Goal: Task Accomplishment & Management: Complete application form

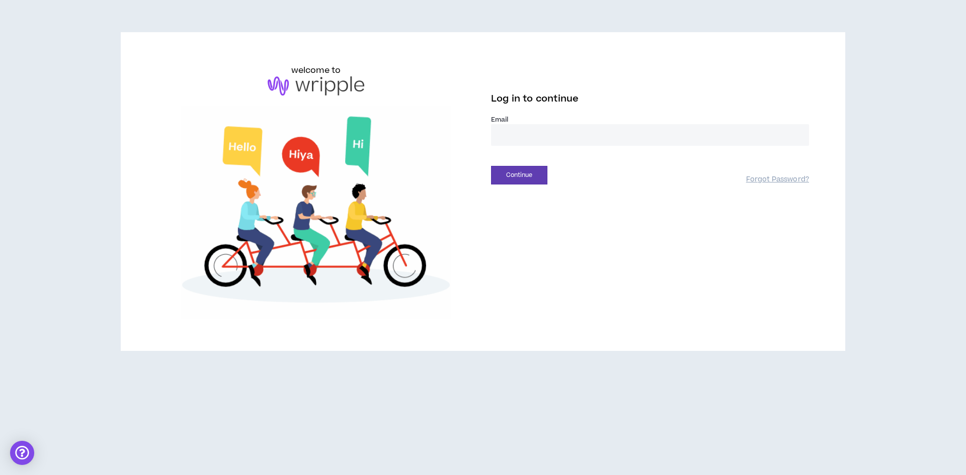
click at [529, 137] on input "email" at bounding box center [650, 135] width 318 height 22
type input "**********"
click at [531, 172] on button "Continue" at bounding box center [519, 175] width 56 height 19
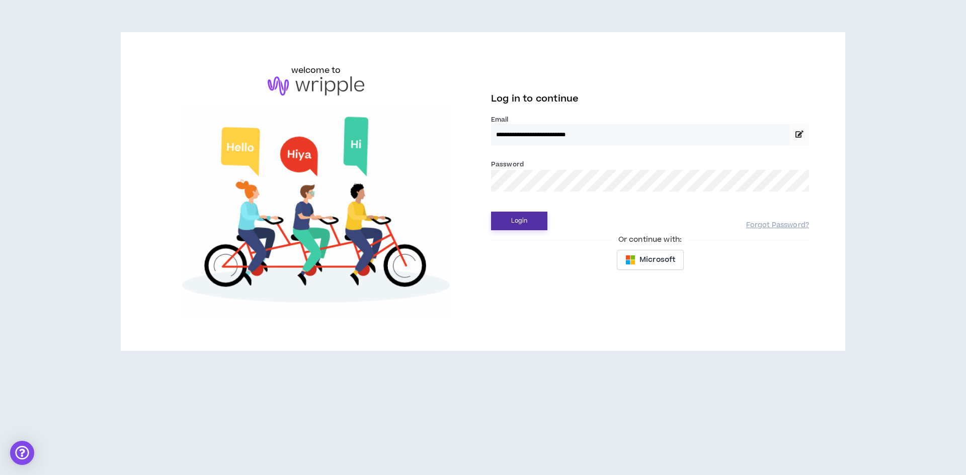
click at [519, 222] on button "Login" at bounding box center [519, 221] width 56 height 19
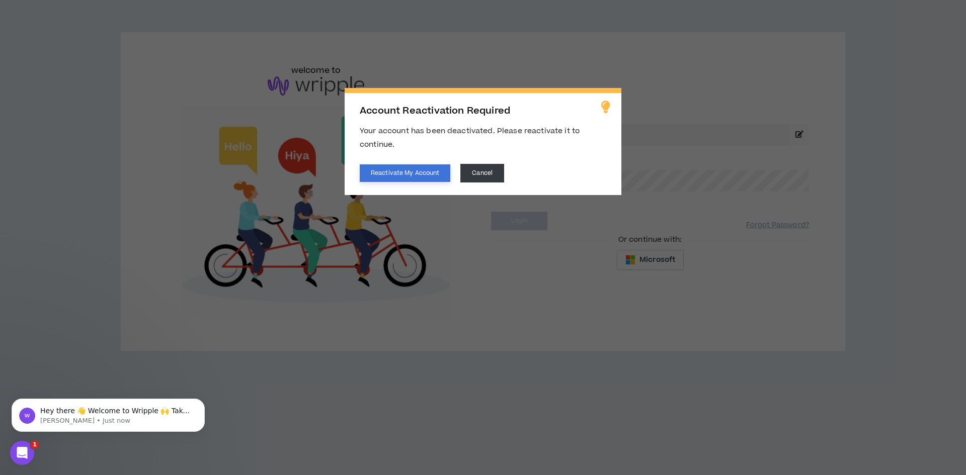
click at [393, 172] on button "Reactivate My Account" at bounding box center [405, 174] width 91 height 18
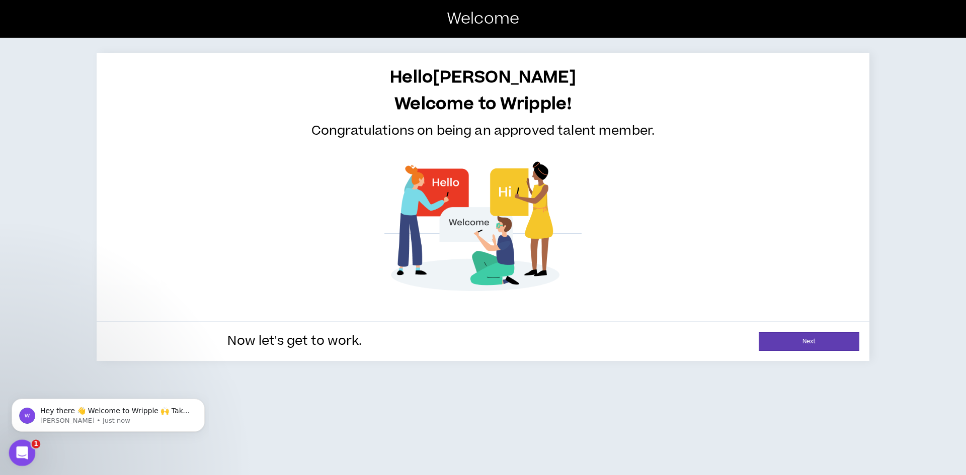
click at [22, 453] on icon "Open Intercom Messenger" at bounding box center [20, 452] width 7 height 8
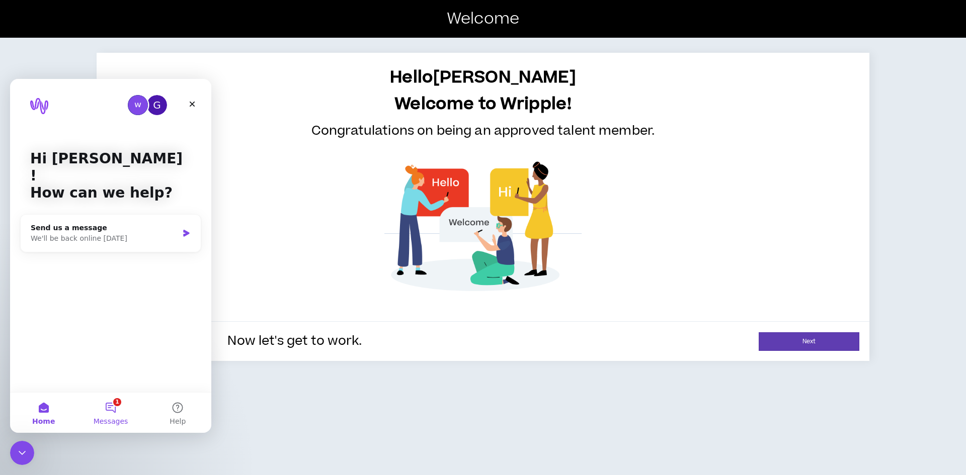
click at [109, 405] on button "1 Messages" at bounding box center [110, 413] width 67 height 40
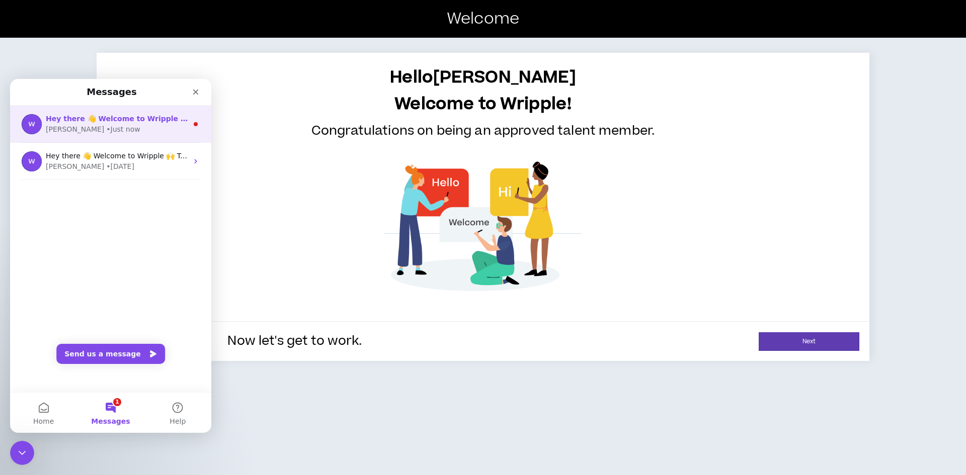
click at [105, 121] on span "Hey there 👋 Welcome to Wripple 🙌 Take a look around! If you have any questions,…" at bounding box center [300, 119] width 508 height 8
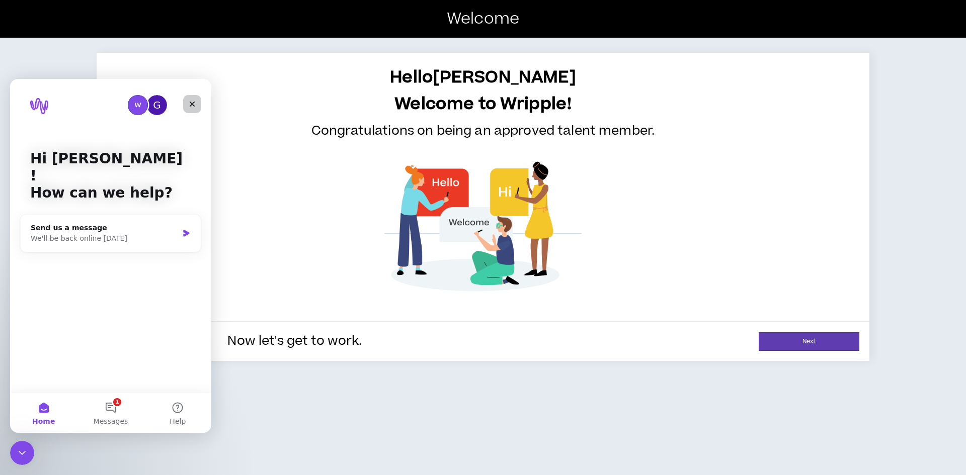
click at [192, 103] on icon "Close" at bounding box center [193, 105] width 6 height 6
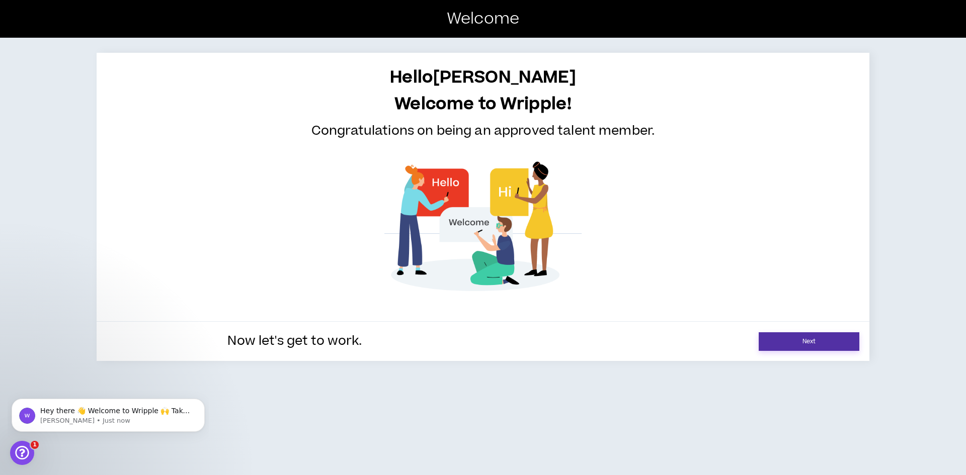
click at [784, 341] on link "Next" at bounding box center [809, 342] width 101 height 19
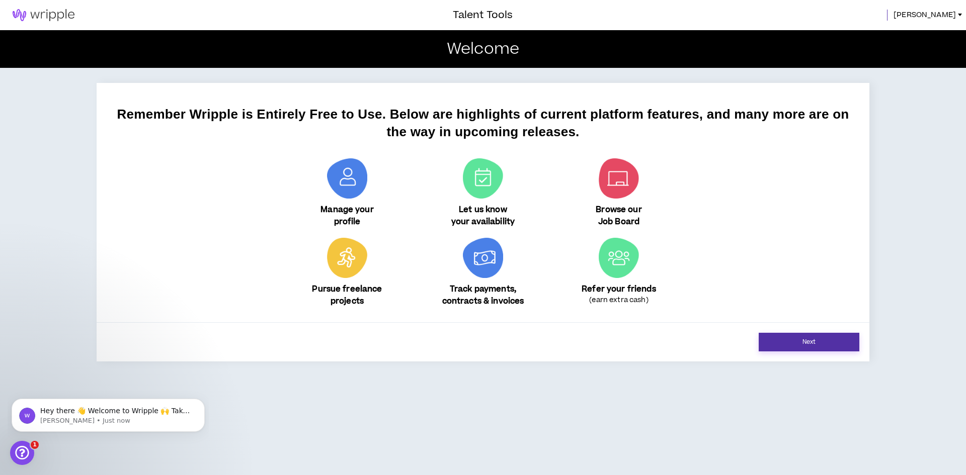
click at [794, 339] on link "Next" at bounding box center [809, 342] width 101 height 19
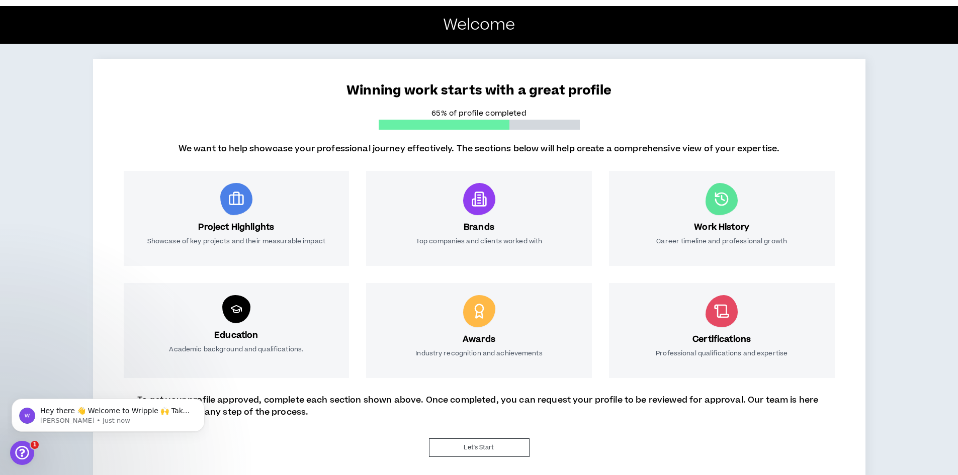
scroll to position [38, 0]
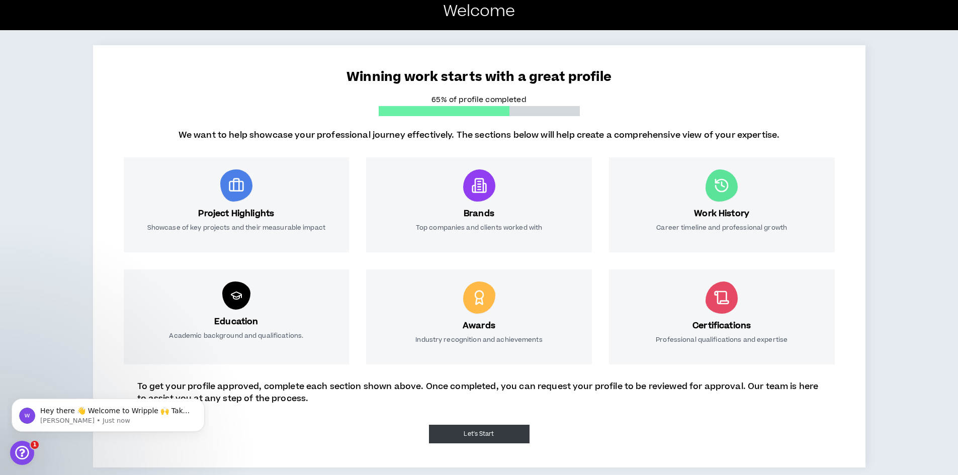
click at [493, 432] on button "Let's Start" at bounding box center [479, 434] width 101 height 19
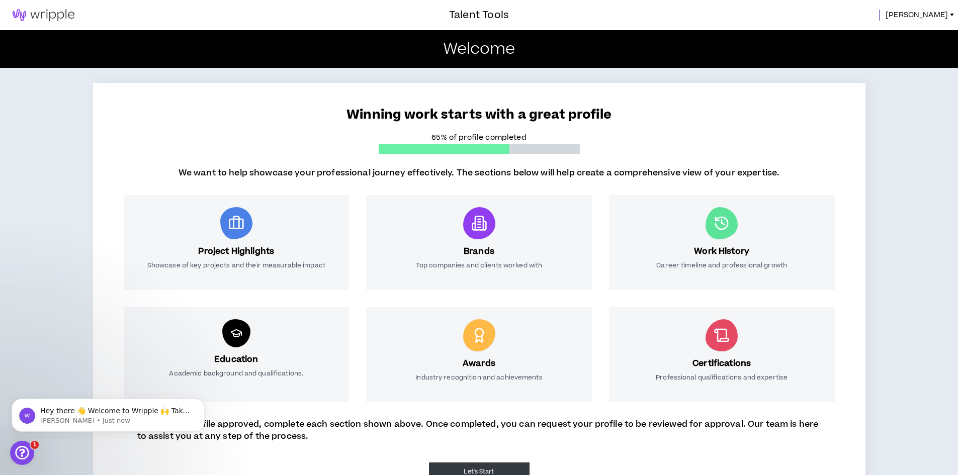
select select "*"
select select "US"
select select "*******"
select select "*"
select select "**********"
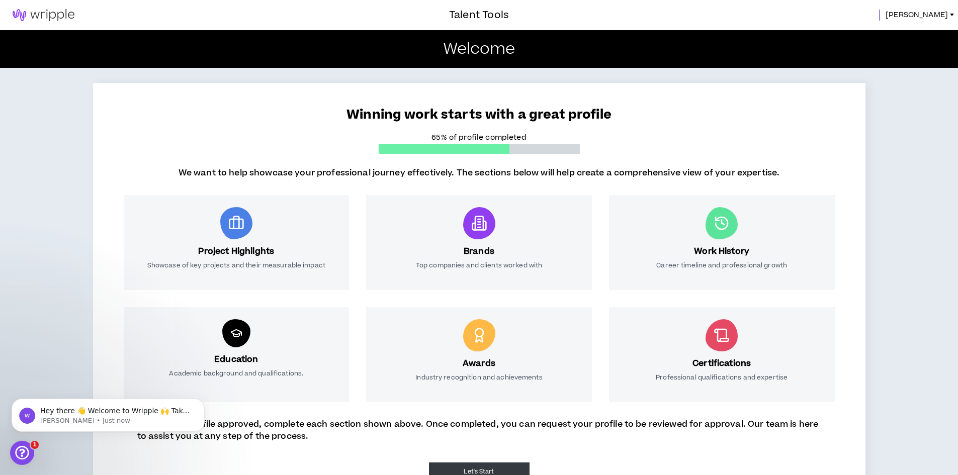
select select "**********"
select select "*****"
select select "**********"
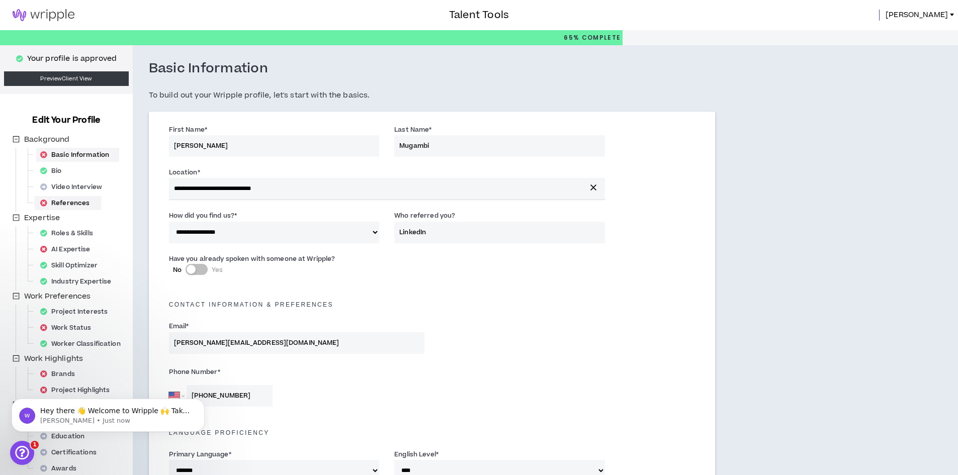
click at [69, 201] on div "References" at bounding box center [67, 203] width 63 height 14
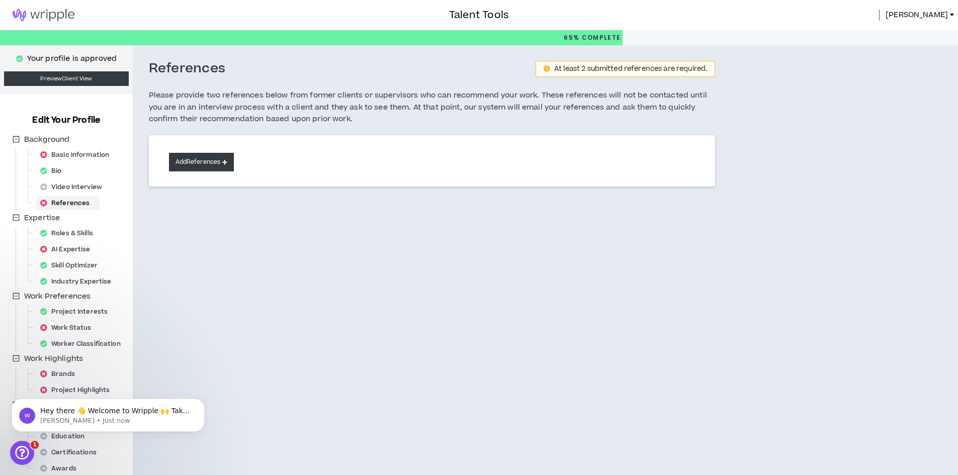
click at [203, 161] on button "Add References" at bounding box center [201, 162] width 65 height 19
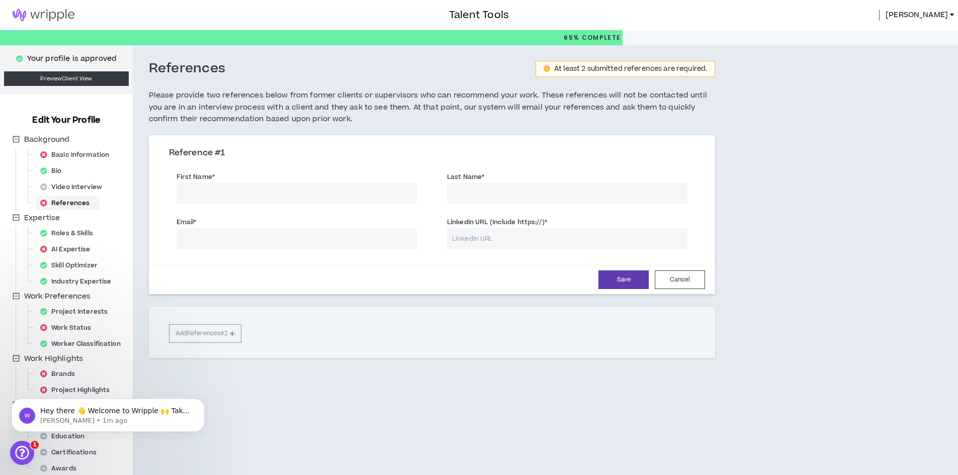
click at [210, 190] on input "First Name *" at bounding box center [297, 194] width 240 height 22
type input "[PERSON_NAME]"
click at [494, 193] on input "Last Name *" at bounding box center [567, 194] width 240 height 22
type input "Clay"
click at [268, 239] on input "Email *" at bounding box center [297, 239] width 240 height 22
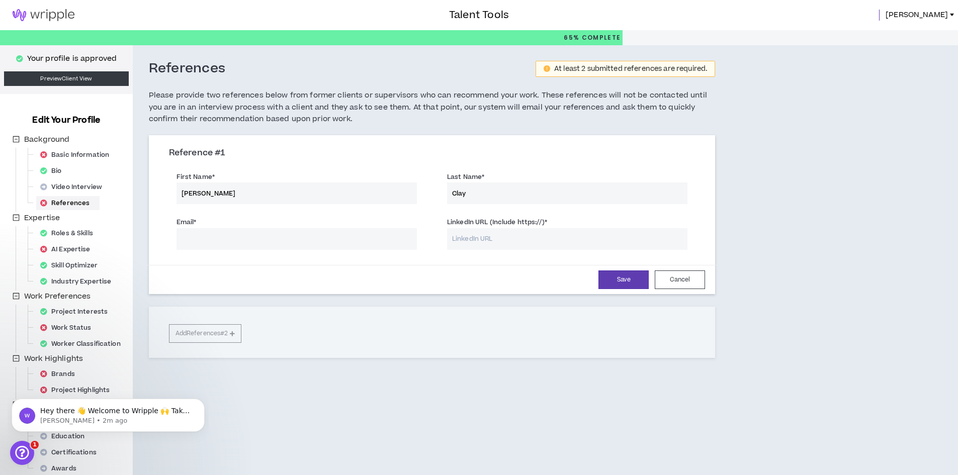
paste input "[EMAIL_ADDRESS][DOMAIN_NAME]"
type input "[EMAIL_ADDRESS][DOMAIN_NAME]"
click at [483, 240] on input "LinkedIn URL (Include https://) *" at bounding box center [567, 239] width 240 height 22
paste input "[URL][DOMAIN_NAME]"
type input "[URL][DOMAIN_NAME]"
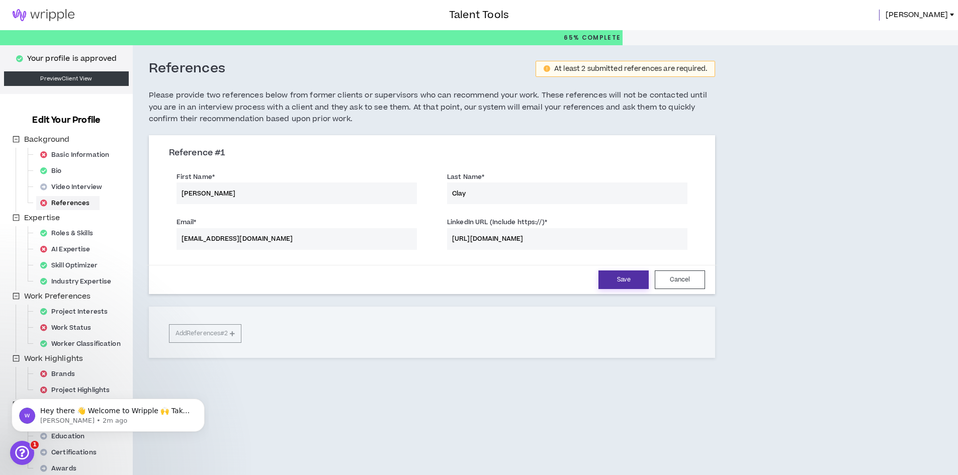
click at [616, 277] on button "Save" at bounding box center [624, 280] width 50 height 19
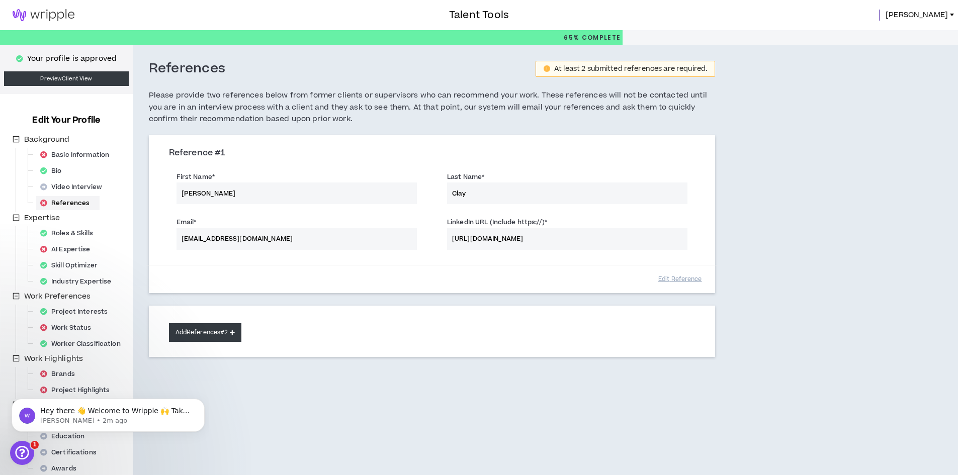
click at [208, 331] on button "Add References #2" at bounding box center [205, 332] width 73 height 19
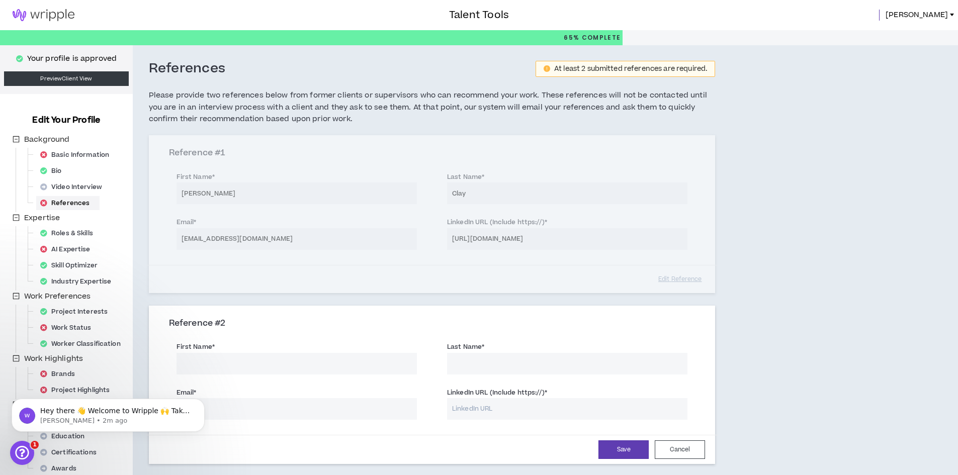
scroll to position [50, 0]
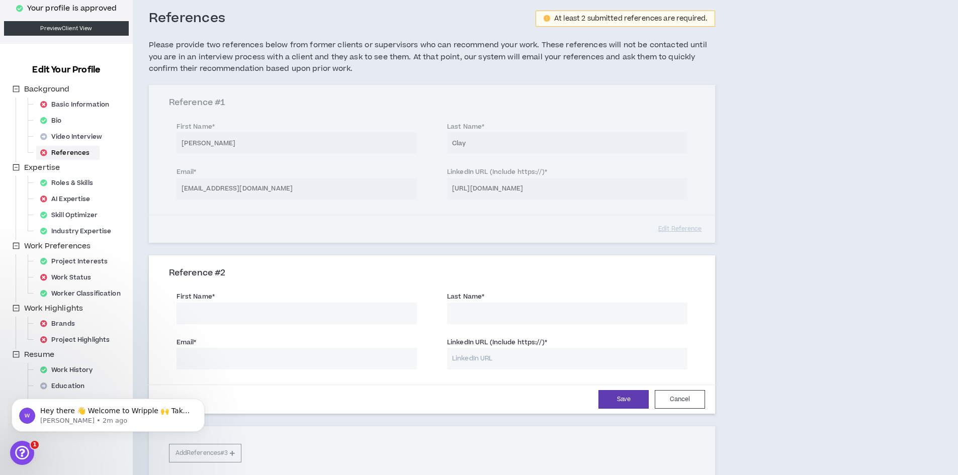
click at [412, 220] on div "Reference # 1 First Name * [PERSON_NAME] Last Name * [PERSON_NAME] Email * [EMA…" at bounding box center [432, 163] width 567 height 157
click at [675, 397] on button "Cancel" at bounding box center [680, 399] width 50 height 19
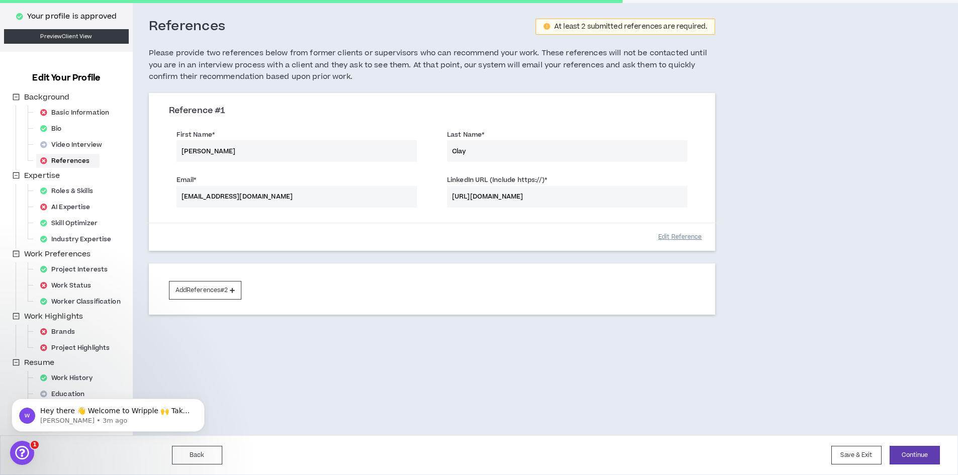
click at [677, 239] on button "Edit Reference" at bounding box center [680, 237] width 50 height 18
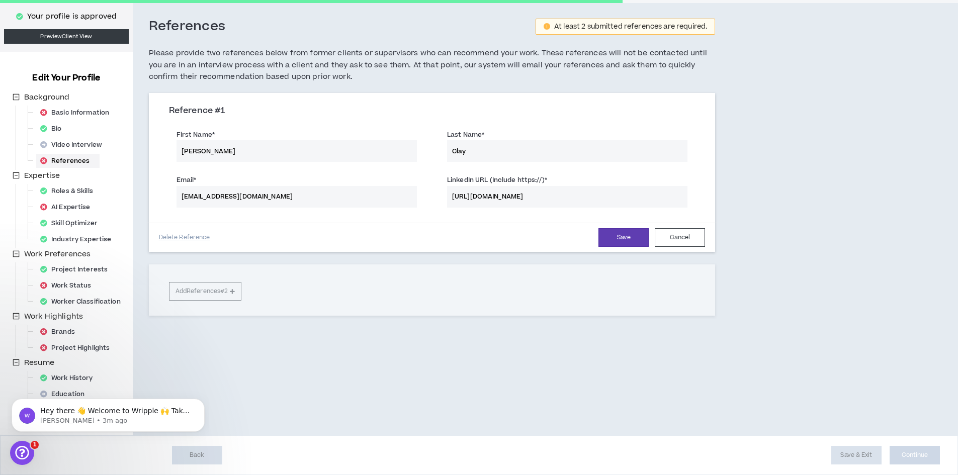
drag, startPoint x: 496, startPoint y: 149, endPoint x: 430, endPoint y: 142, distance: 66.3
click at [430, 142] on div "First Name * [PERSON_NAME] Last Name * [PERSON_NAME]" at bounding box center [432, 146] width 542 height 45
paste input "[PERSON_NAME]-"
type input "[PERSON_NAME]"
click at [621, 236] on button "Save" at bounding box center [624, 237] width 50 height 19
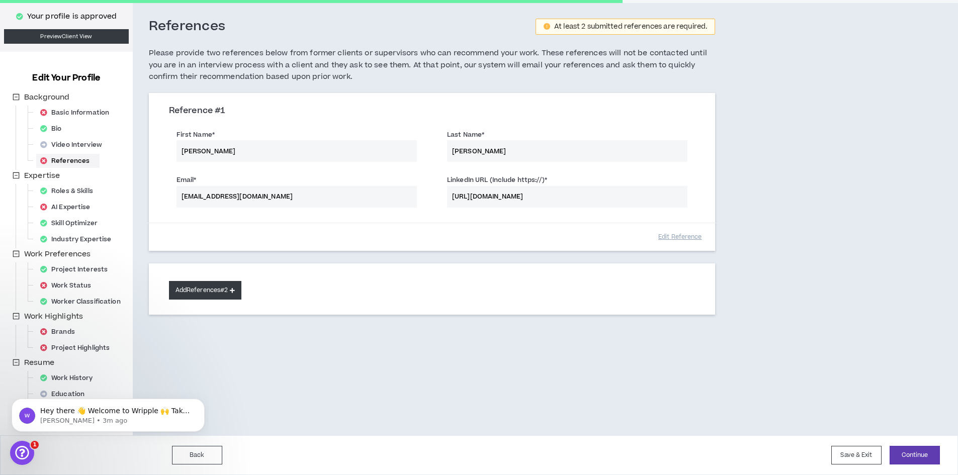
click at [203, 292] on button "Add References #2" at bounding box center [205, 290] width 73 height 19
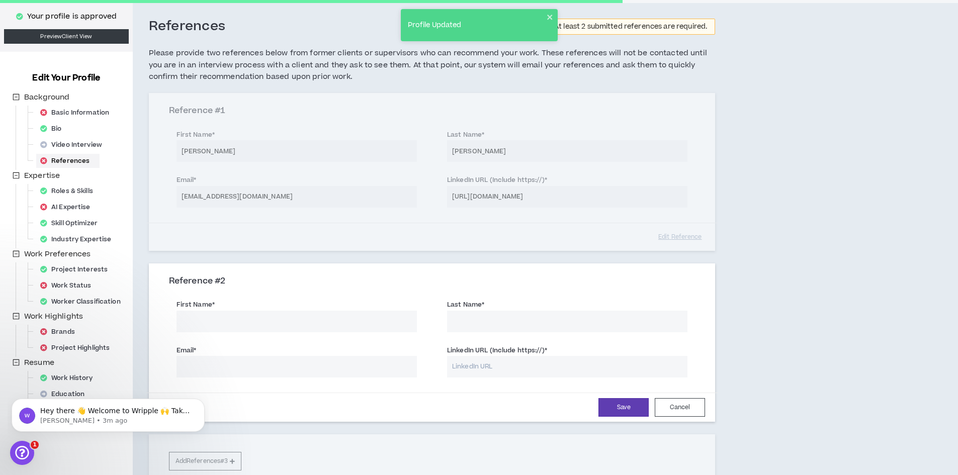
click at [208, 321] on input "First Name *" at bounding box center [297, 322] width 240 height 22
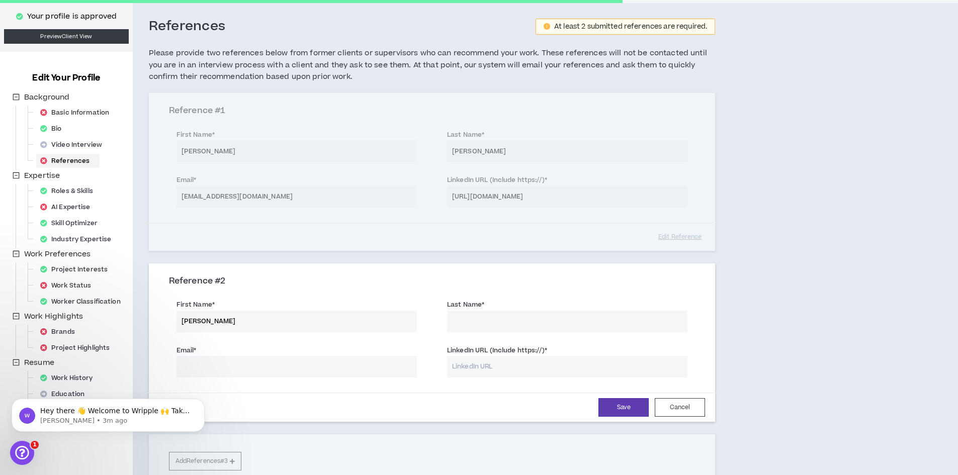
type input "[PERSON_NAME]"
click at [525, 324] on input "Last Name *" at bounding box center [567, 322] width 240 height 22
type input "[PERSON_NAME]"
click at [469, 366] on input "LinkedIn URL (Include https://) *" at bounding box center [567, 367] width 240 height 22
paste input "[URL][DOMAIN_NAME]"
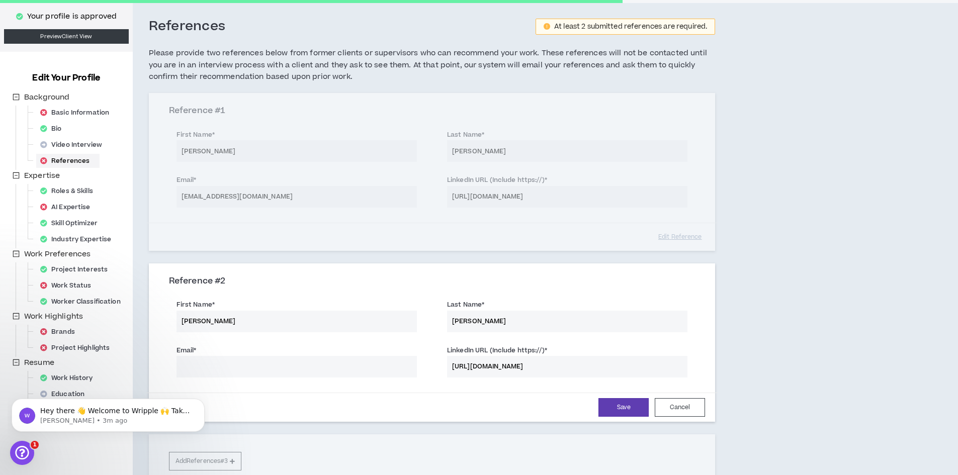
type input "[URL][DOMAIN_NAME]"
click at [213, 371] on input "Email *" at bounding box center [297, 367] width 240 height 22
paste input "[EMAIL_ADDRESS][DOMAIN_NAME]"
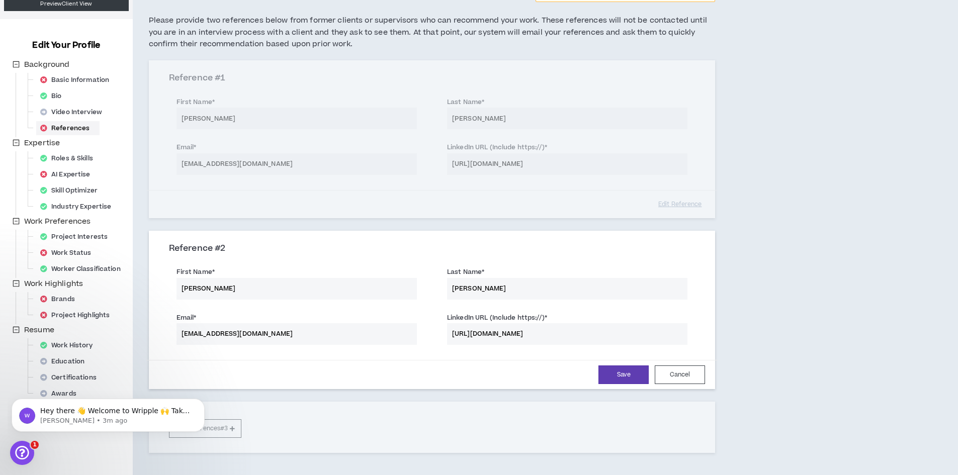
scroll to position [93, 0]
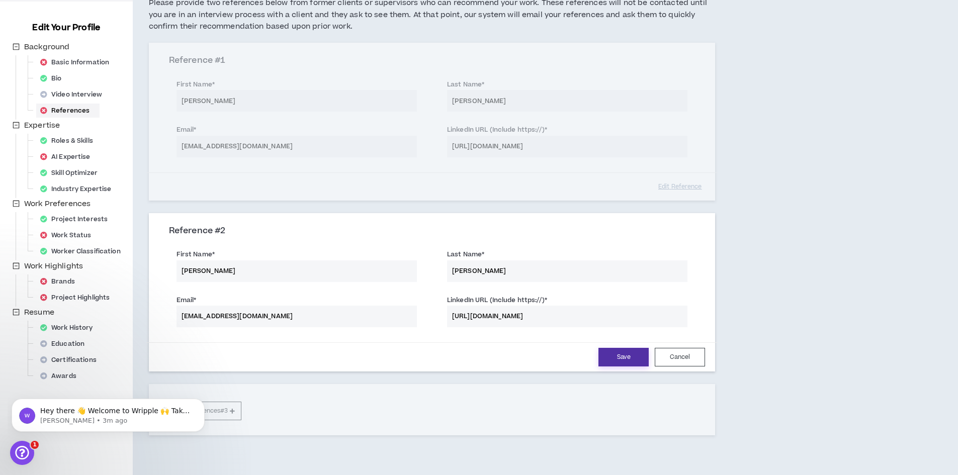
type input "[EMAIL_ADDRESS][DOMAIN_NAME]"
click at [621, 354] on button "Save" at bounding box center [624, 357] width 50 height 19
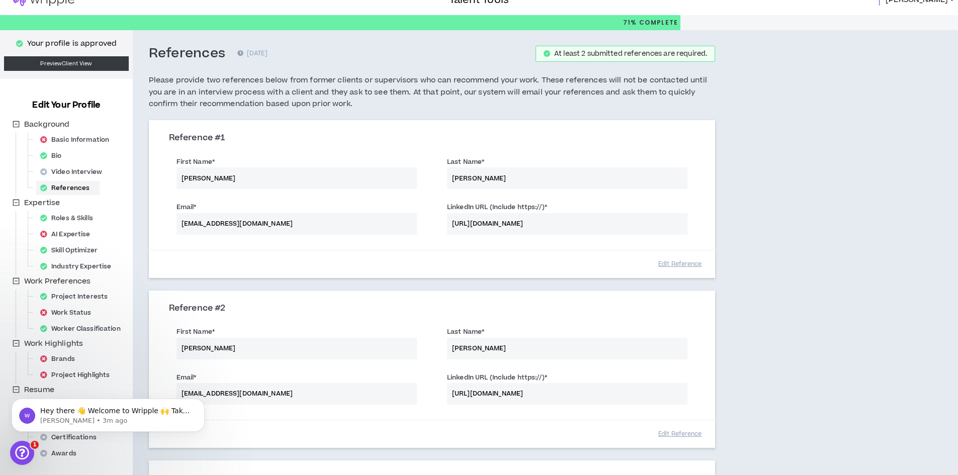
scroll to position [0, 0]
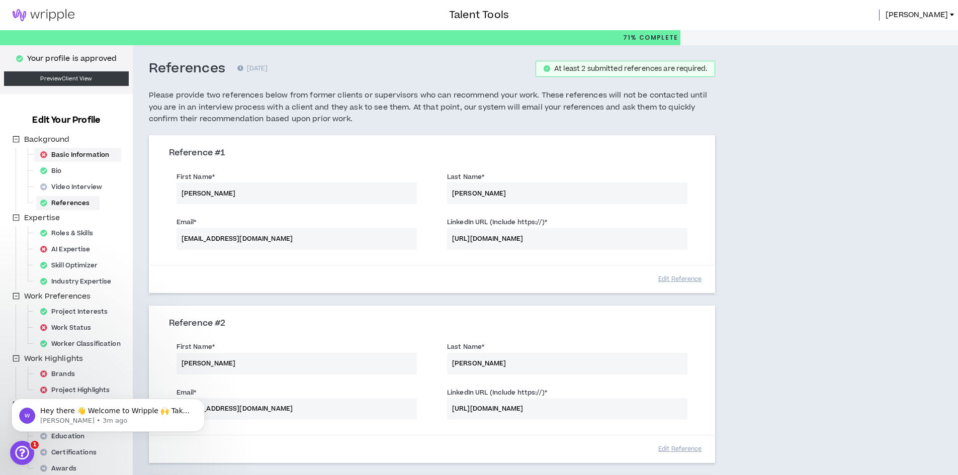
click at [78, 152] on div "Basic Information" at bounding box center [77, 155] width 83 height 14
select select "*"
select select "US"
select select "*******"
select select "*"
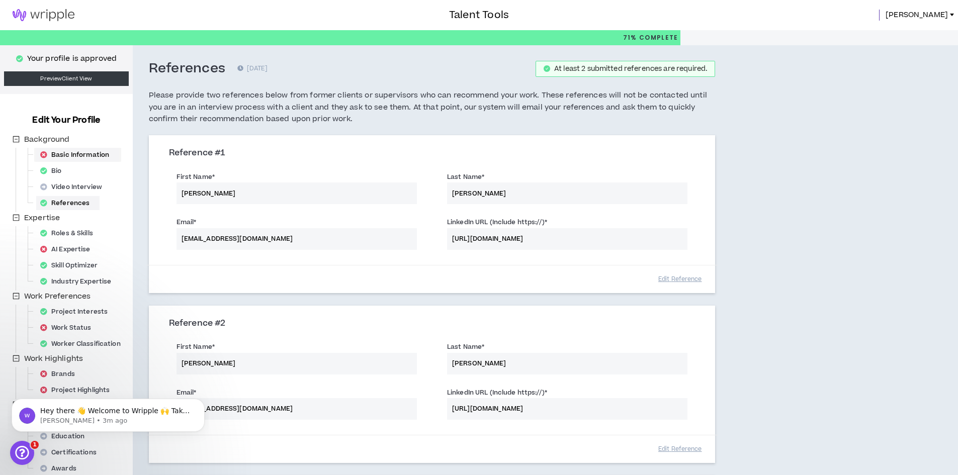
select select "**********"
select select "*****"
select select "**********"
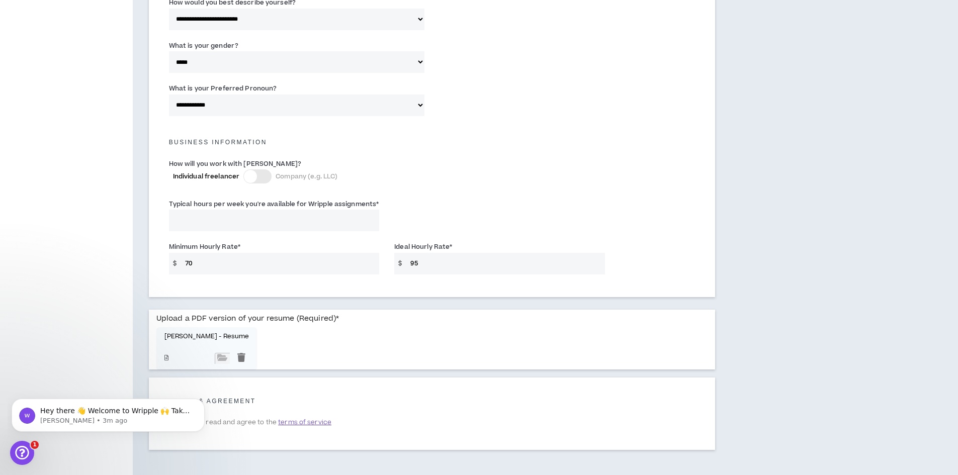
scroll to position [627, 0]
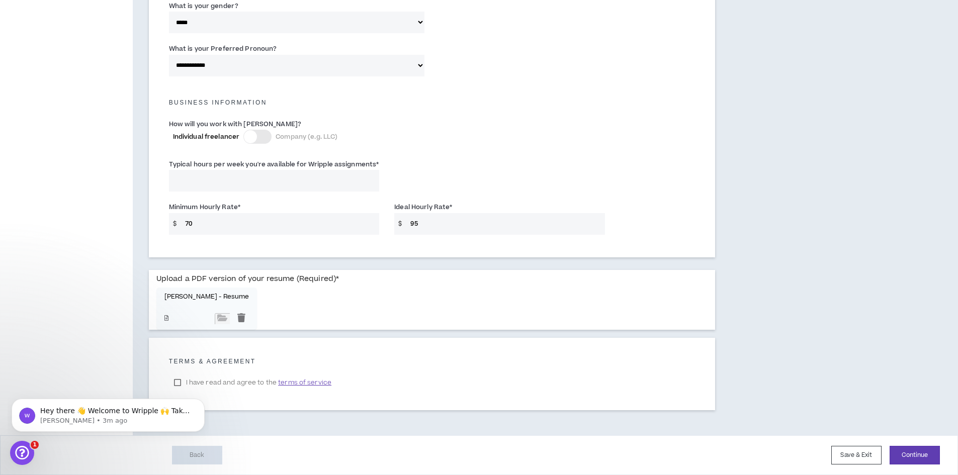
drag, startPoint x: 203, startPoint y: 224, endPoint x: 186, endPoint y: 223, distance: 17.1
click at [186, 223] on input "70" at bounding box center [279, 224] width 199 height 22
type input "50"
drag, startPoint x: 414, startPoint y: 223, endPoint x: 409, endPoint y: 221, distance: 5.7
click at [409, 221] on input "95" at bounding box center [504, 224] width 199 height 22
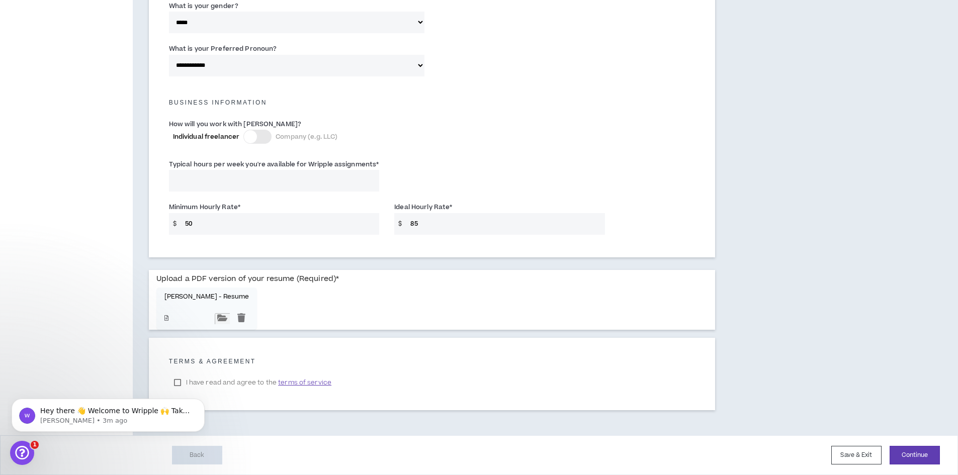
type input "85"
click at [215, 317] on input "file" at bounding box center [222, 318] width 15 height 11
type input "**********"
click html "Hey there 👋 Welcome to Wripple 🙌 Take a look around! If you have any questions,…"
click at [313, 385] on span "terms of service" at bounding box center [304, 383] width 53 height 10
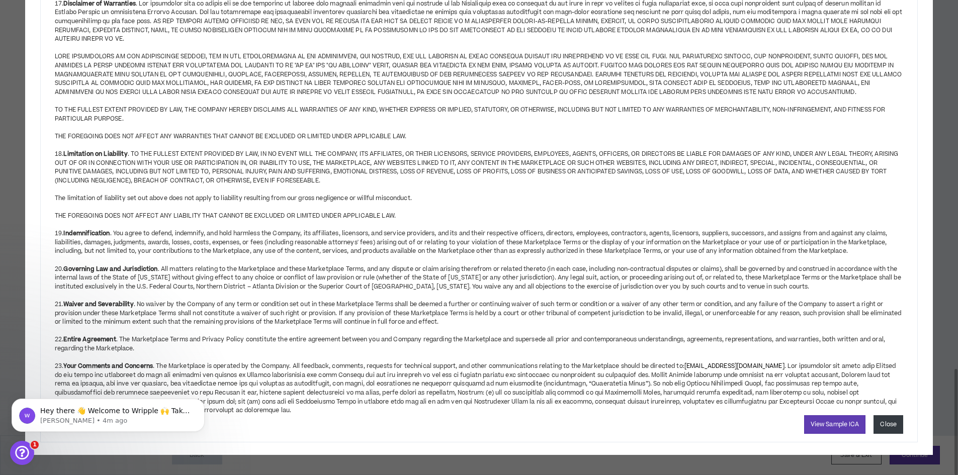
click at [883, 423] on button "Close" at bounding box center [889, 425] width 30 height 19
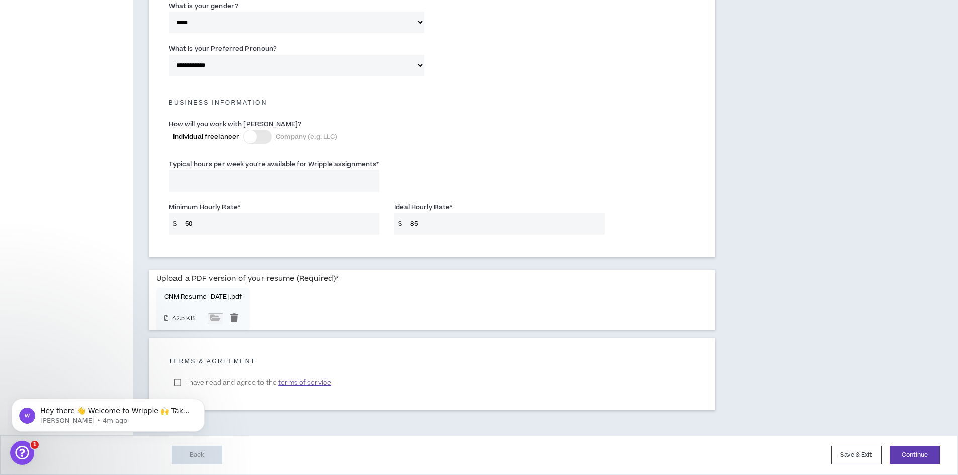
click at [178, 383] on body "Hey there 👋 Welcome to Wripple 🙌 Take a look around! If you have any questions,…" at bounding box center [108, 413] width 193 height 62
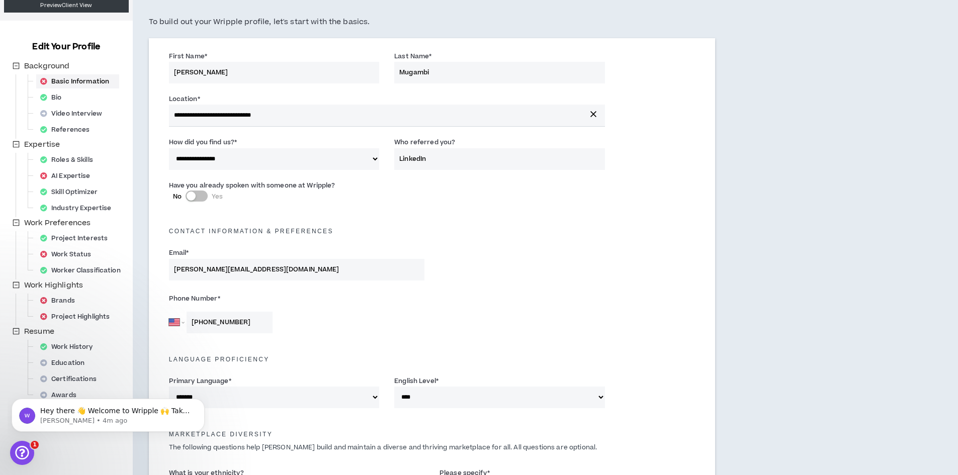
scroll to position [23, 0]
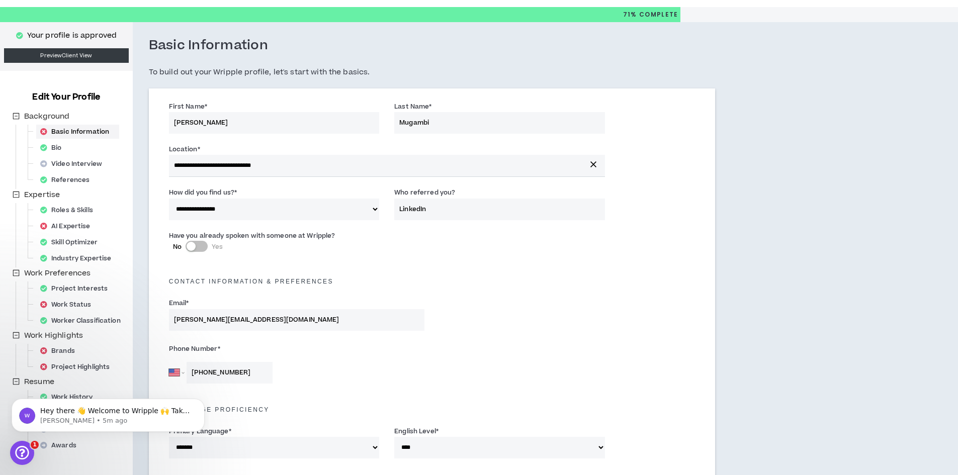
click at [192, 246] on div "button" at bounding box center [191, 246] width 9 height 9
click at [455, 254] on input "Who did you speak with? *" at bounding box center [523, 252] width 166 height 22
click at [512, 253] on input "[PERSON_NAME]" at bounding box center [523, 252] width 166 height 22
paste input "[PERSON_NAME]<[PERSON_NAME][EMAIL_ADDRESS][DOMAIN_NAME]>"
drag, startPoint x: 525, startPoint y: 254, endPoint x: 641, endPoint y: 257, distance: 116.3
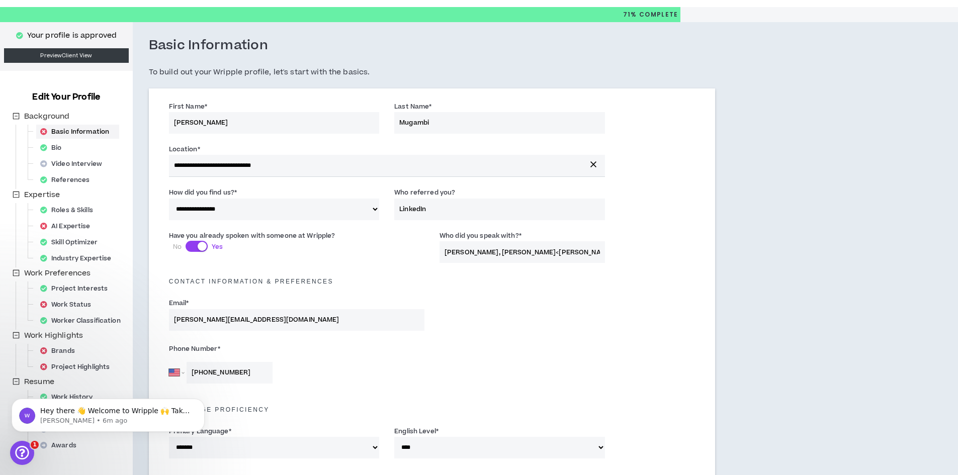
click at [641, 257] on div "Have you already spoken with someone at Wripple? No Yes Who did you speak with?…" at bounding box center [432, 245] width 542 height 35
drag, startPoint x: 469, startPoint y: 251, endPoint x: 427, endPoint y: 246, distance: 42.6
click at [427, 246] on div "Have you already spoken with someone at Wripple? No Yes Who did you speak with?…" at bounding box center [432, 245] width 542 height 35
paste input "[PERSON_NAME]<[PERSON_NAME][EMAIL_ADDRESS][DOMAIN_NAME]>"
drag, startPoint x: 574, startPoint y: 252, endPoint x: 497, endPoint y: 249, distance: 76.5
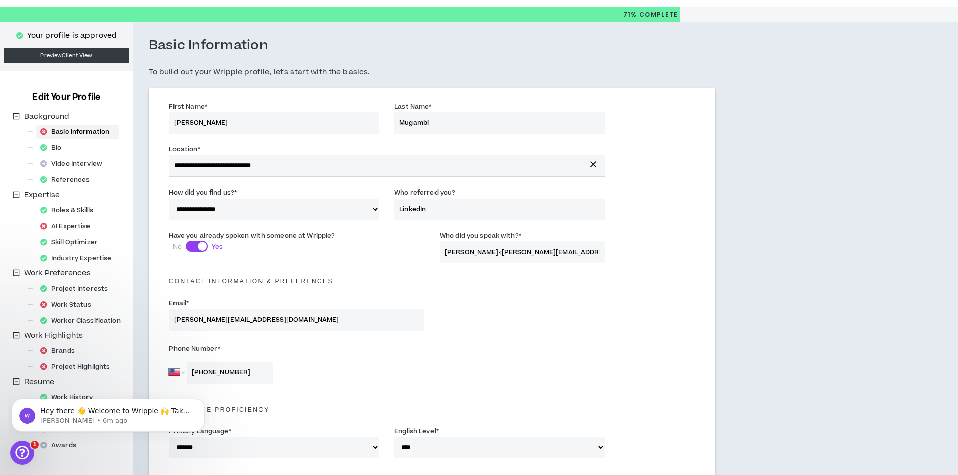
click at [497, 249] on input "[PERSON_NAME]<[PERSON_NAME][EMAIL_ADDRESS][DOMAIN_NAME]>, [PERSON_NAME]" at bounding box center [523, 252] width 166 height 22
click at [576, 255] on input "[PERSON_NAME], [PERSON_NAME]" at bounding box center [523, 252] width 166 height 22
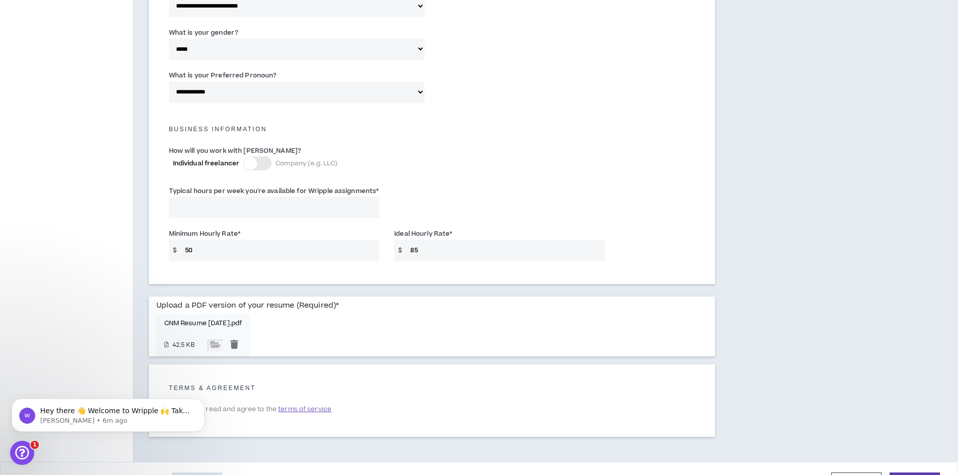
scroll to position [627, 0]
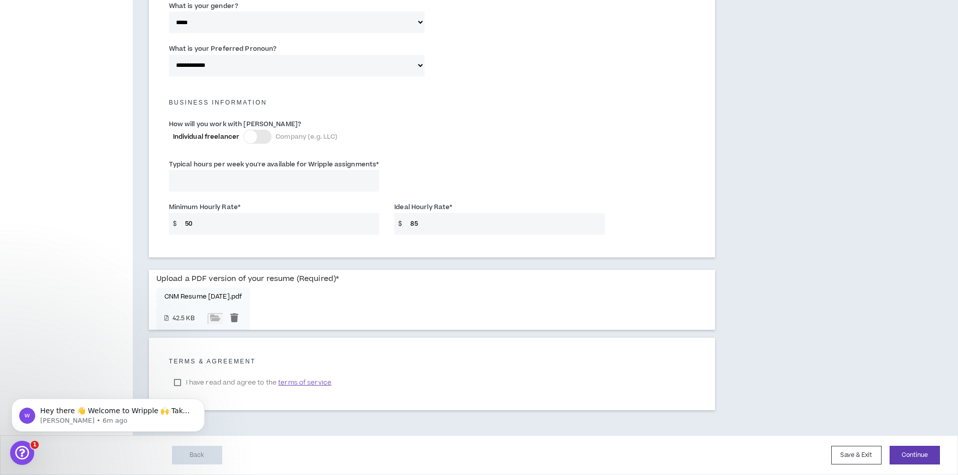
type input "[PERSON_NAME], [PERSON_NAME]"
click at [177, 382] on body "Hey there 👋 Welcome to Wripple 🙌 Take a look around! If you have any questions,…" at bounding box center [108, 413] width 193 height 62
click at [311, 382] on span "terms of service" at bounding box center [304, 383] width 53 height 10
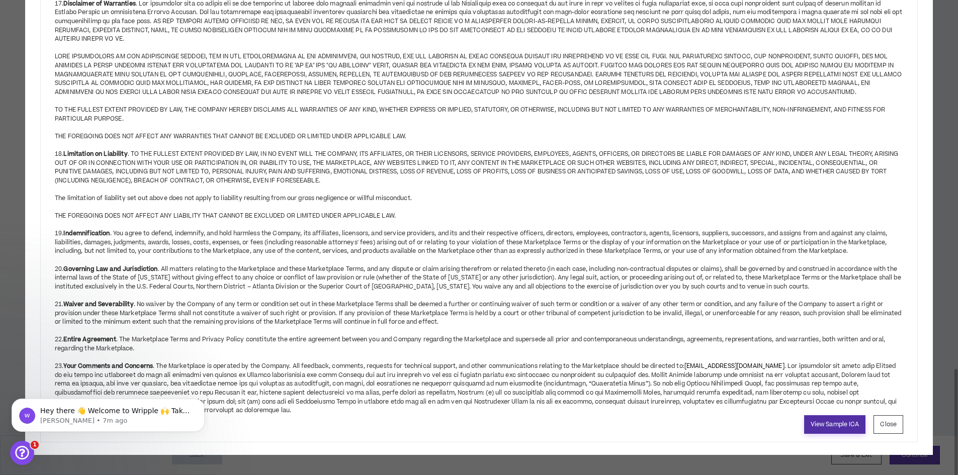
click at [849, 423] on link "View Sample ICA" at bounding box center [835, 425] width 62 height 19
click at [884, 426] on button "Close" at bounding box center [889, 425] width 30 height 19
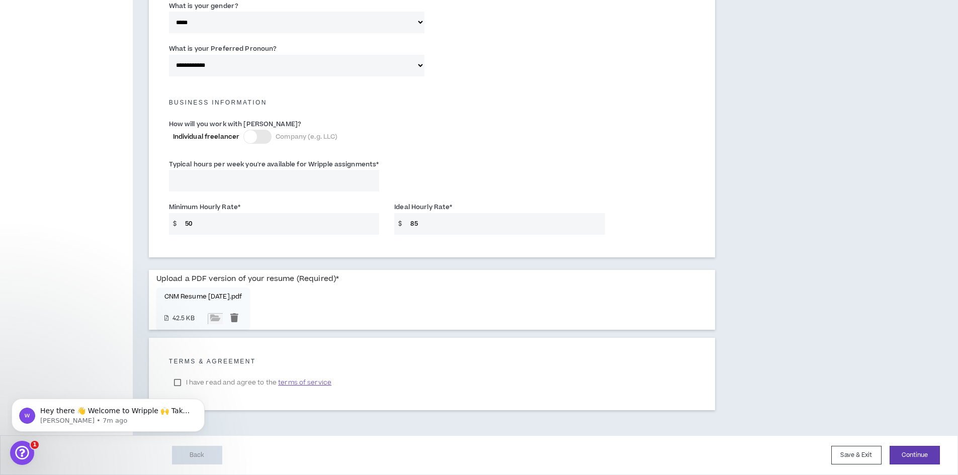
drag, startPoint x: 179, startPoint y: 383, endPoint x: 186, endPoint y: 383, distance: 6.5
click at [179, 383] on body "Hey there 👋 Welcome to Wripple 🙌 Take a look around! If you have any questions,…" at bounding box center [108, 413] width 193 height 62
click at [905, 455] on button "Continue" at bounding box center [915, 455] width 50 height 19
click at [234, 178] on input "Typical hours per week you're available for Wripple assignments *" at bounding box center [274, 181] width 211 height 22
type input "40"
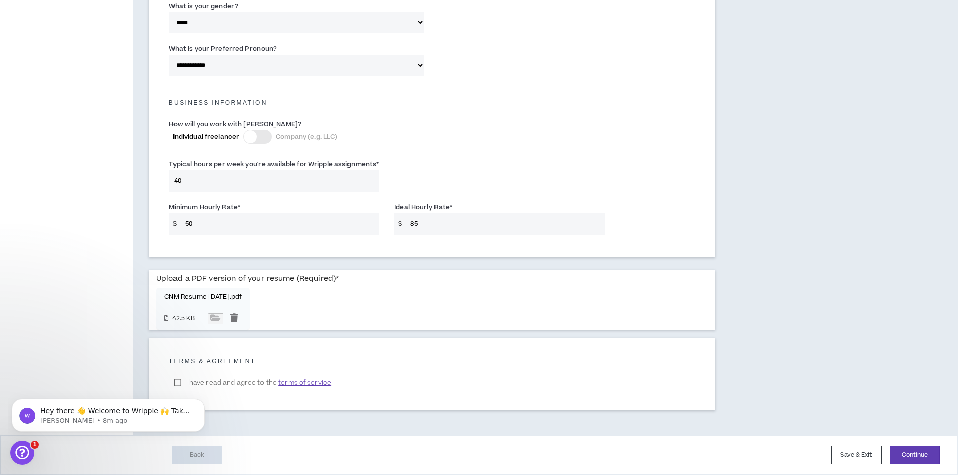
click html "Hey there 👋 Welcome to Wripple 🙌 Take a look around! If you have any questions,…"
click at [914, 454] on button "Continue" at bounding box center [915, 455] width 50 height 19
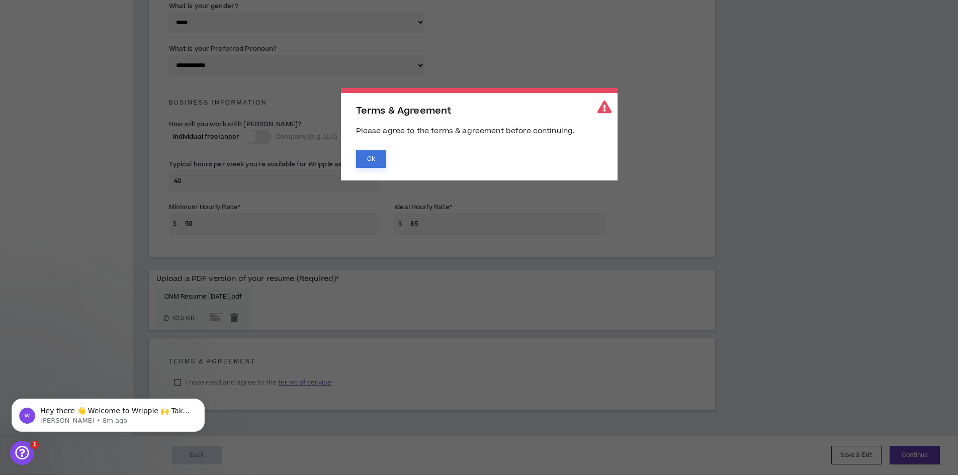
click at [366, 154] on button "Ok" at bounding box center [371, 159] width 30 height 18
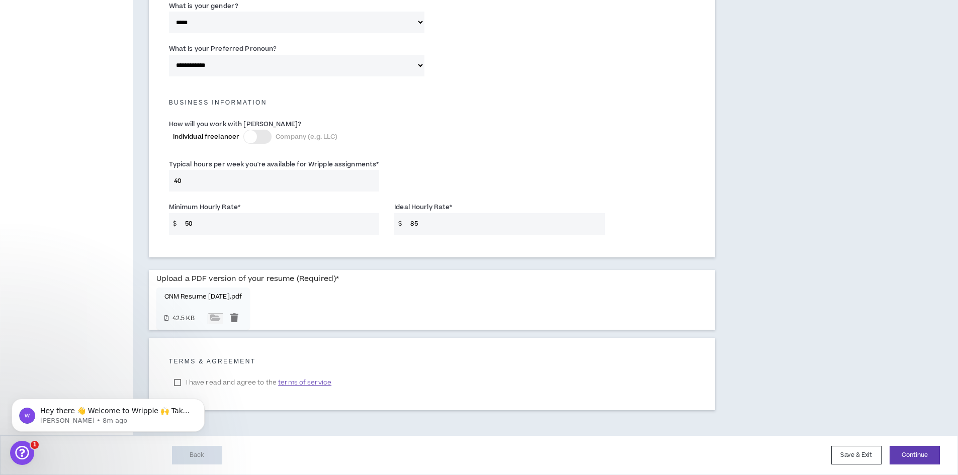
click at [178, 384] on body "Hey there 👋 Welcome to Wripple 🙌 Take a look around! If you have any questions,…" at bounding box center [108, 413] width 193 height 62
click at [313, 382] on span "terms of service" at bounding box center [304, 383] width 53 height 10
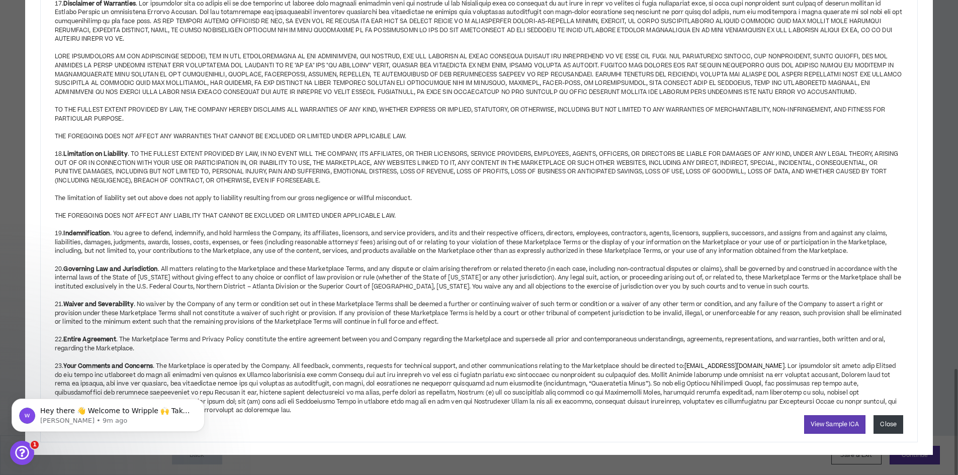
click at [894, 426] on button "Close" at bounding box center [889, 425] width 30 height 19
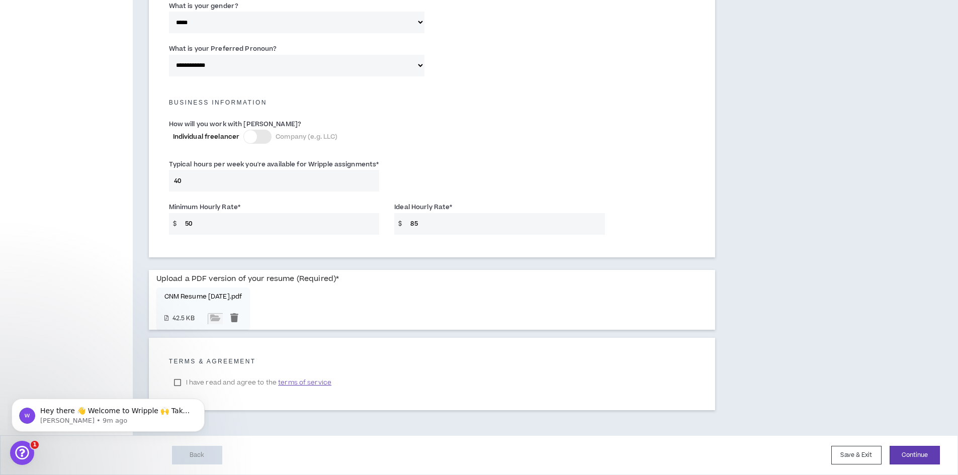
click at [214, 384] on label "I have read and agree to the terms of service" at bounding box center [253, 382] width 168 height 15
click at [923, 453] on button "Continue" at bounding box center [915, 455] width 50 height 19
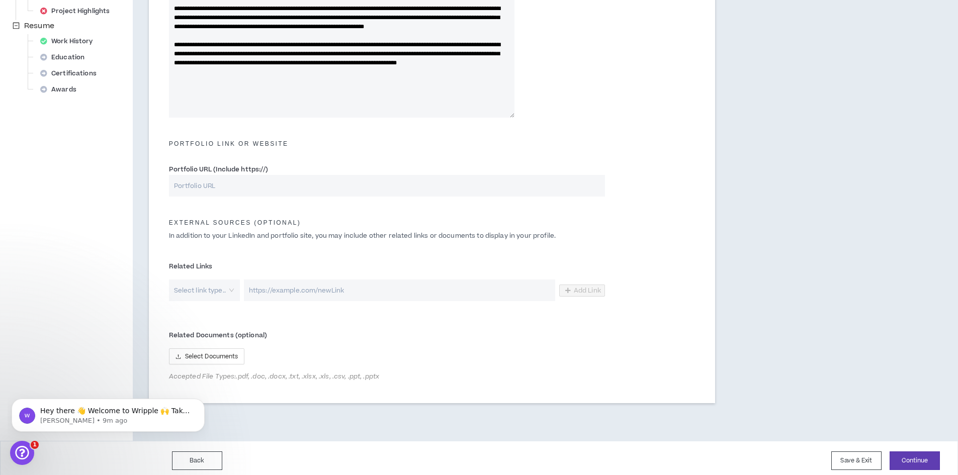
scroll to position [385, 0]
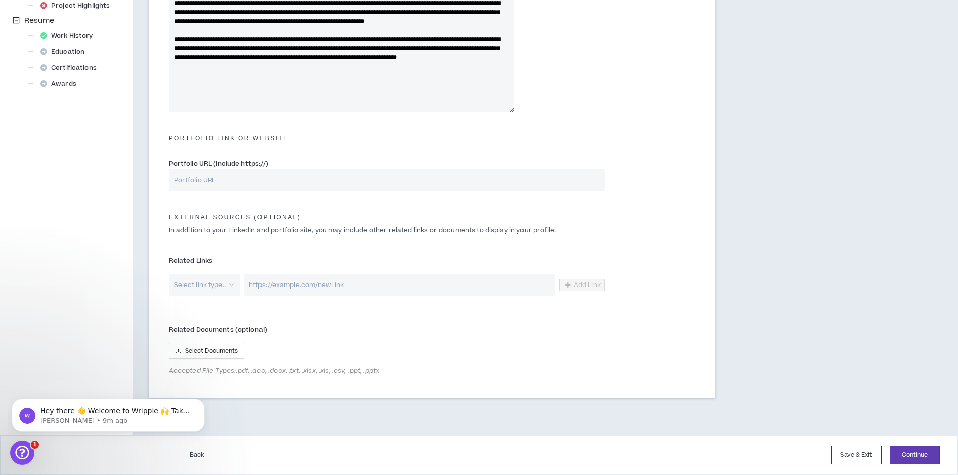
click at [842, 131] on div "**********" at bounding box center [492, 47] width 719 height 775
click at [231, 284] on div "Select link type.." at bounding box center [204, 285] width 71 height 22
click at [200, 321] on span "LinkedIn" at bounding box center [200, 323] width 31 height 11
type textarea "**********"
click at [312, 286] on input "url" at bounding box center [391, 285] width 327 height 22
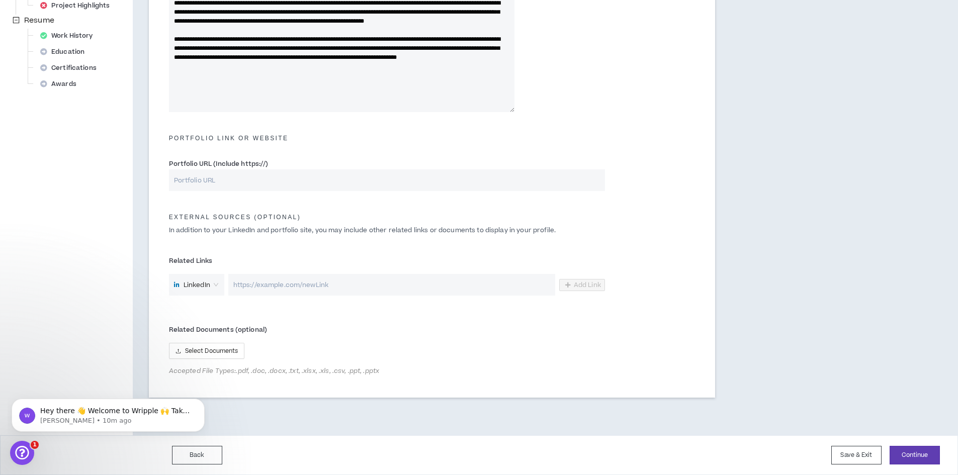
paste input "[URL][DOMAIN_NAME]"
type input "[URL][DOMAIN_NAME]"
type textarea "**********"
type input "[URL][DOMAIN_NAME]"
click at [295, 182] on input "Portfolio URL (Include https://)" at bounding box center [387, 181] width 436 height 22
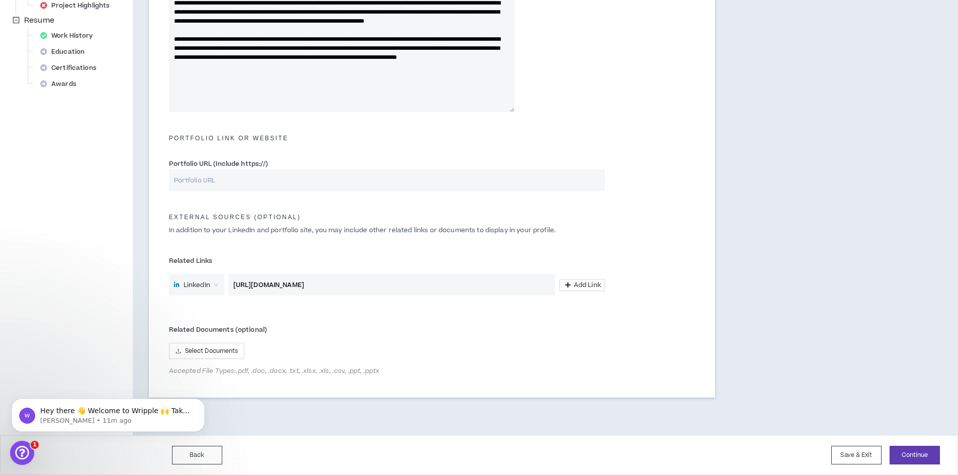
paste input "[URL][DOMAIN_NAME]"
type input "[URL][DOMAIN_NAME]"
type textarea "**********"
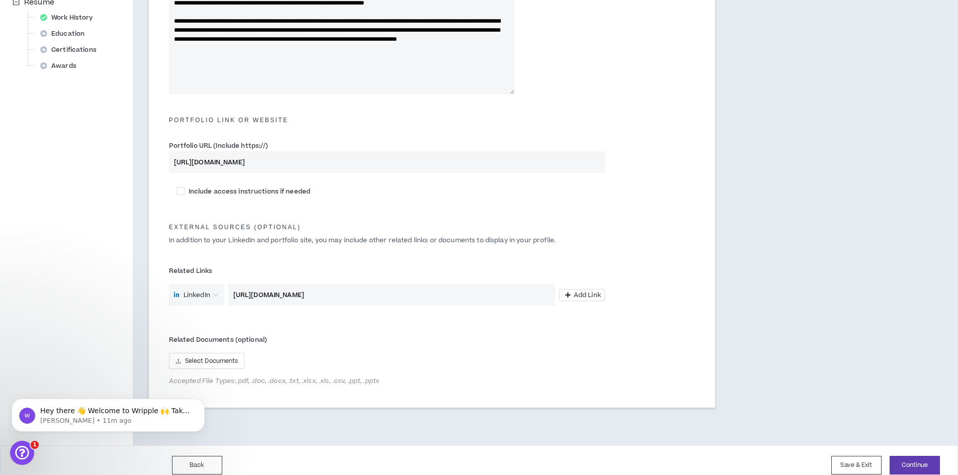
scroll to position [413, 0]
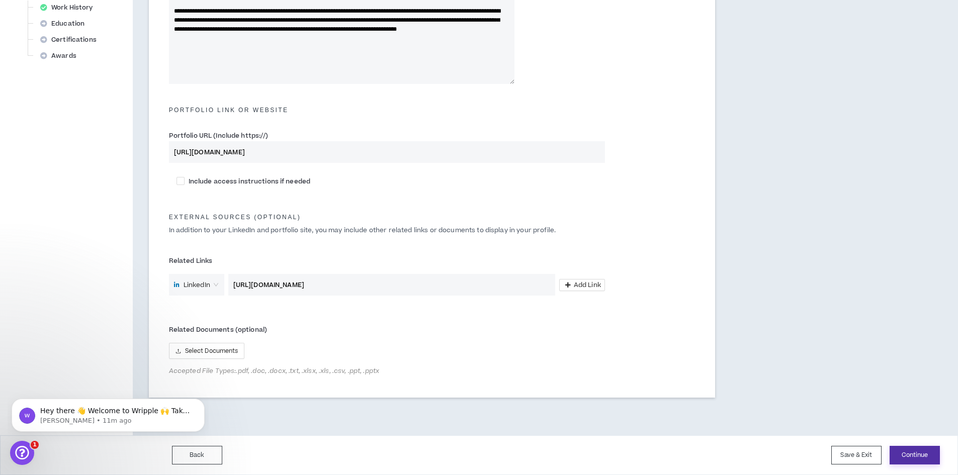
type input "[URL][DOMAIN_NAME]"
click at [916, 449] on button "Continue" at bounding box center [915, 455] width 50 height 19
type textarea "**********"
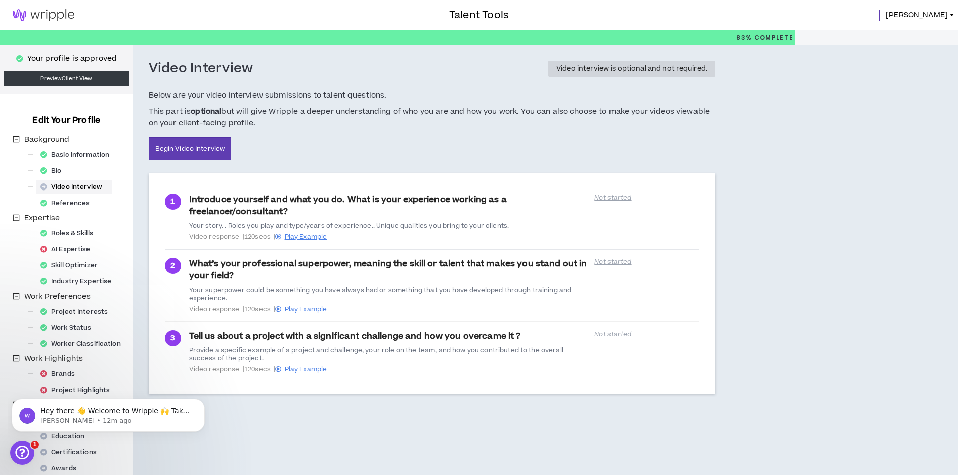
scroll to position [42, 0]
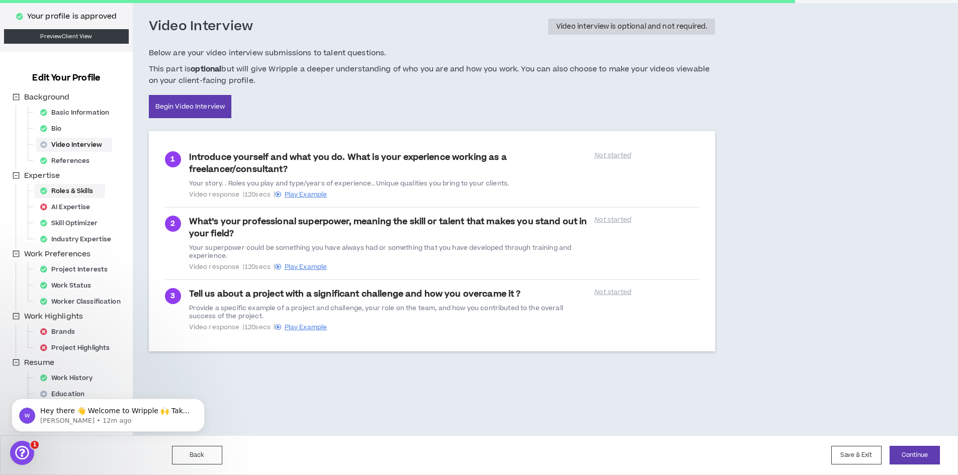
click at [82, 187] on div "Roles & Skills" at bounding box center [69, 191] width 67 height 14
select select "**"
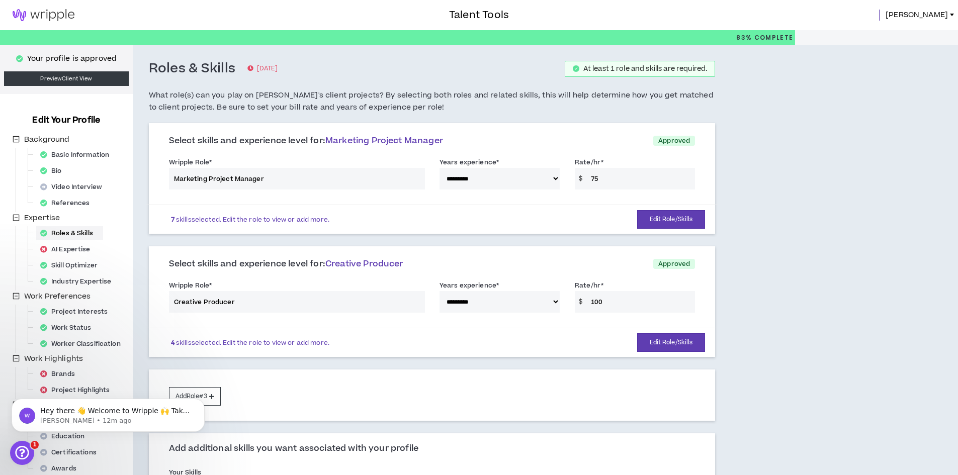
drag, startPoint x: 602, startPoint y: 179, endPoint x: 592, endPoint y: 178, distance: 10.6
click at [592, 178] on div "**********" at bounding box center [432, 175] width 542 height 43
click at [593, 178] on div "**********" at bounding box center [432, 175] width 542 height 43
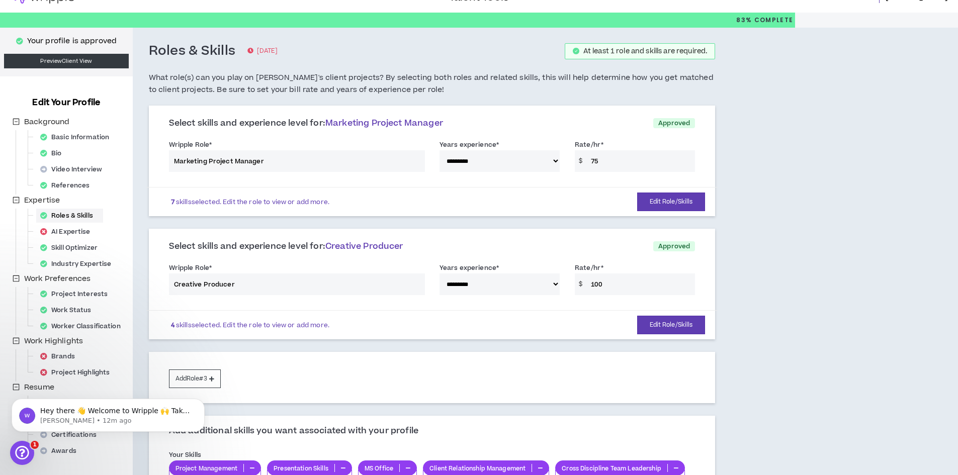
scroll to position [17, 0]
click at [70, 231] on div "AI Expertise" at bounding box center [68, 232] width 64 height 14
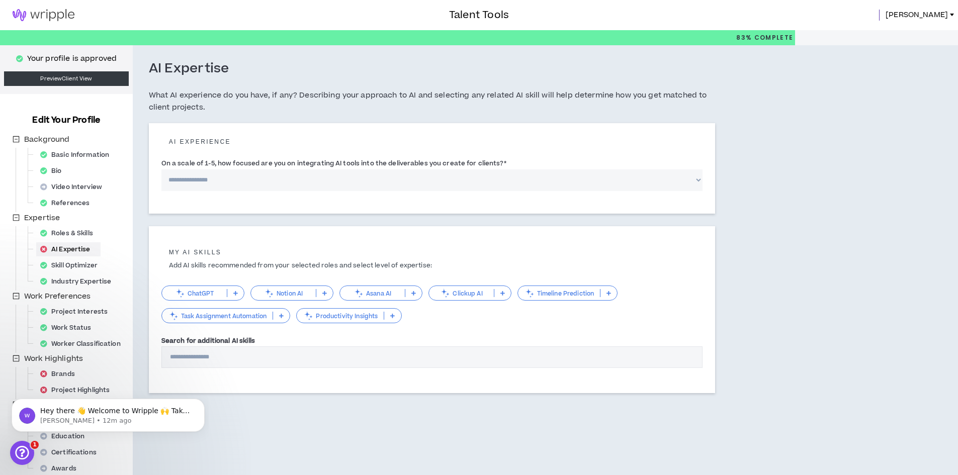
click at [194, 293] on p "ChatGPT" at bounding box center [194, 294] width 65 height 8
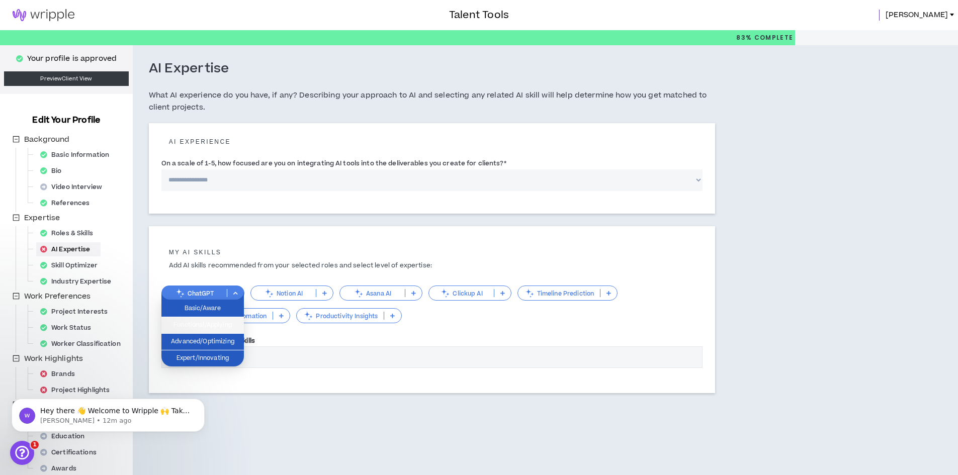
click at [181, 323] on span "Functional/Applying" at bounding box center [203, 325] width 70 height 11
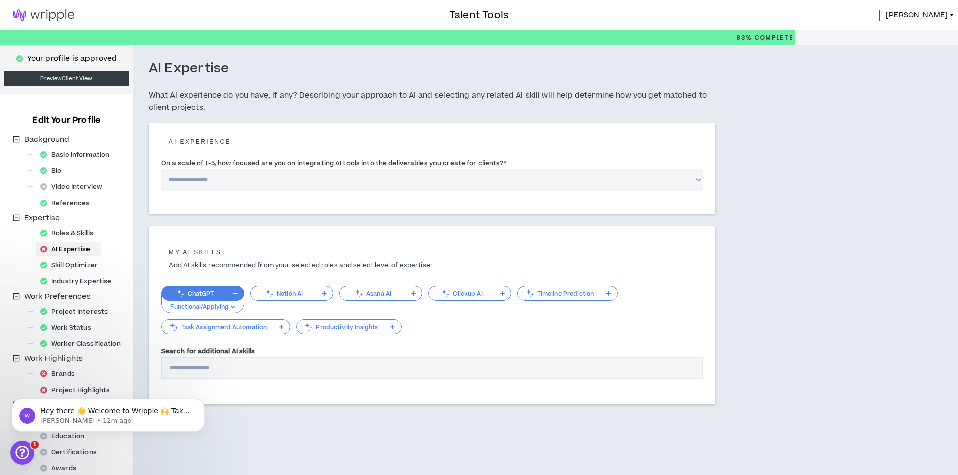
click at [698, 180] on select "**********" at bounding box center [432, 181] width 542 height 22
select select "*"
click at [161, 170] on select "**********" at bounding box center [432, 181] width 542 height 22
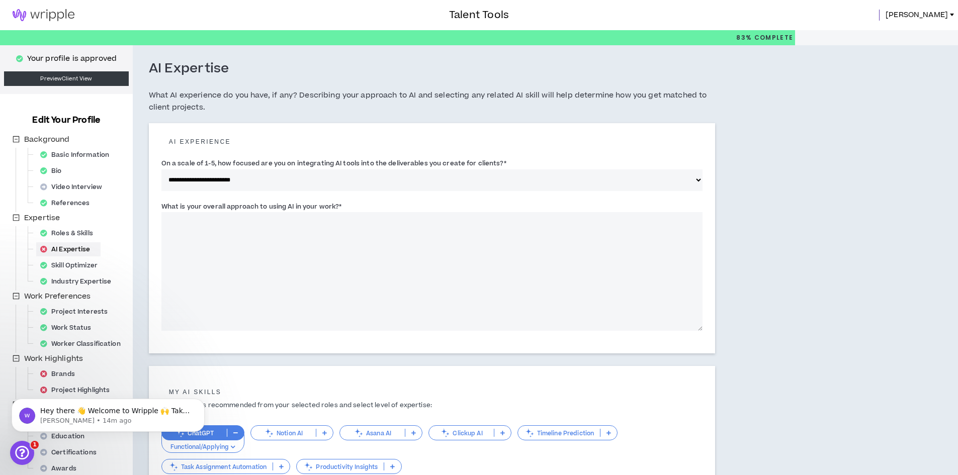
click at [231, 235] on textarea "What is your overall approach to using AI in your work? *" at bounding box center [432, 271] width 542 height 119
click at [457, 221] on textarea "**********" at bounding box center [432, 271] width 542 height 119
click at [522, 219] on textarea "**********" at bounding box center [432, 271] width 542 height 119
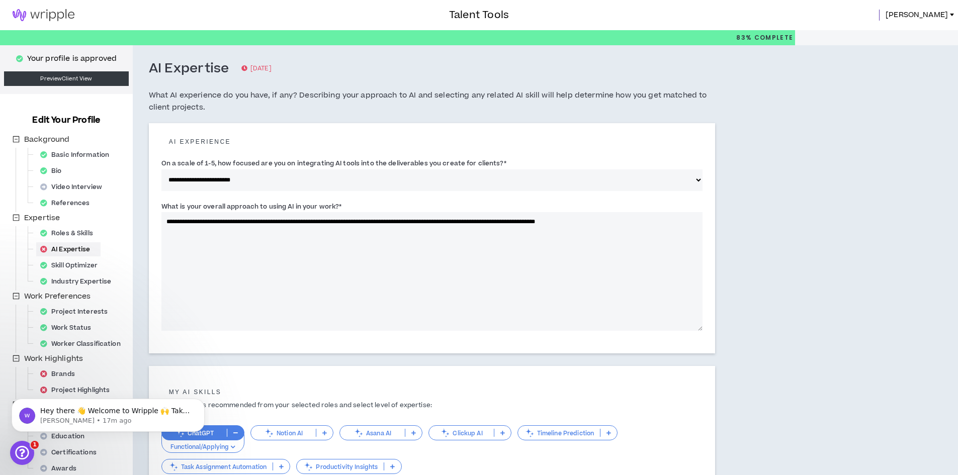
click at [573, 225] on textarea "**********" at bounding box center [432, 271] width 542 height 119
click at [647, 223] on textarea "**********" at bounding box center [432, 271] width 542 height 119
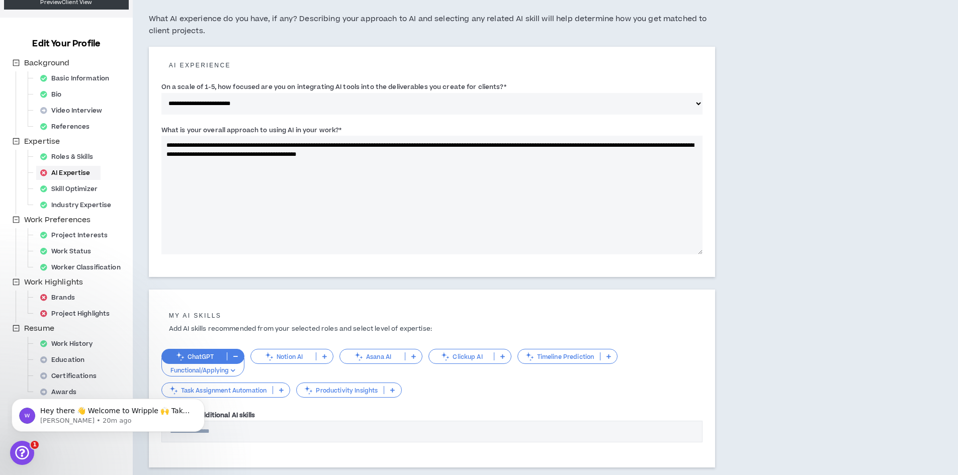
scroll to position [142, 0]
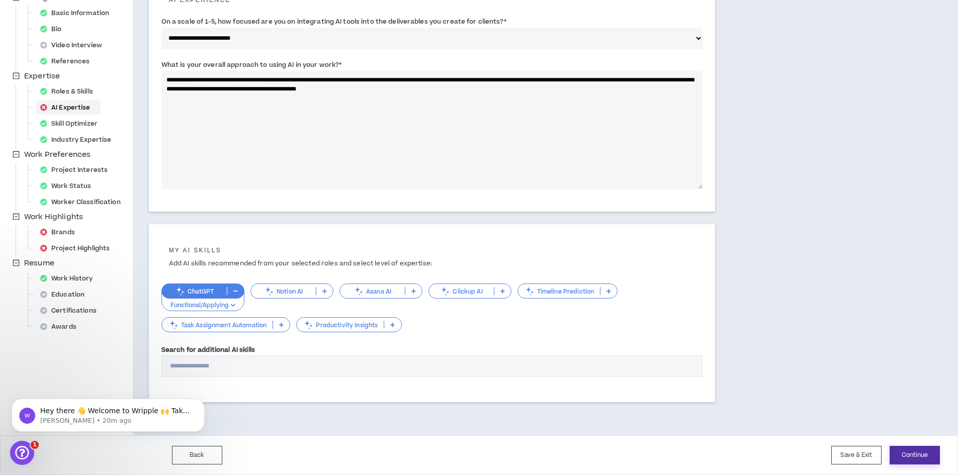
type textarea "**********"
click at [928, 451] on button "Continue" at bounding box center [915, 455] width 50 height 19
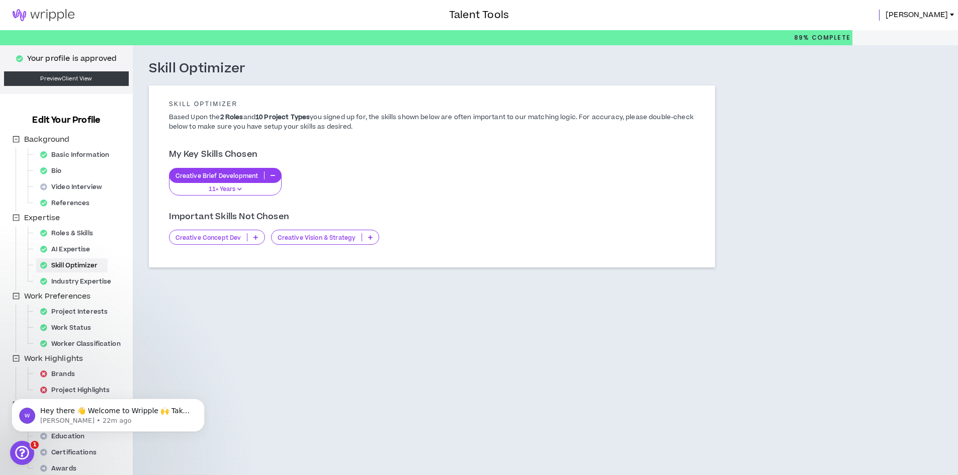
click at [238, 189] on icon "button" at bounding box center [239, 189] width 5 height 5
click at [353, 189] on div "Creative Brief Development 11+ Years" at bounding box center [432, 182] width 527 height 28
click at [79, 282] on div "Industry Expertise" at bounding box center [78, 282] width 85 height 14
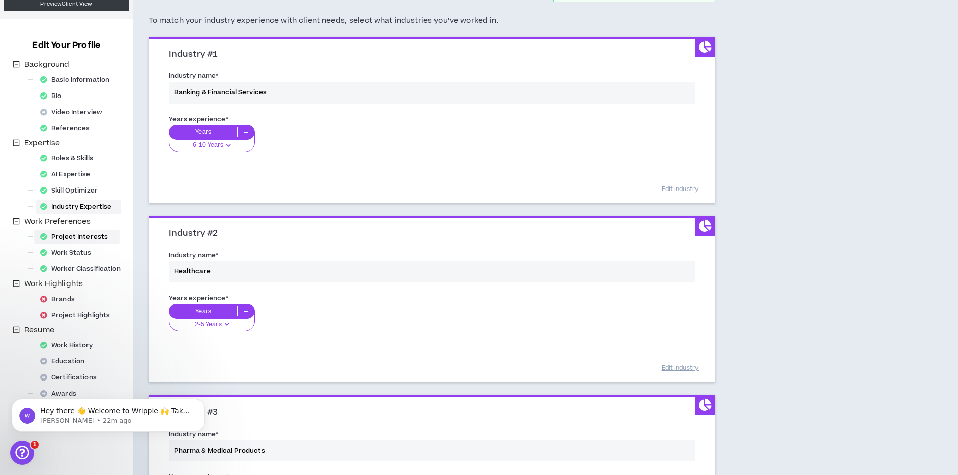
scroll to position [101, 0]
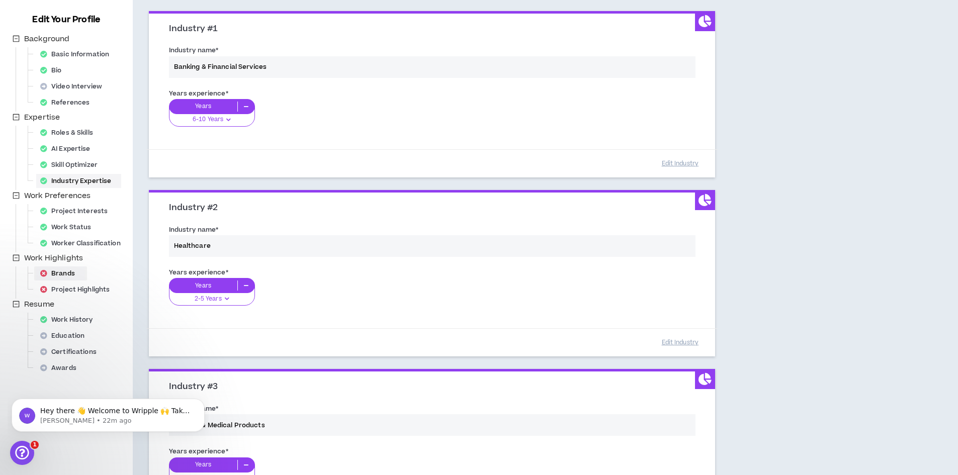
click at [61, 275] on div "Brands" at bounding box center [60, 274] width 49 height 14
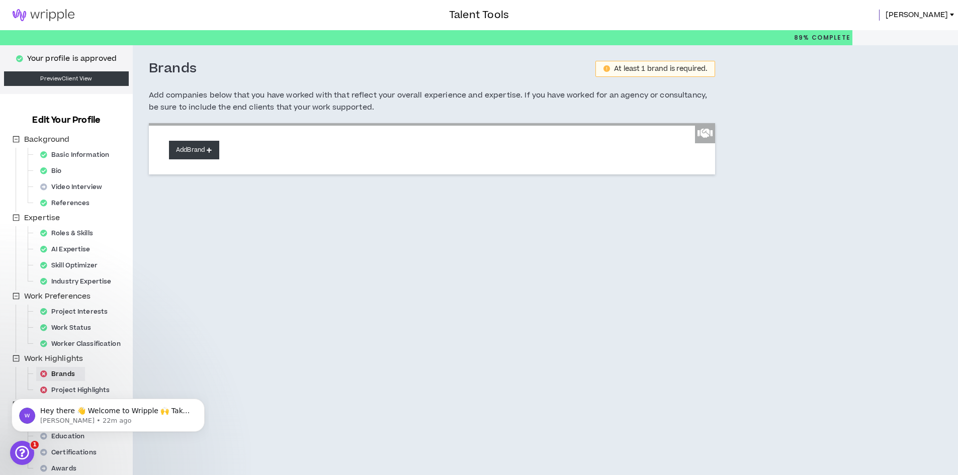
click at [198, 149] on button "Add Brand" at bounding box center [194, 150] width 50 height 19
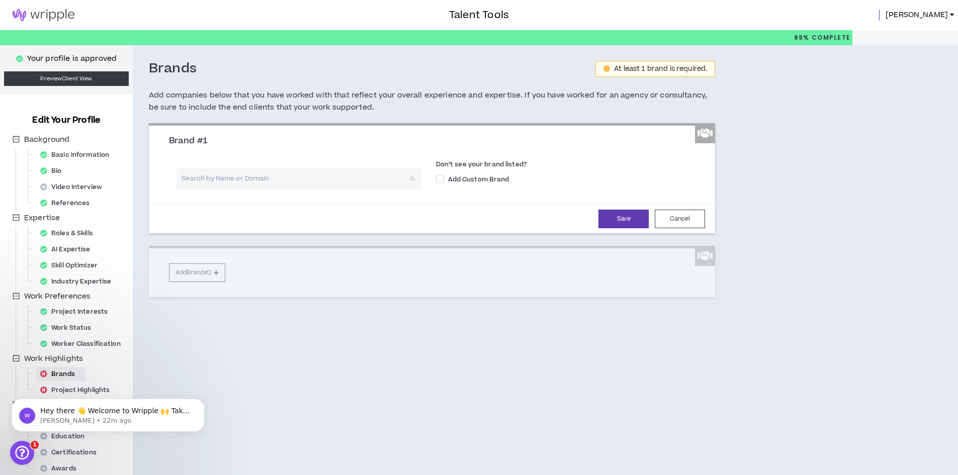
click at [217, 183] on input "search" at bounding box center [295, 179] width 226 height 22
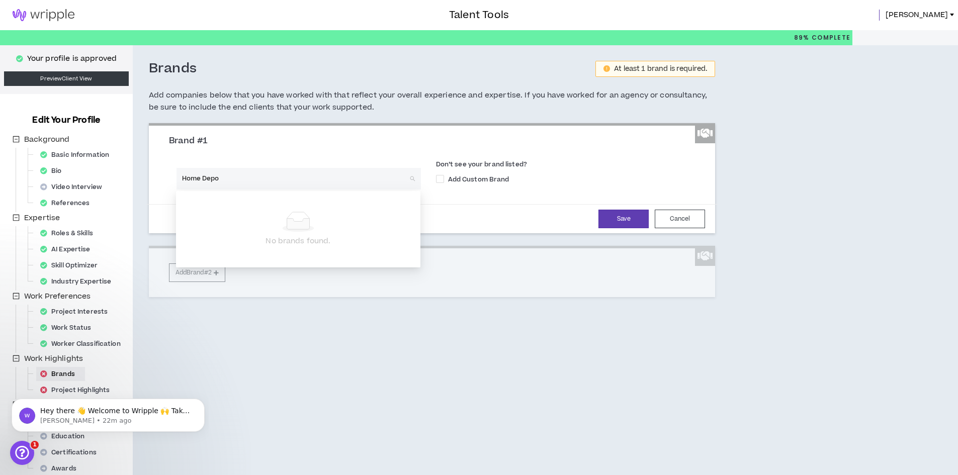
type input "Home Depot"
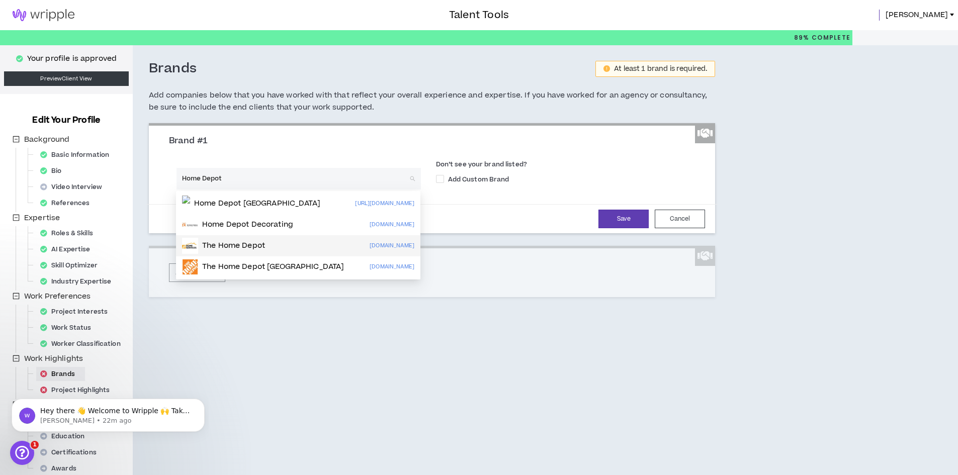
click at [228, 244] on p "The Home Depot" at bounding box center [233, 246] width 63 height 10
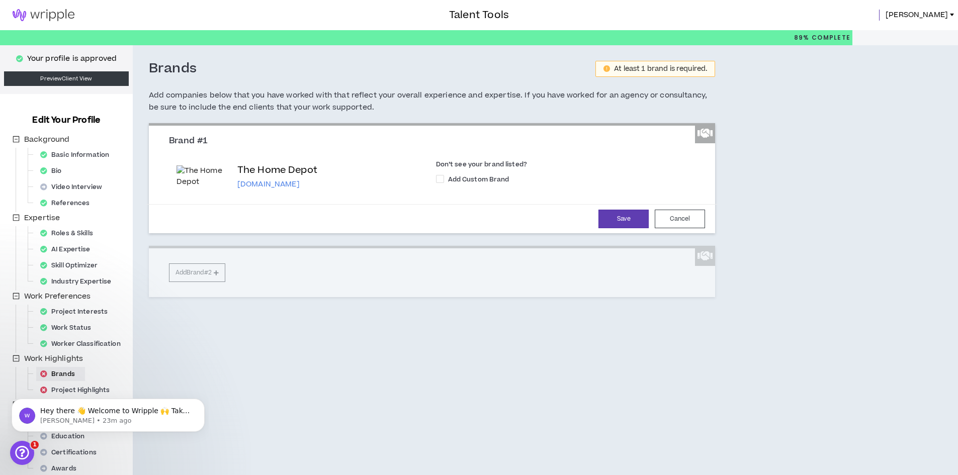
click at [193, 287] on div "Brand #1 The Home Depot [DOMAIN_NAME] Don’t see your brand listed? Add Custom B…" at bounding box center [432, 210] width 567 height 174
click at [623, 228] on button "Save" at bounding box center [624, 219] width 50 height 19
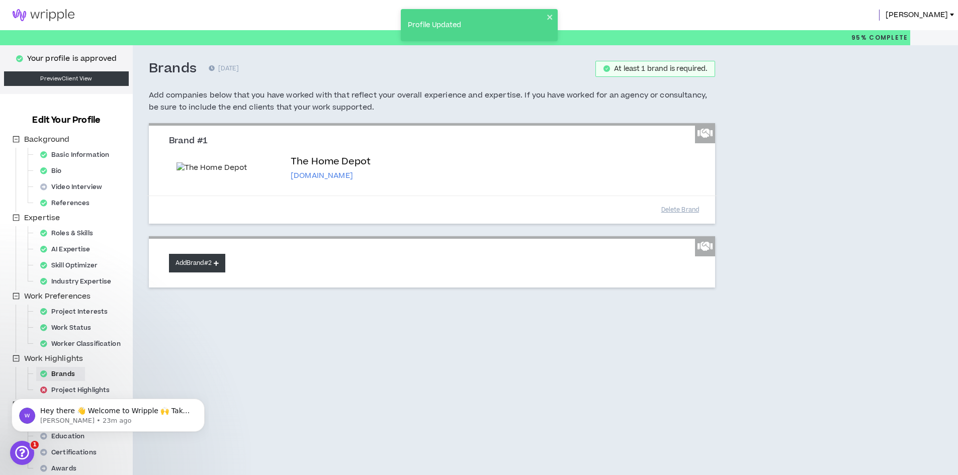
click at [198, 273] on button "Add Brand #2" at bounding box center [197, 263] width 56 height 19
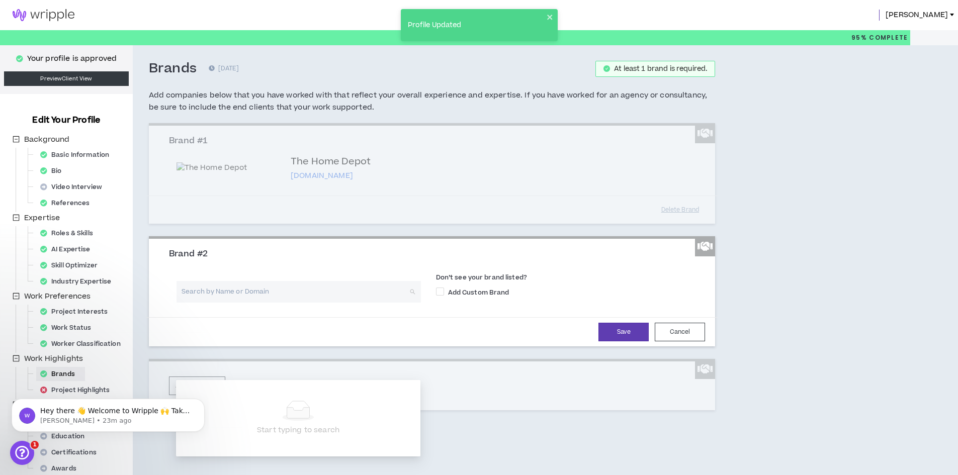
click at [239, 303] on input "search" at bounding box center [295, 292] width 226 height 22
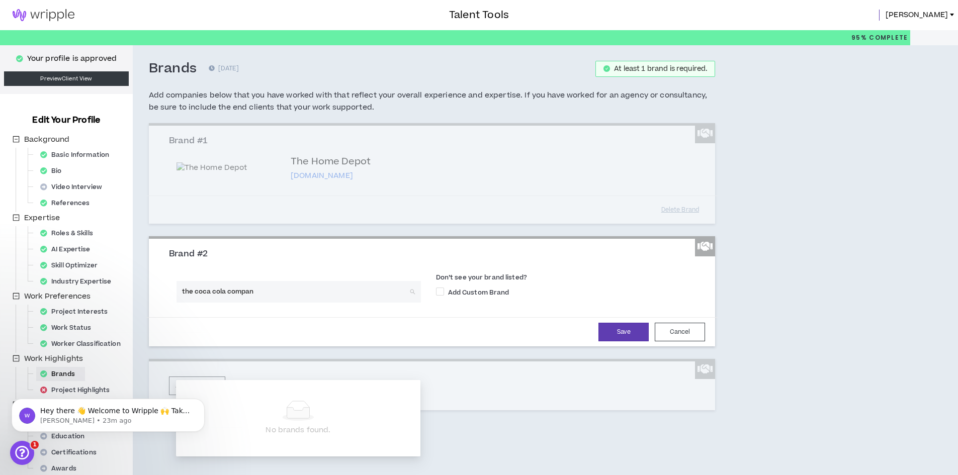
type input "the coca cola company"
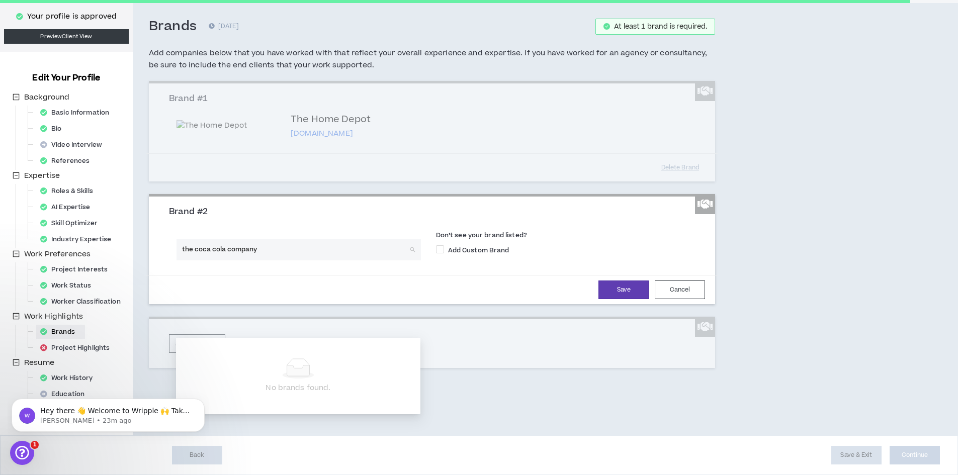
scroll to position [101, 0]
click at [590, 243] on label "Don’t see your brand listed?" at bounding box center [569, 237] width 267 height 13
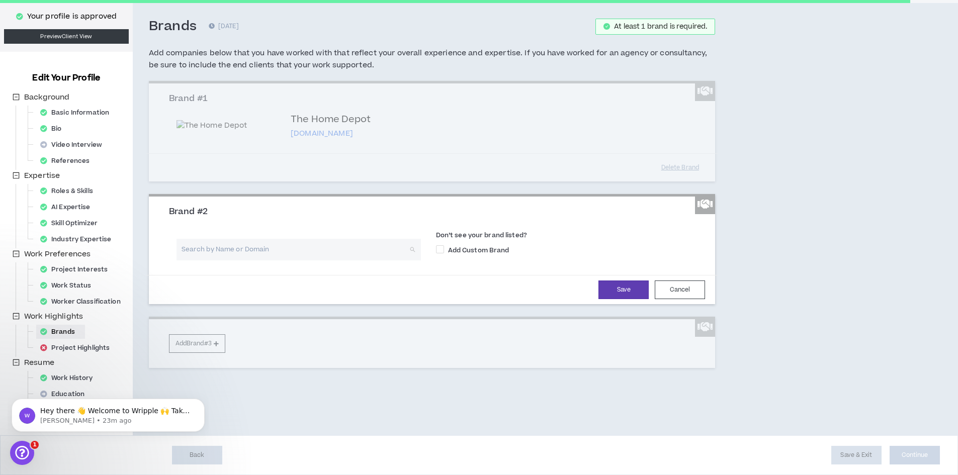
click at [288, 261] on input "search" at bounding box center [295, 250] width 226 height 22
type input "coca"
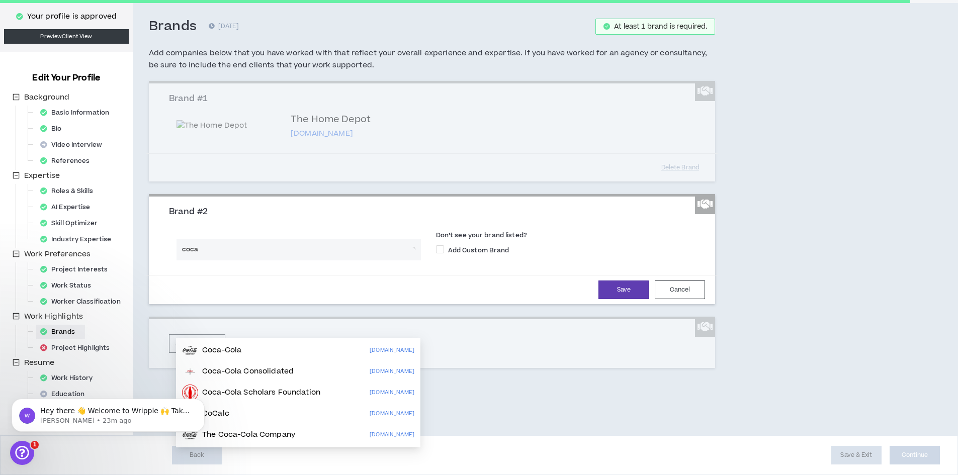
click at [249, 343] on div "Coca-Cola [DOMAIN_NAME]" at bounding box center [298, 351] width 232 height 16
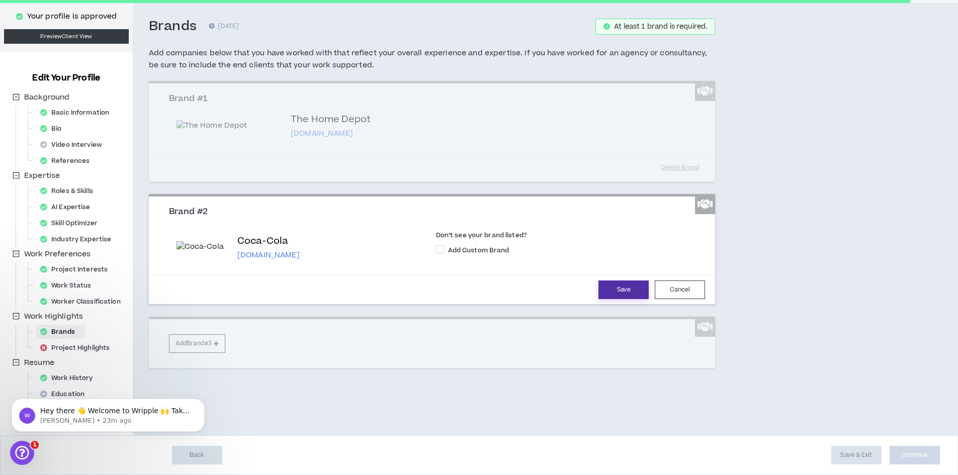
click at [627, 299] on button "Save" at bounding box center [624, 290] width 50 height 19
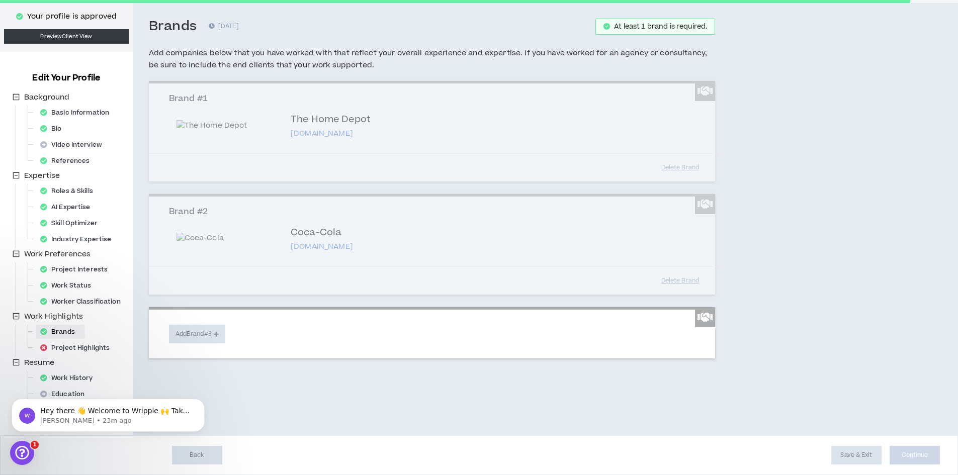
scroll to position [91, 0]
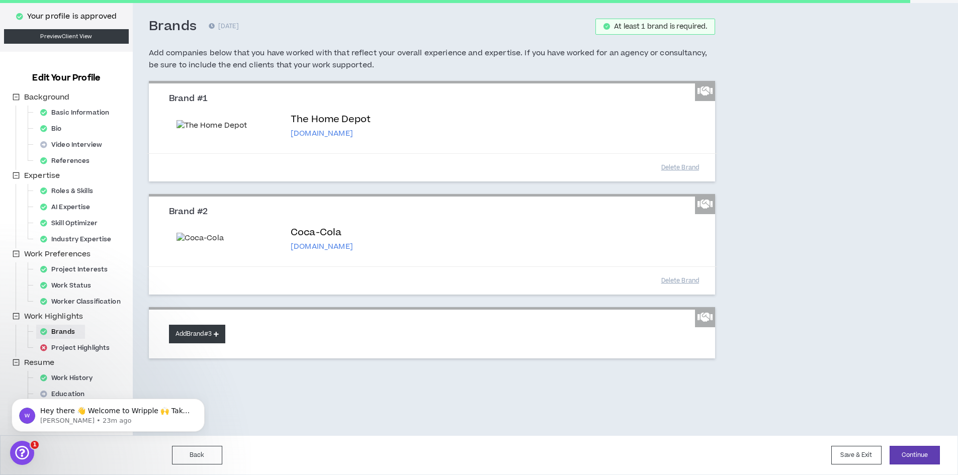
click at [194, 344] on button "Add Brand #3" at bounding box center [197, 334] width 56 height 19
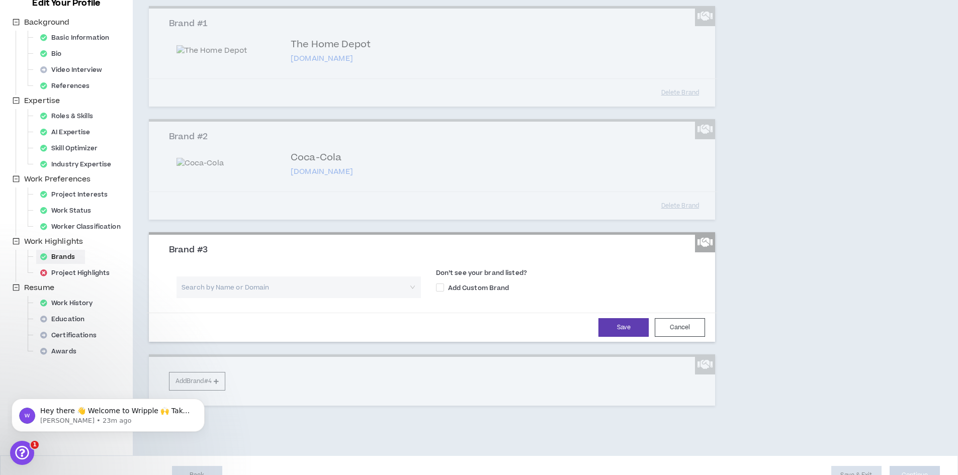
scroll to position [141, 0]
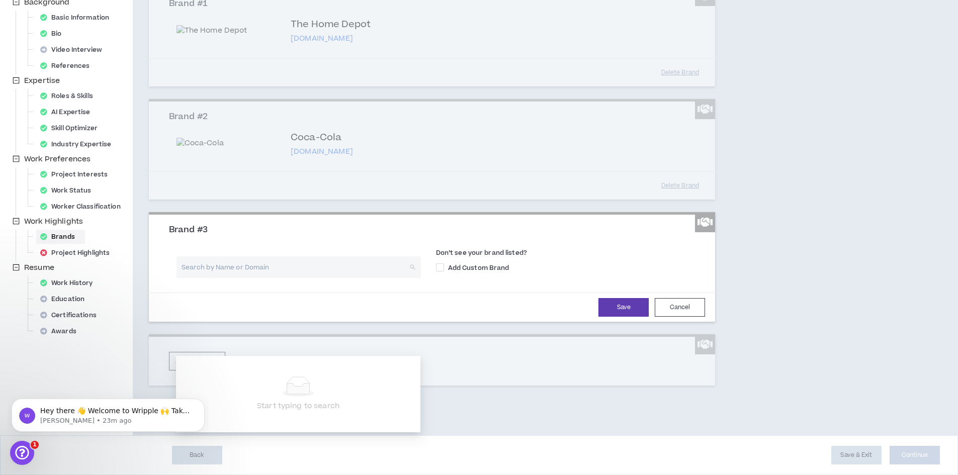
click at [309, 278] on input "search" at bounding box center [295, 268] width 226 height 22
type input "JLL"
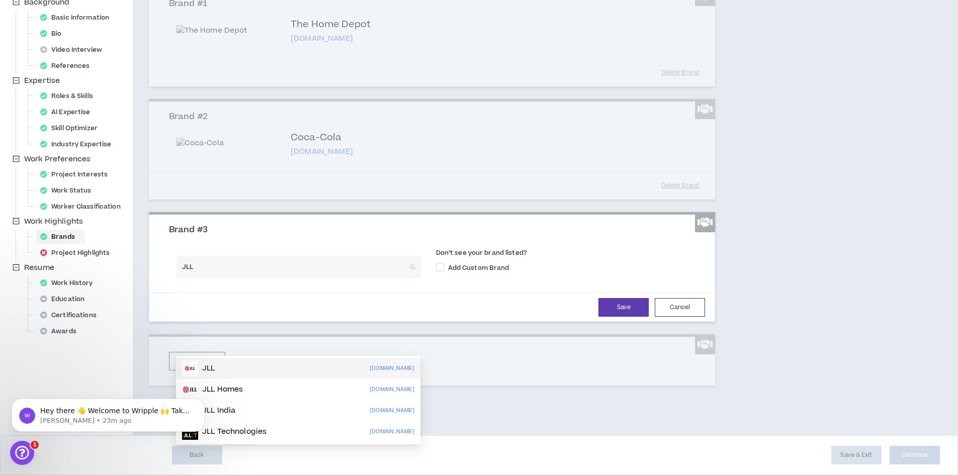
click at [224, 364] on div "JLL [DOMAIN_NAME]" at bounding box center [298, 369] width 232 height 16
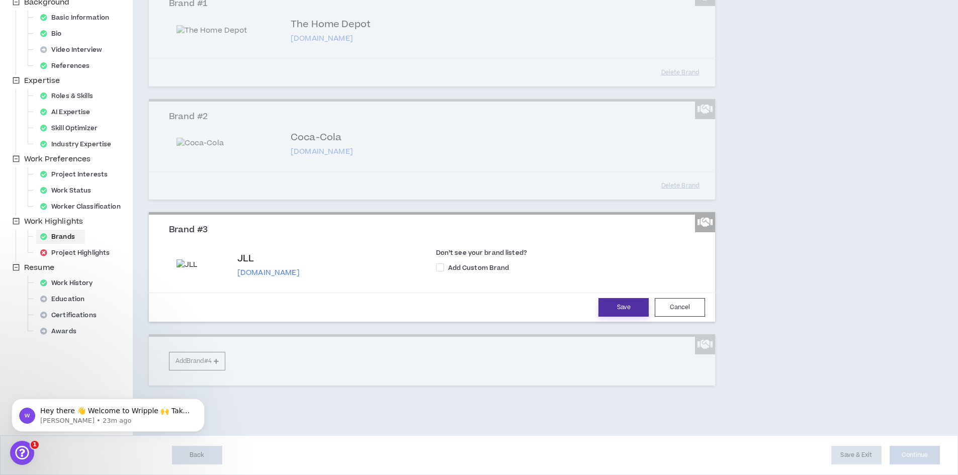
click at [621, 317] on button "Save" at bounding box center [624, 307] width 50 height 19
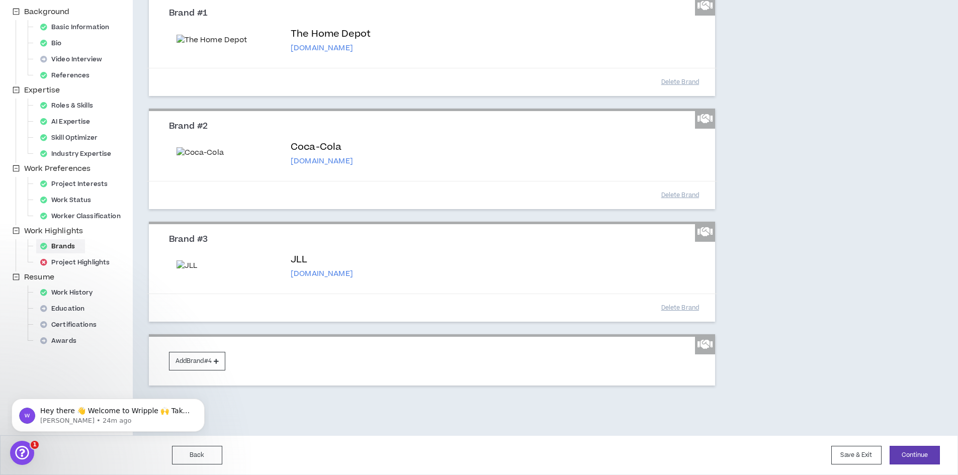
scroll to position [223, 0]
click at [182, 359] on button "Add Brand #4" at bounding box center [197, 361] width 56 height 19
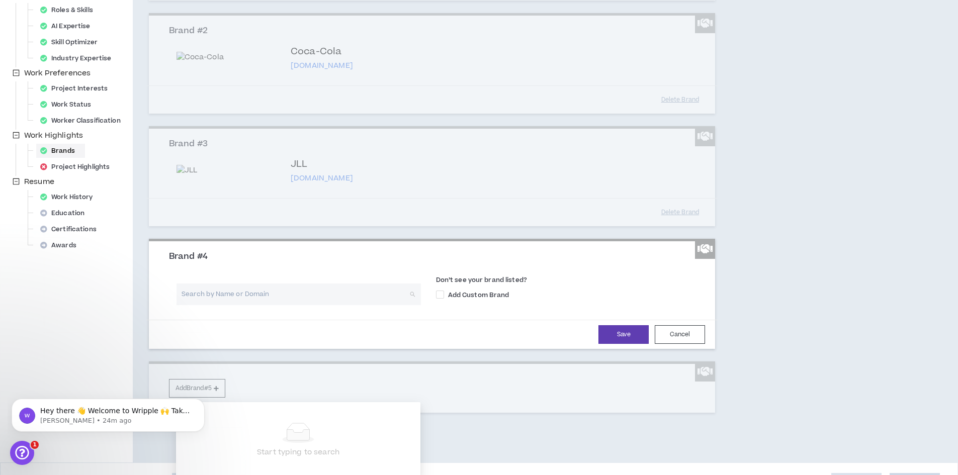
click at [249, 305] on input "search" at bounding box center [295, 295] width 226 height 22
type input "[PERSON_NAME]"
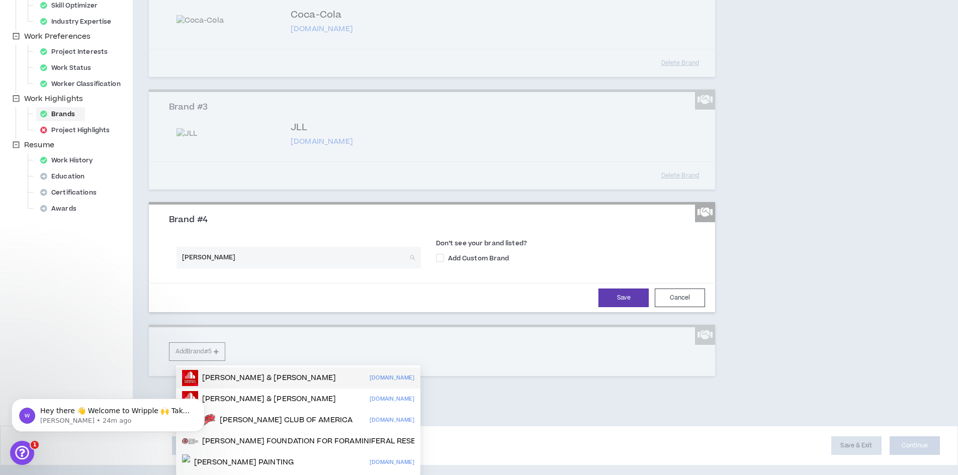
scroll to position [346, 0]
click at [243, 373] on p "[PERSON_NAME] & [PERSON_NAME]" at bounding box center [269, 378] width 134 height 10
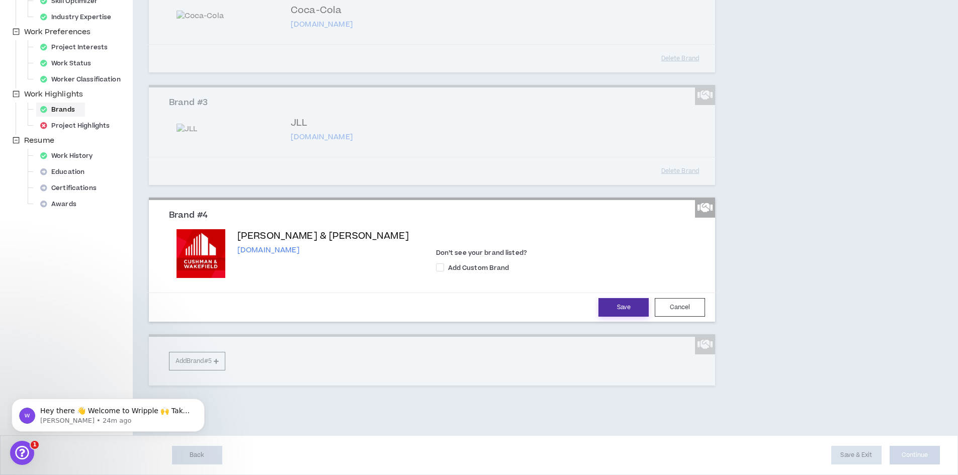
click at [617, 317] on button "Save" at bounding box center [624, 307] width 50 height 19
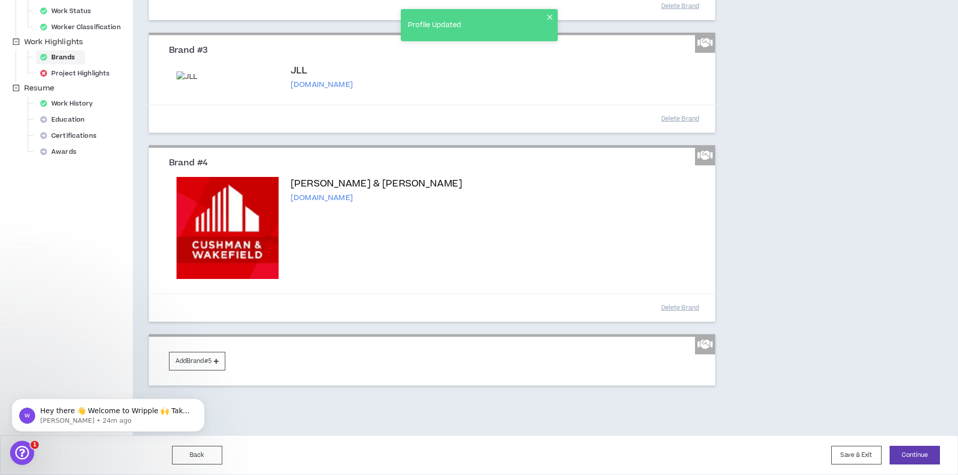
scroll to position [413, 0]
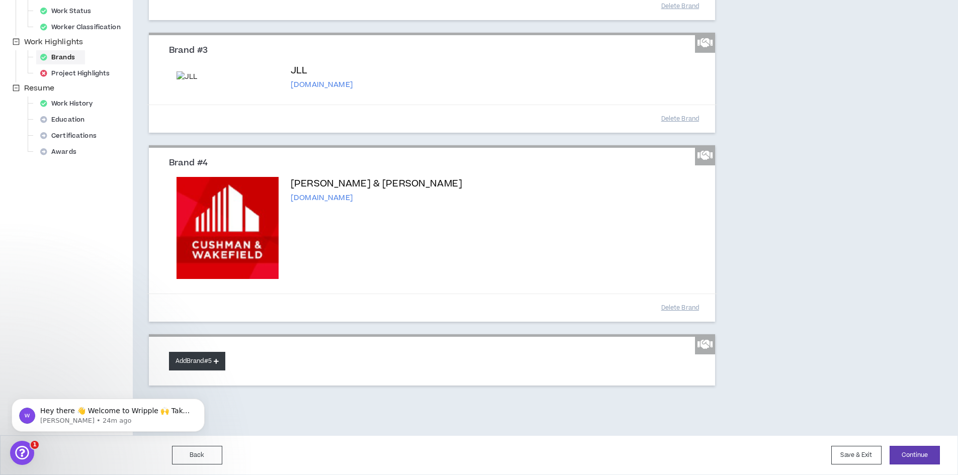
click at [186, 362] on button "Add Brand #5" at bounding box center [197, 361] width 56 height 19
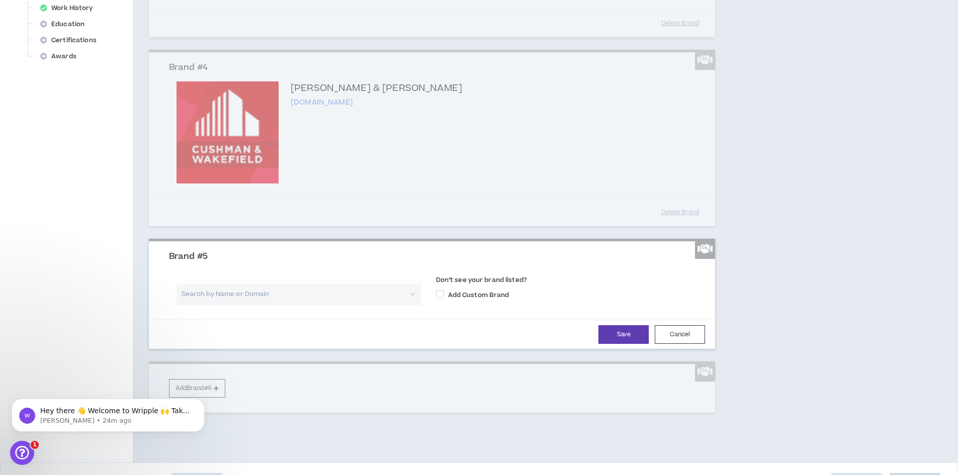
click at [255, 305] on input "search" at bounding box center [295, 295] width 226 height 22
type input "Popeyes"
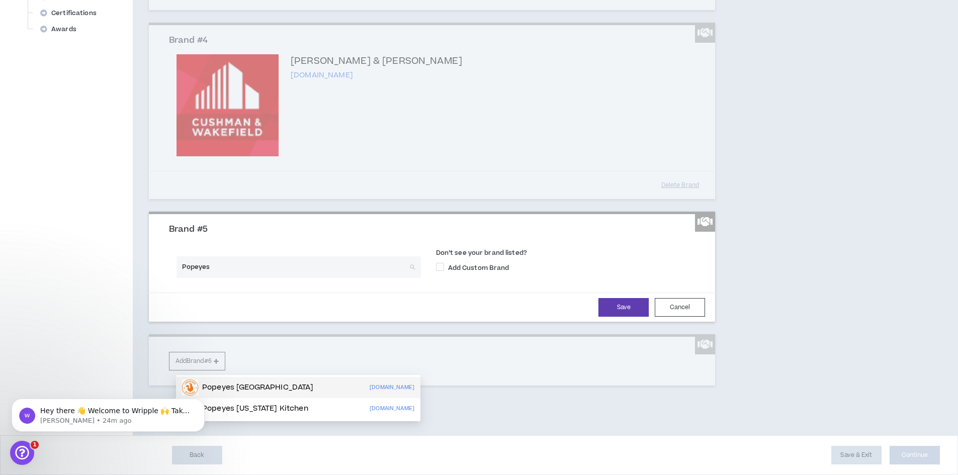
scroll to position [513, 0]
click at [294, 404] on p "Popeyes [US_STATE] Kitchen" at bounding box center [255, 409] width 106 height 10
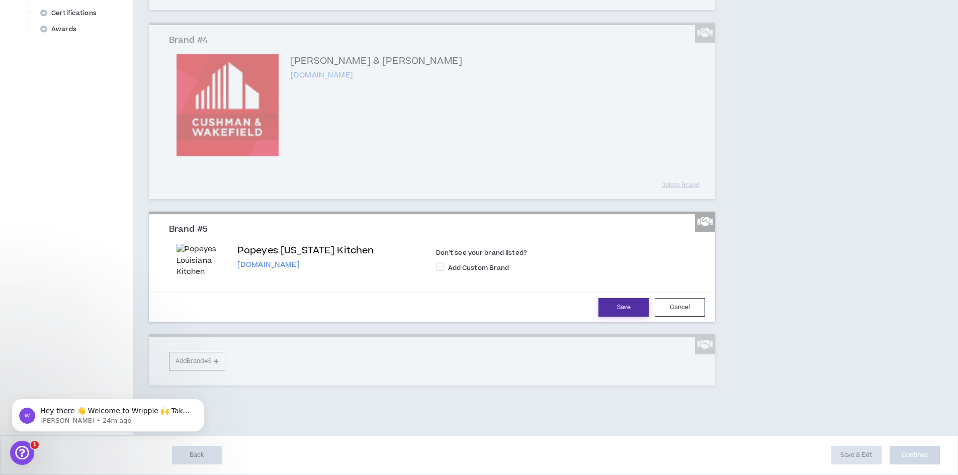
click at [625, 317] on button "Save" at bounding box center [624, 307] width 50 height 19
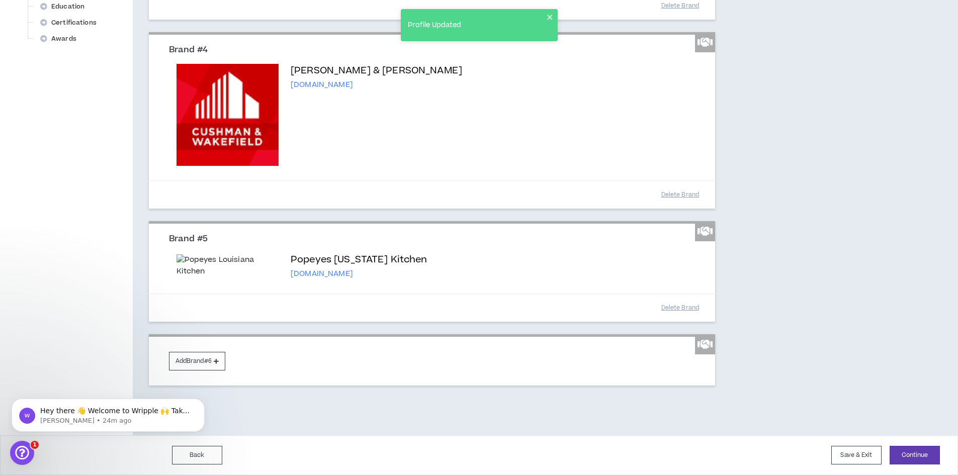
scroll to position [525, 0]
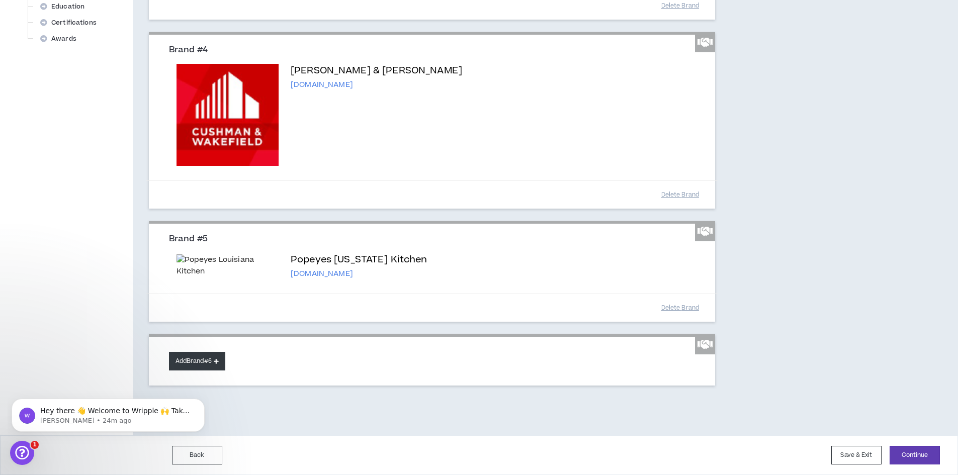
click at [189, 361] on button "Add Brand #6" at bounding box center [197, 361] width 56 height 19
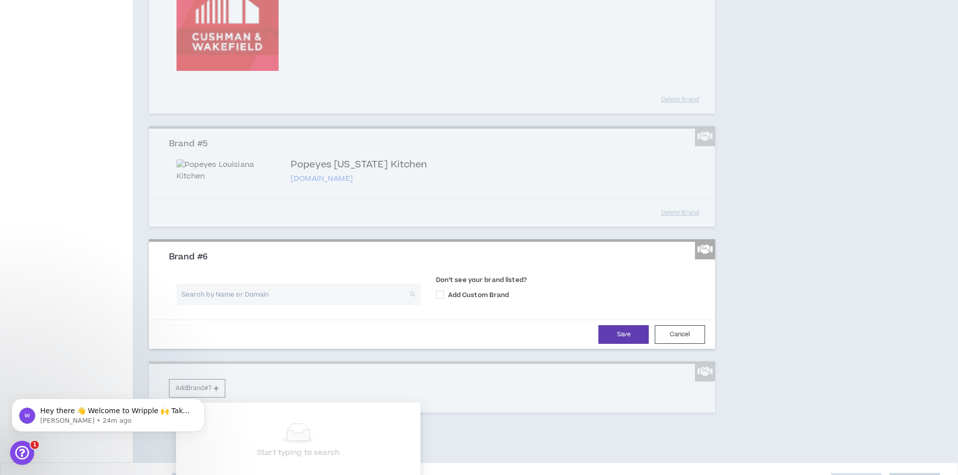
click at [269, 305] on input "search" at bounding box center [295, 295] width 226 height 22
type input "Dornier"
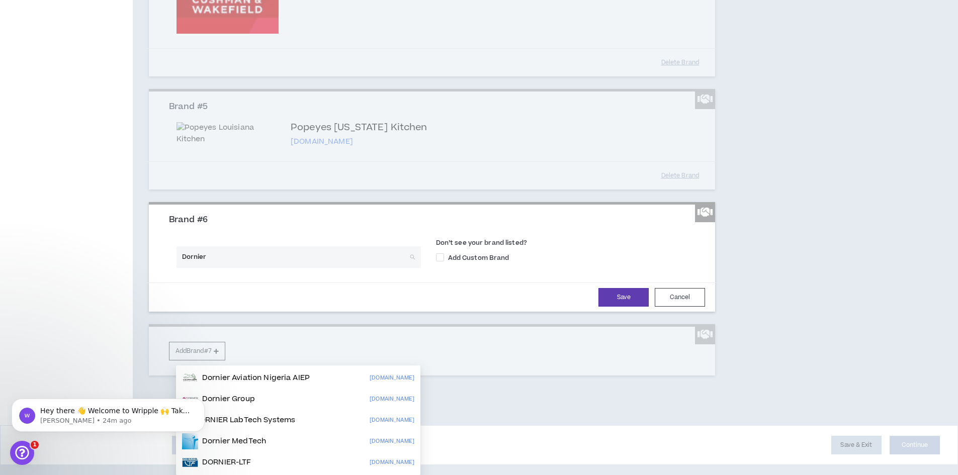
scroll to position [626, 0]
click at [256, 437] on p "Dornier MedTech" at bounding box center [234, 442] width 64 height 10
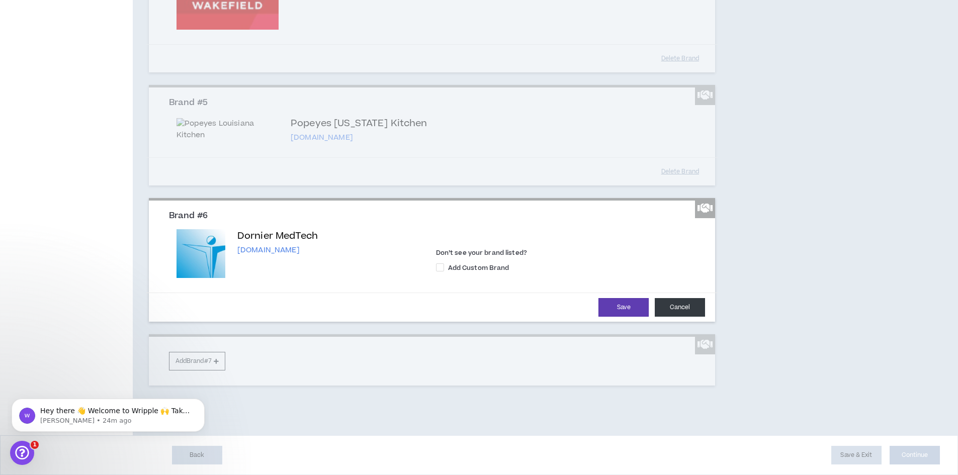
click at [684, 317] on button "Cancel" at bounding box center [680, 307] width 50 height 19
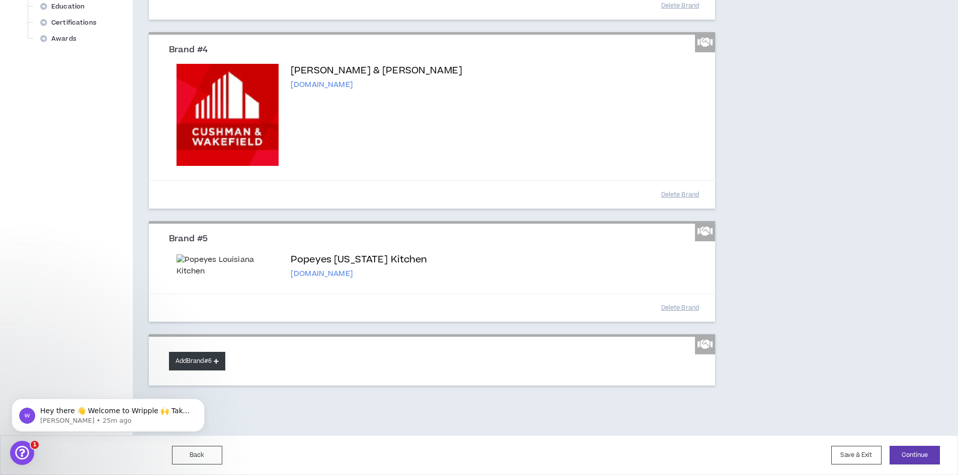
click at [189, 361] on button "Add Brand #6" at bounding box center [197, 361] width 56 height 19
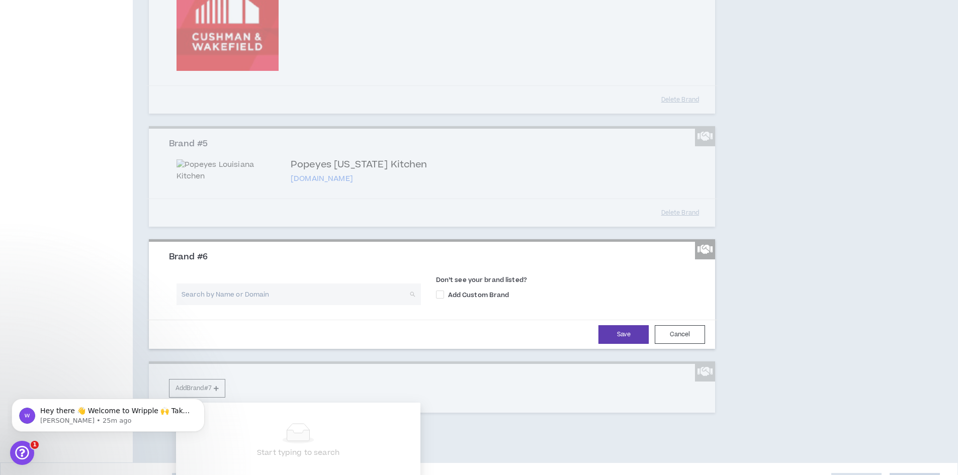
click at [262, 305] on input "search" at bounding box center [295, 295] width 226 height 22
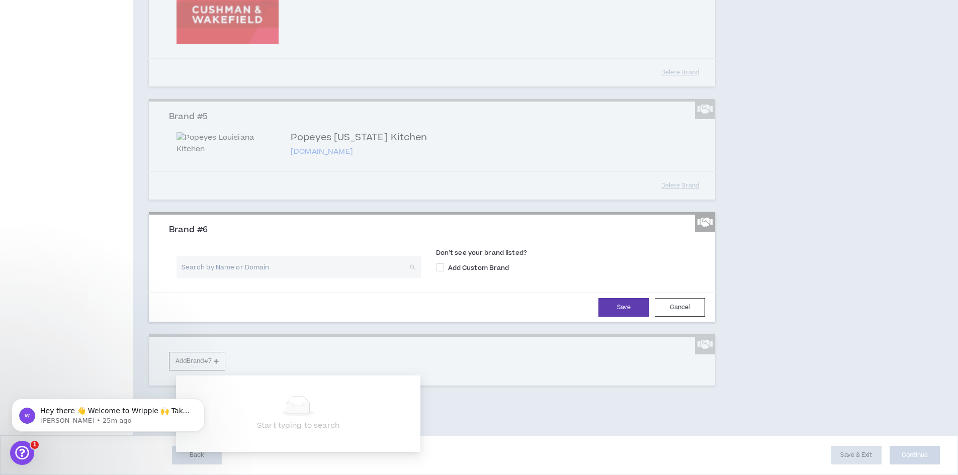
scroll to position [648, 0]
type input "dornier med"
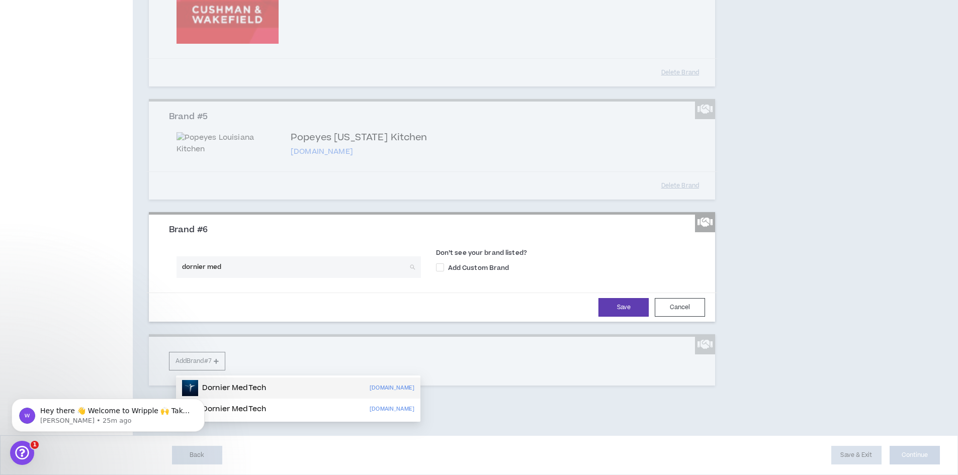
click at [242, 383] on p "Dornier MedTech" at bounding box center [234, 388] width 64 height 10
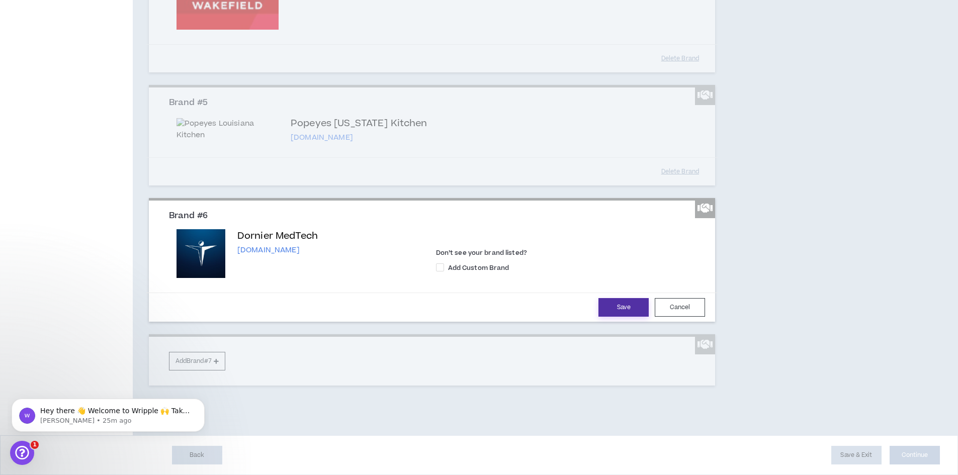
click at [626, 317] on button "Save" at bounding box center [624, 307] width 50 height 19
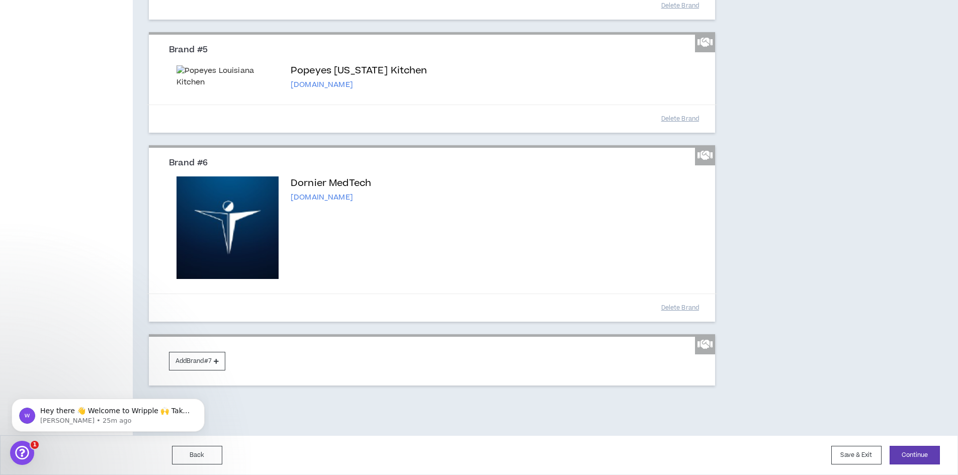
scroll to position [714, 0]
click at [213, 358] on button "Add Brand #7" at bounding box center [197, 361] width 56 height 19
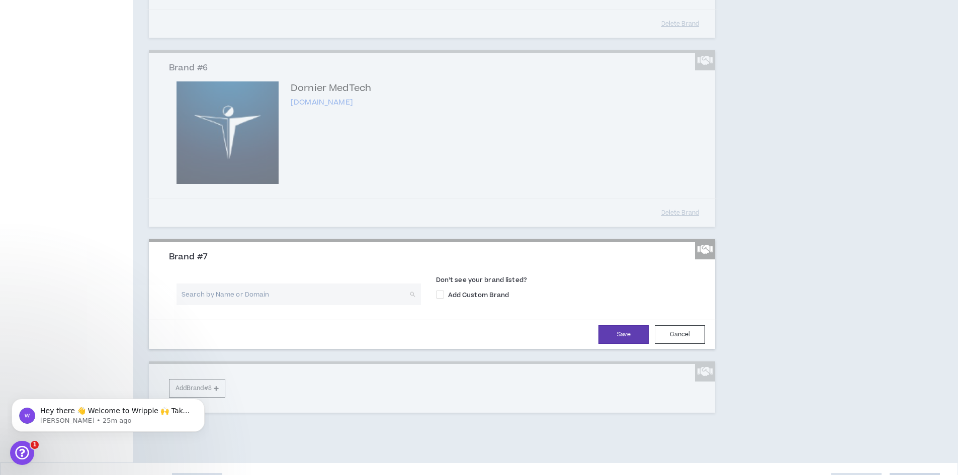
click at [271, 305] on input "search" at bounding box center [295, 295] width 226 height 22
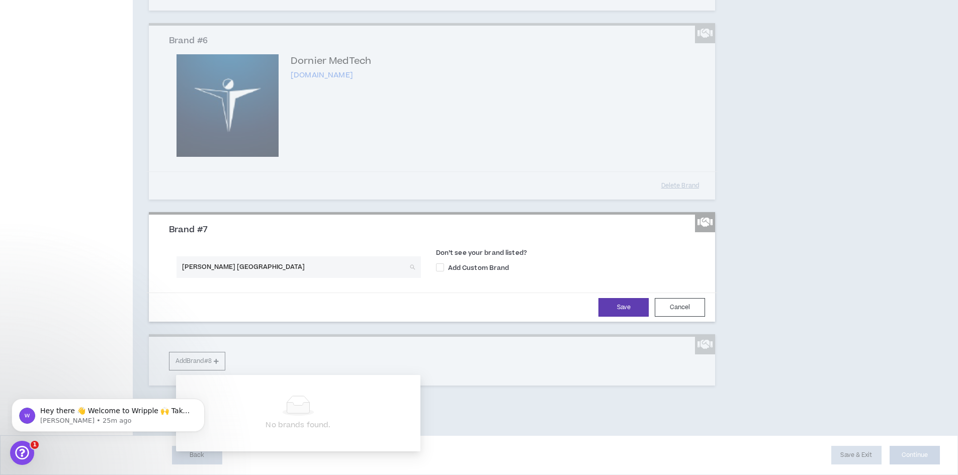
scroll to position [815, 0]
type input "[PERSON_NAME]"
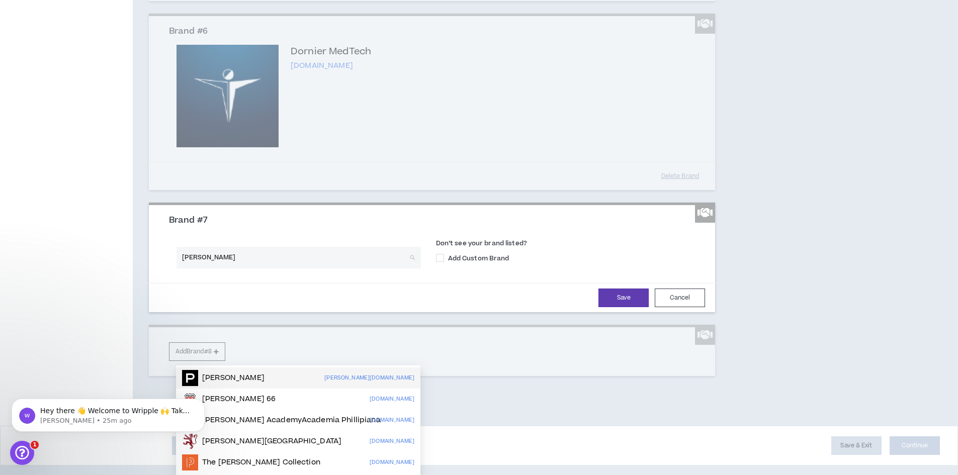
click at [222, 373] on p "[PERSON_NAME]" at bounding box center [233, 378] width 62 height 10
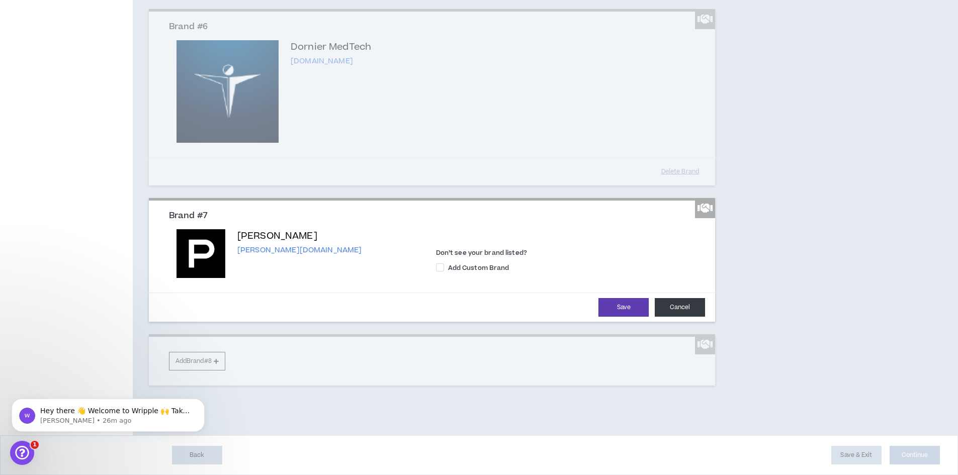
click at [674, 317] on button "Cancel" at bounding box center [680, 307] width 50 height 19
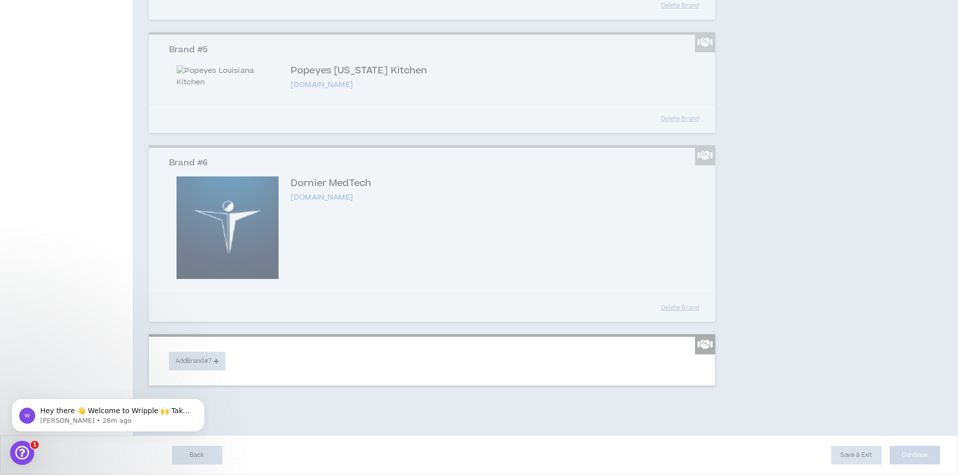
scroll to position [714, 0]
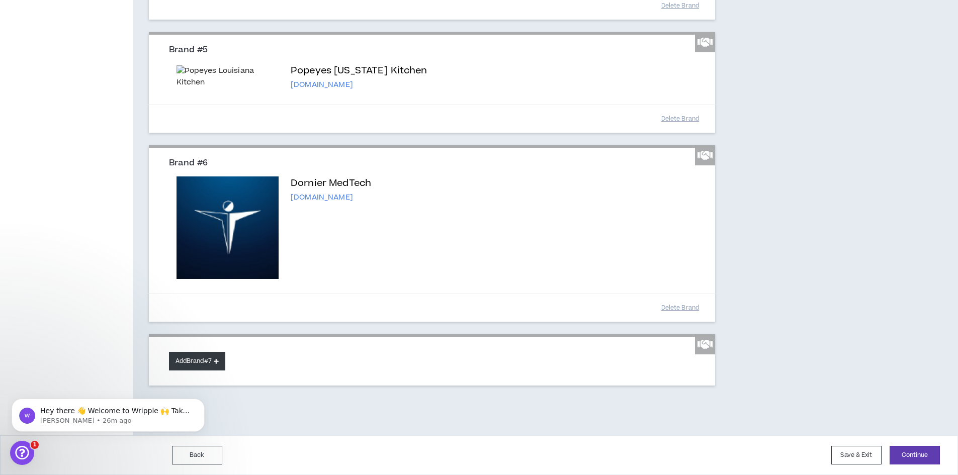
click at [204, 360] on button "Add Brand #7" at bounding box center [197, 361] width 56 height 19
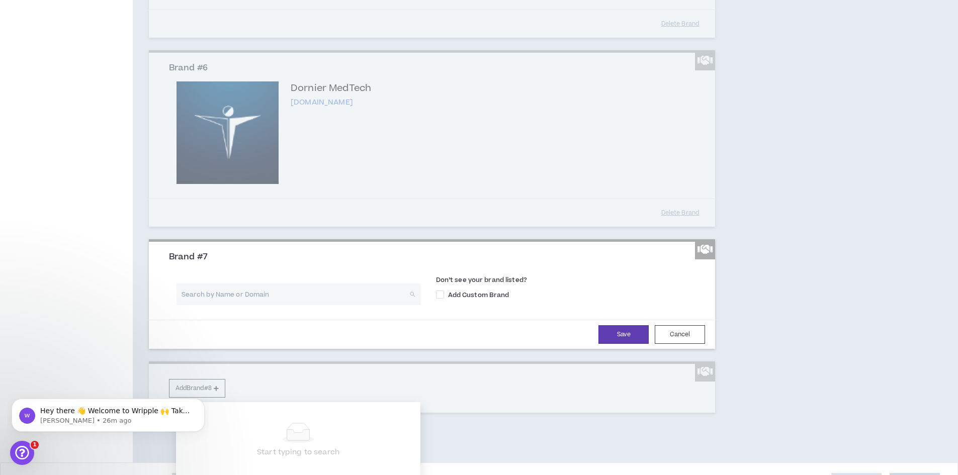
click at [282, 305] on input "search" at bounding box center [295, 295] width 226 height 22
paste input "[URL][DOMAIN_NAME]"
type input "[URL][DOMAIN_NAME]"
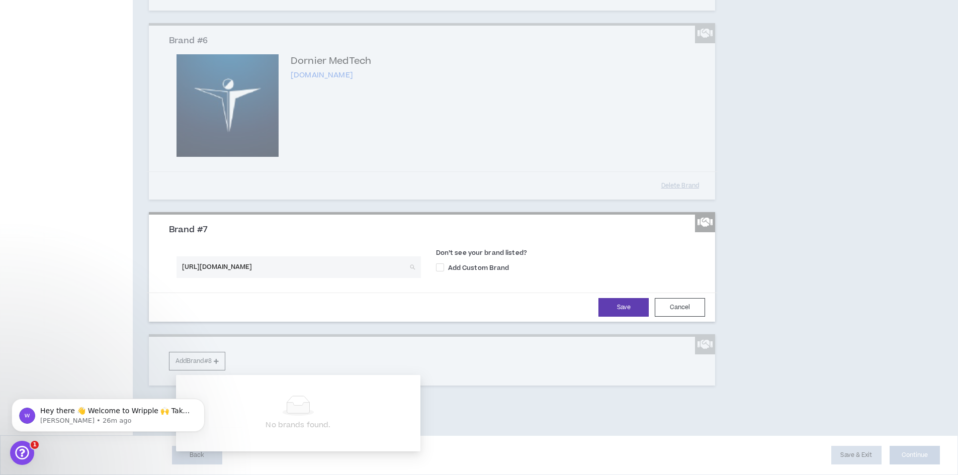
scroll to position [815, 0]
click at [555, 273] on label "Add Custom Brand" at bounding box center [569, 267] width 267 height 11
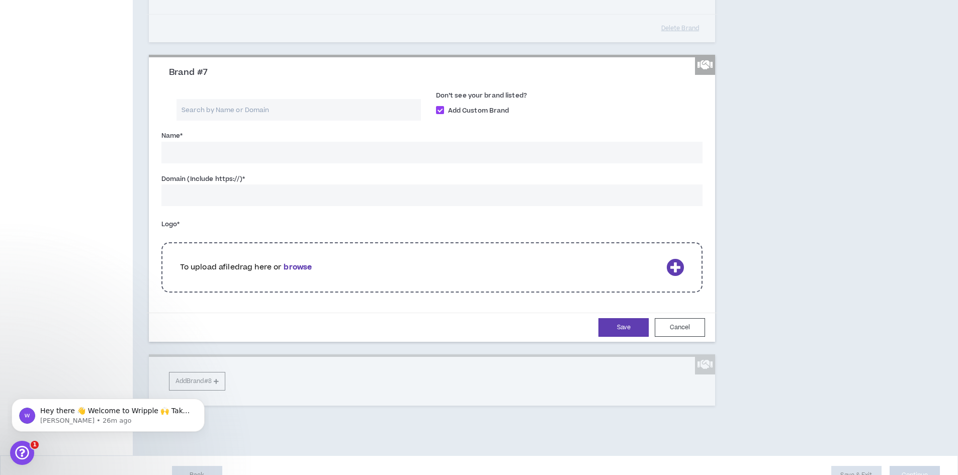
scroll to position [916, 0]
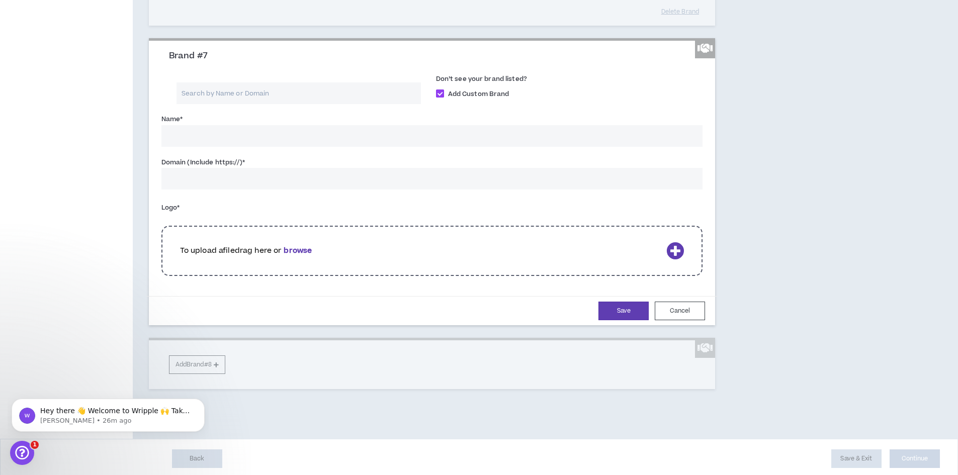
click at [439, 98] on span at bounding box center [440, 94] width 8 height 8
checkbox input "*****"
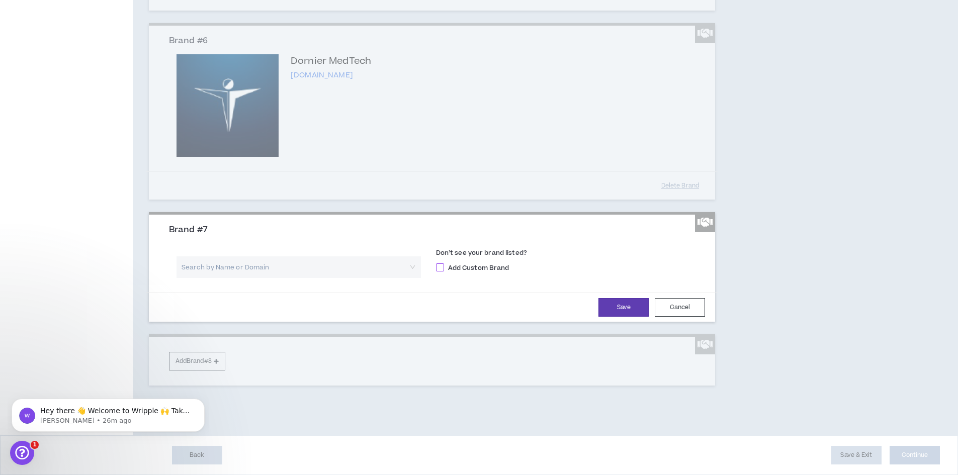
scroll to position [837, 0]
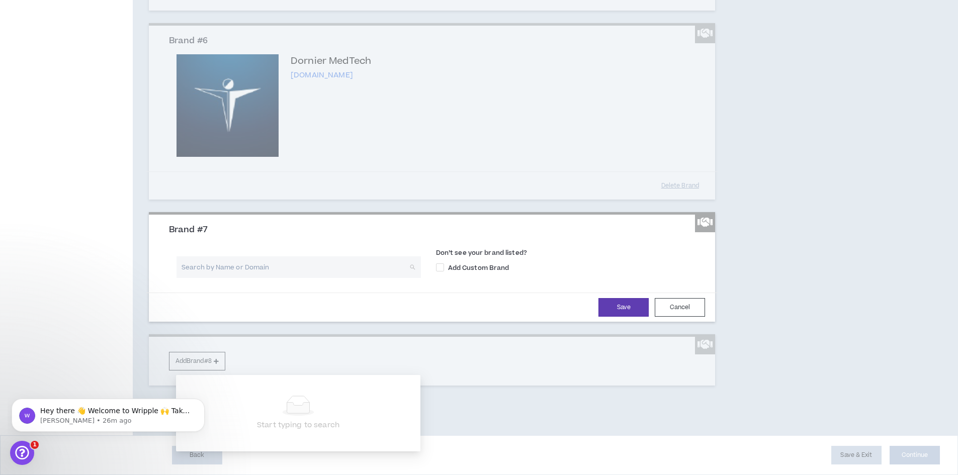
click at [286, 268] on input "search" at bounding box center [295, 268] width 226 height 22
paste input "[URL][DOMAIN_NAME]"
drag, startPoint x: 235, startPoint y: 269, endPoint x: 159, endPoint y: 265, distance: 76.6
click at [159, 265] on div "Brand #7 [URL][DOMAIN_NAME] Search by Name or Domain Don’t see your brand liste…" at bounding box center [432, 269] width 567 height 108
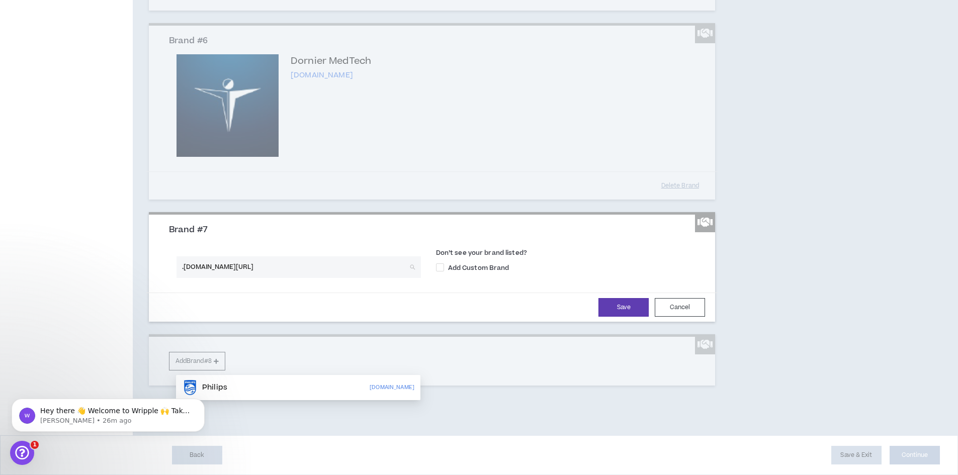
drag, startPoint x: 205, startPoint y: 267, endPoint x: 252, endPoint y: 270, distance: 46.4
click at [252, 270] on input ".[DOMAIN_NAME][URL]" at bounding box center [295, 268] width 226 height 22
click at [184, 270] on input ".philips" at bounding box center [295, 268] width 226 height 22
type input "philips"
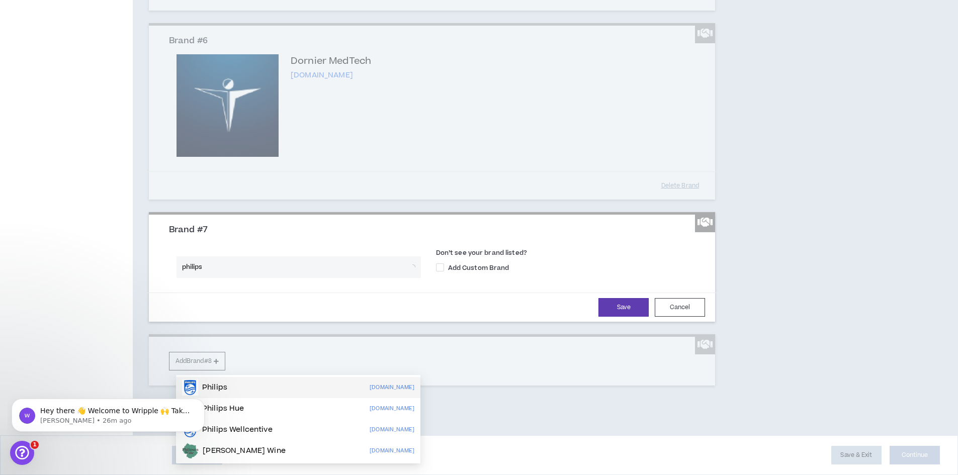
click at [216, 383] on p "Philips" at bounding box center [214, 388] width 25 height 10
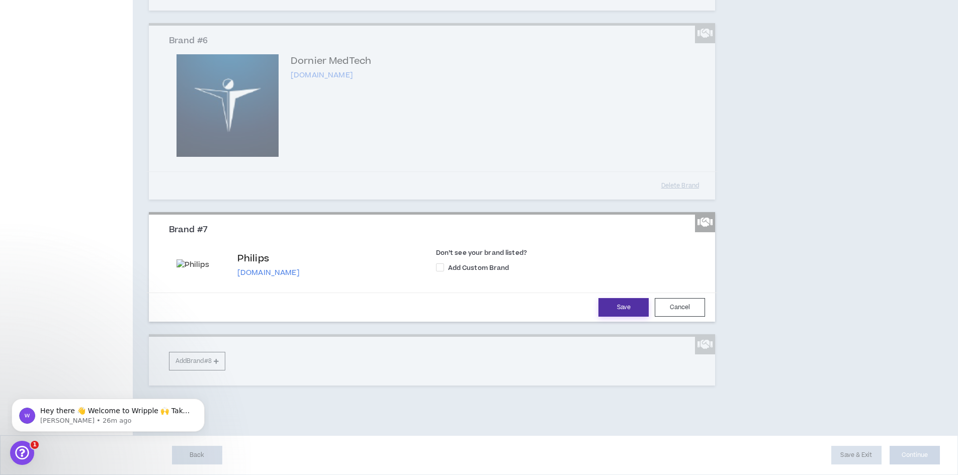
click at [626, 305] on button "Save" at bounding box center [624, 307] width 50 height 19
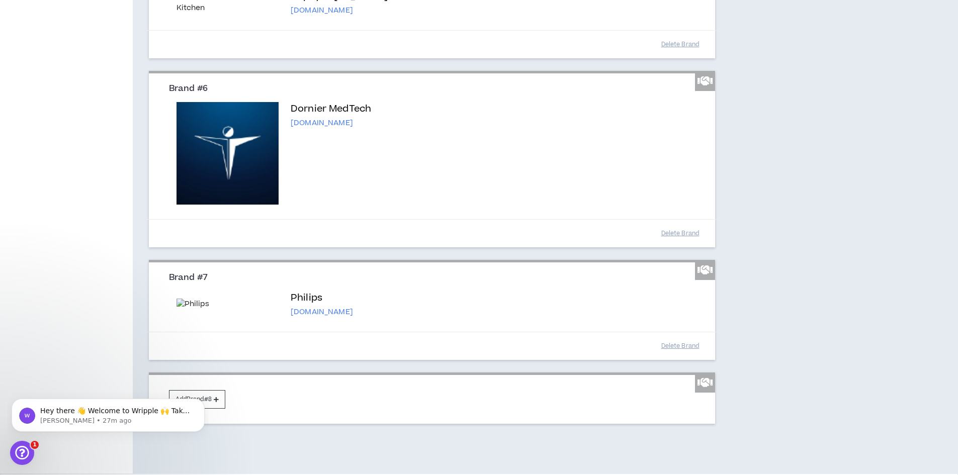
scroll to position [828, 0]
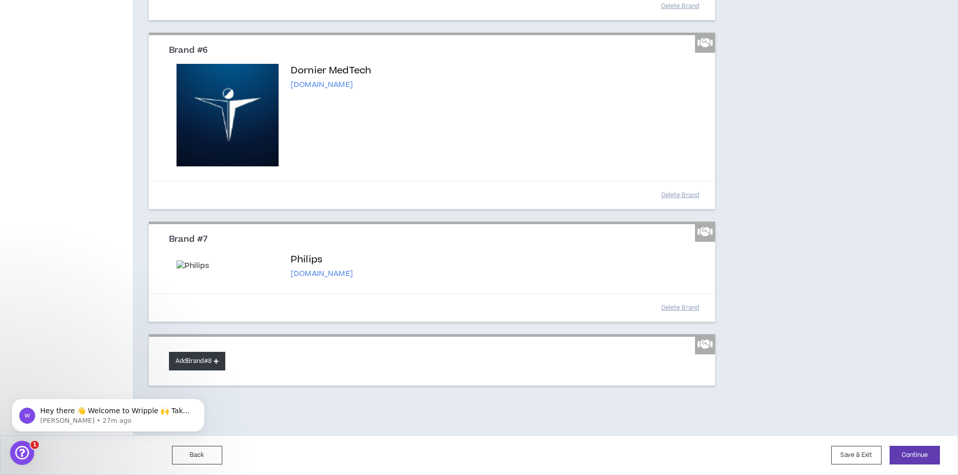
click at [197, 359] on button "Add Brand #8" at bounding box center [197, 361] width 56 height 19
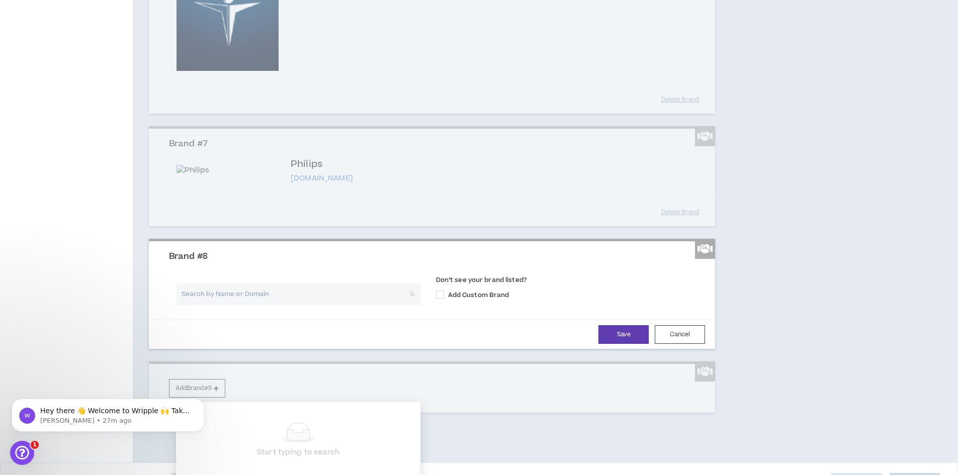
click at [275, 305] on input "search" at bounding box center [295, 295] width 226 height 22
type input "kennesaw state uni"
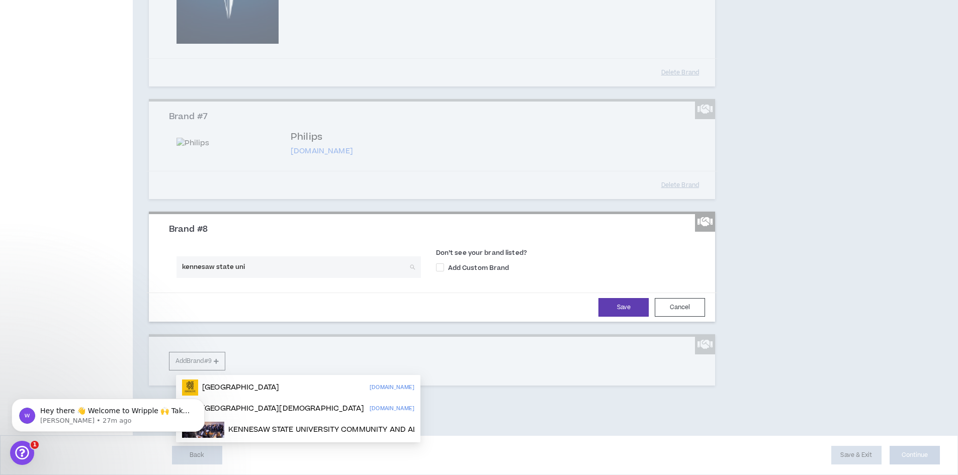
scroll to position [928, 0]
click at [279, 383] on p "[GEOGRAPHIC_DATA]" at bounding box center [240, 388] width 77 height 10
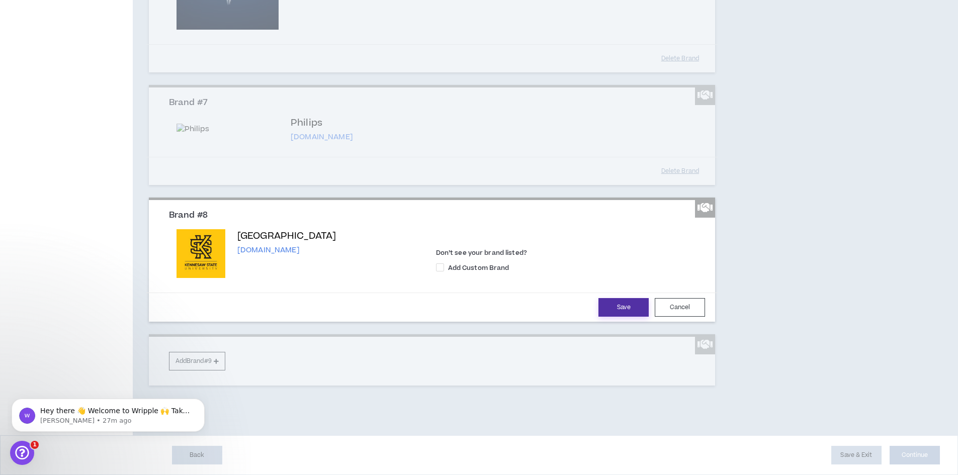
click at [623, 317] on button "Save" at bounding box center [624, 307] width 50 height 19
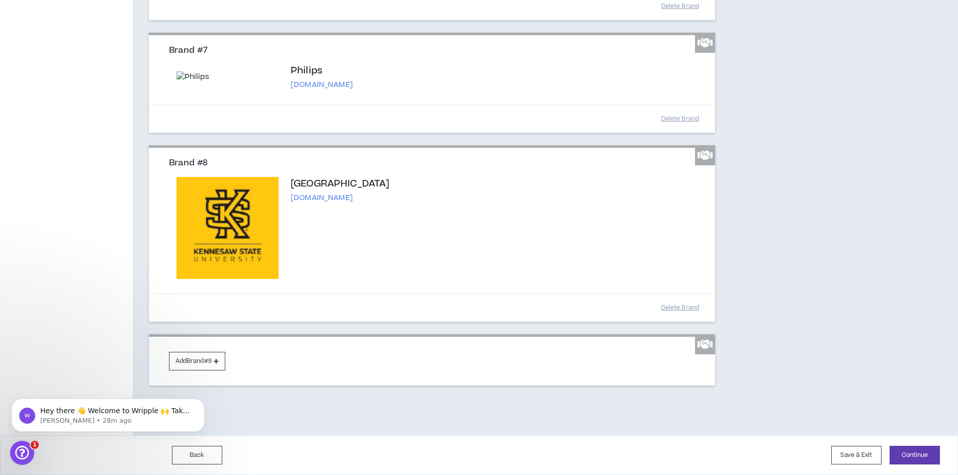
scroll to position [1017, 0]
click at [190, 361] on button "Add Brand #9" at bounding box center [197, 361] width 56 height 19
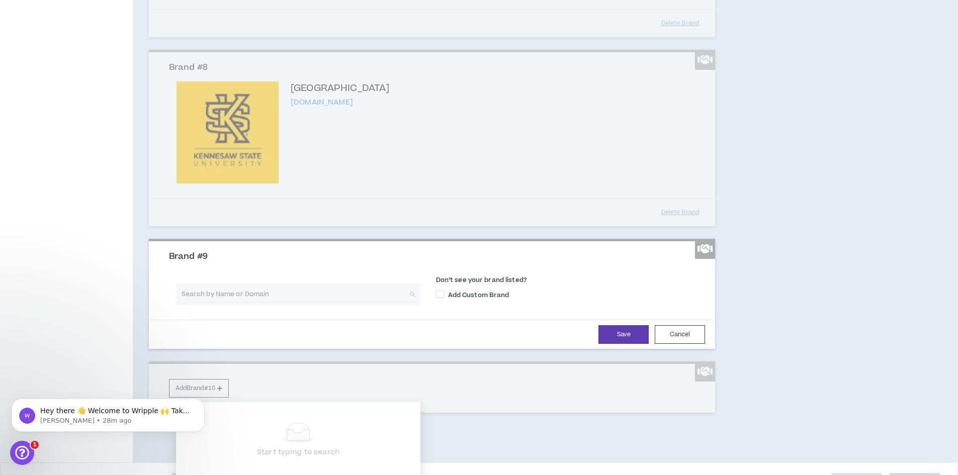
click at [283, 305] on input "search" at bounding box center [295, 295] width 226 height 22
type input "[PERSON_NAME] school of med"
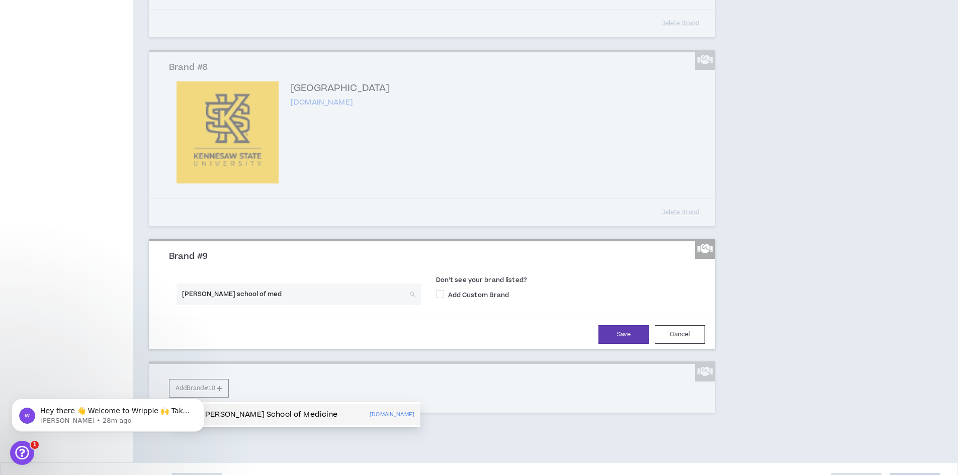
click at [303, 412] on p "[PERSON_NAME] School of Medicine" at bounding box center [269, 415] width 135 height 10
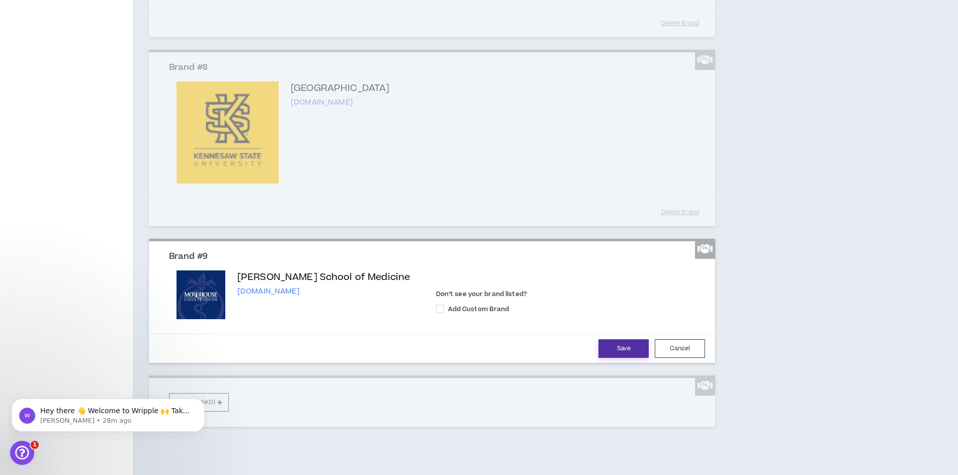
click at [611, 358] on button "Save" at bounding box center [624, 349] width 50 height 19
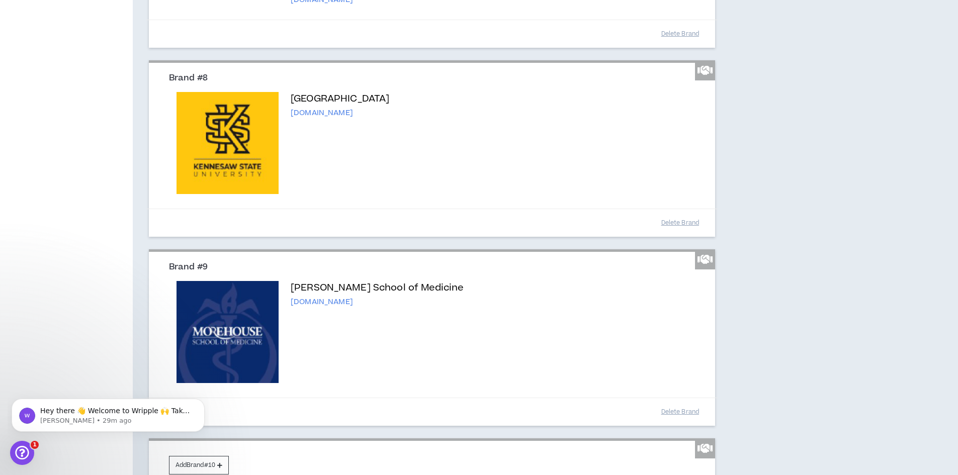
scroll to position [1206, 0]
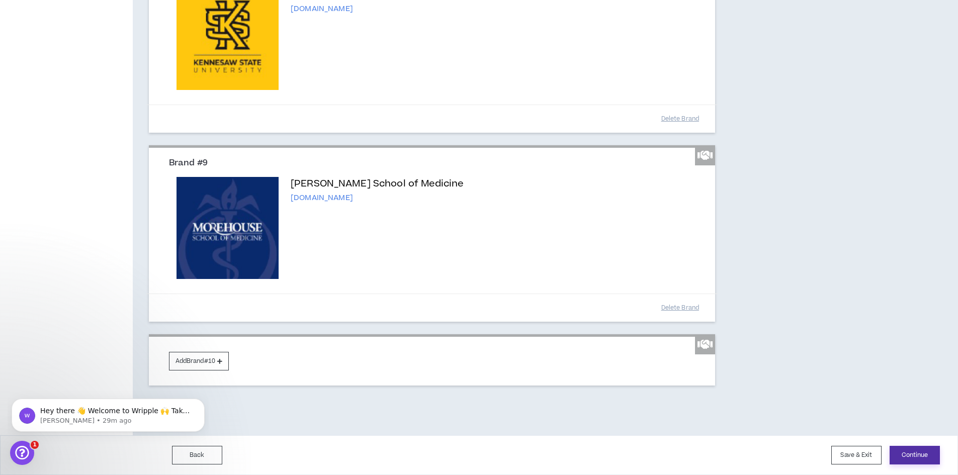
click at [922, 456] on button "Continue" at bounding box center [915, 455] width 50 height 19
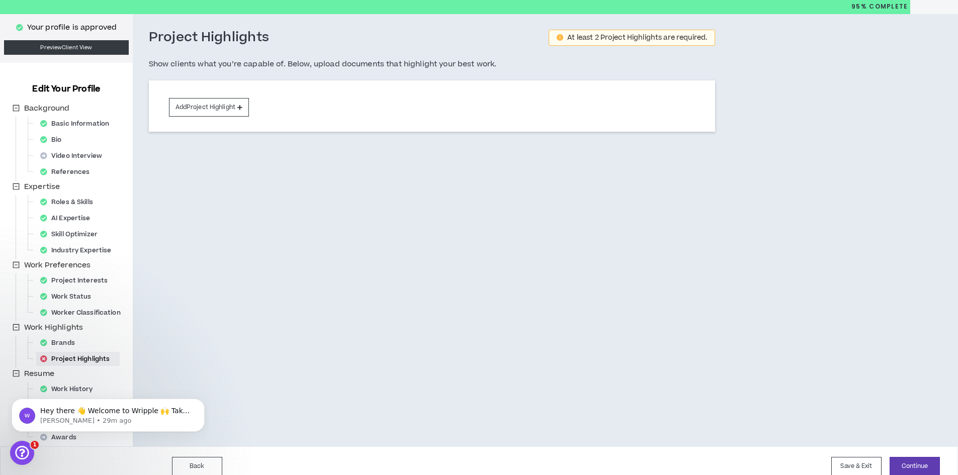
scroll to position [42, 0]
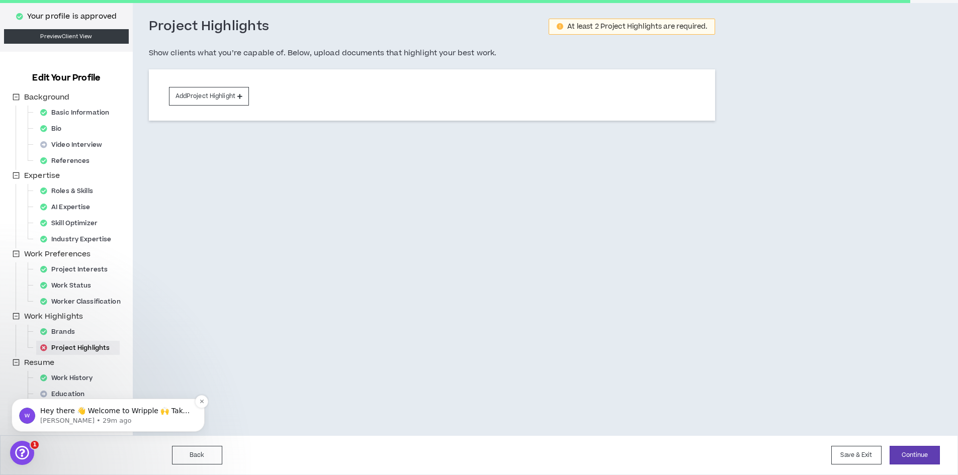
click at [121, 421] on p "[PERSON_NAME] • 29m ago" at bounding box center [116, 421] width 152 height 9
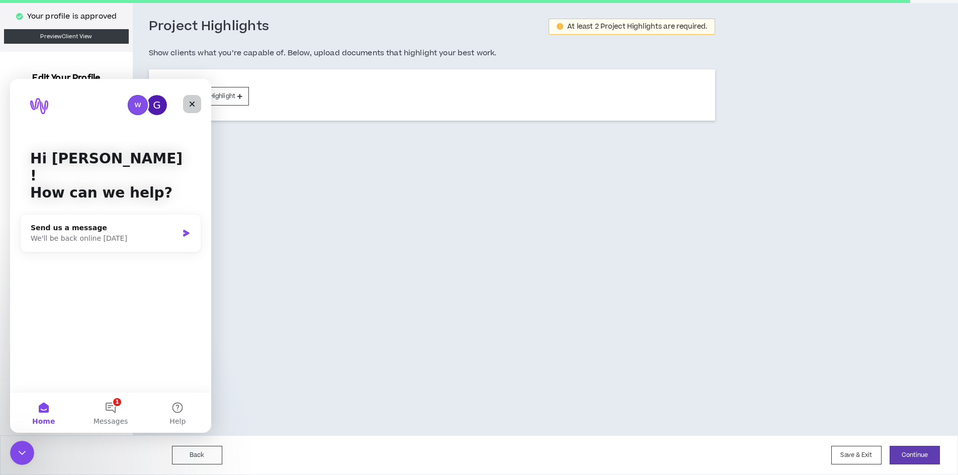
click at [194, 104] on icon "Close" at bounding box center [192, 104] width 8 height 8
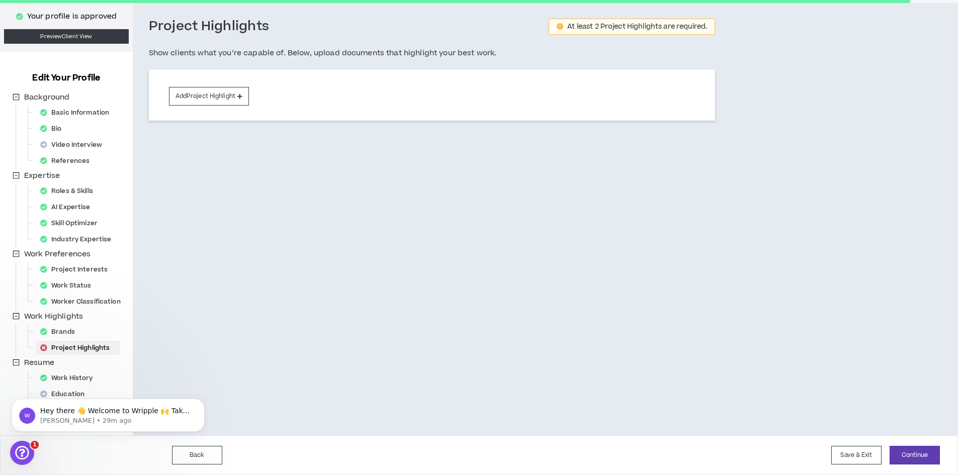
scroll to position [0, 0]
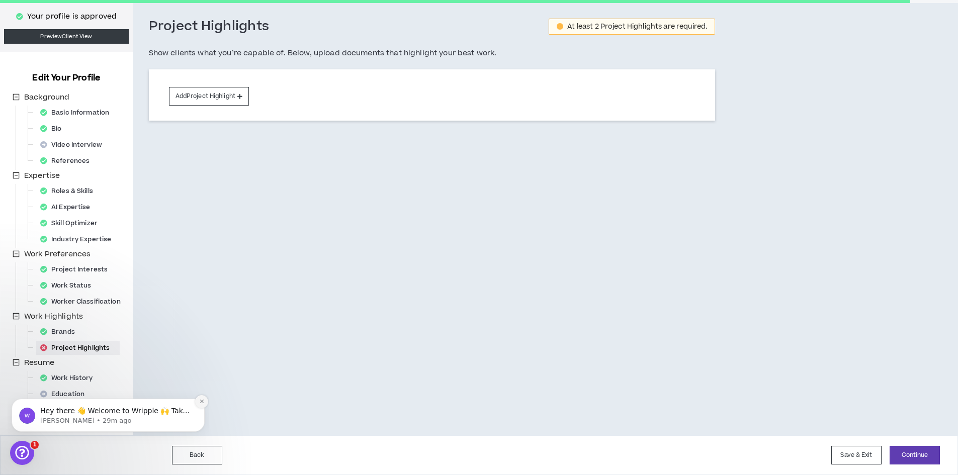
click at [202, 401] on icon "Dismiss notification" at bounding box center [202, 402] width 6 height 6
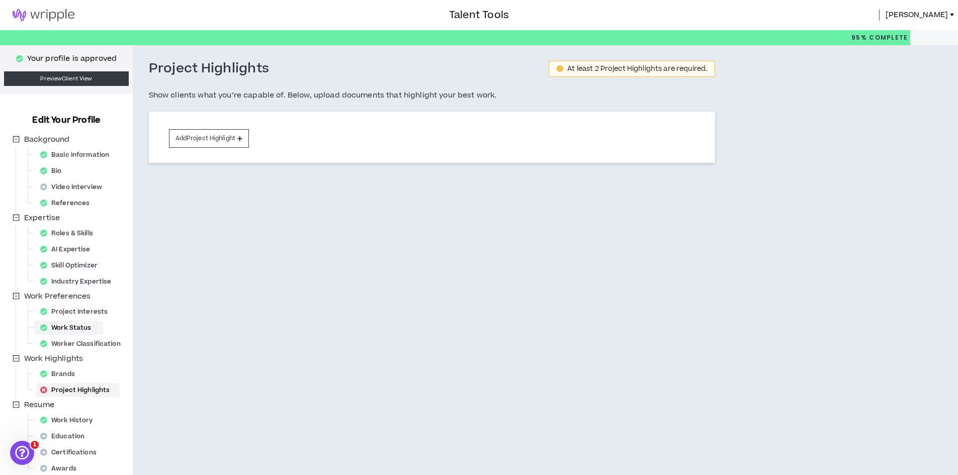
scroll to position [42, 0]
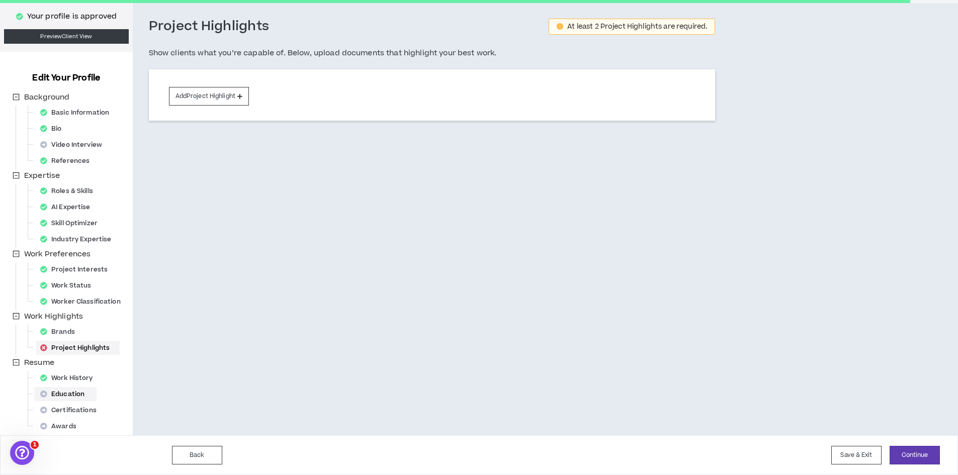
click at [68, 395] on div "Education" at bounding box center [65, 394] width 58 height 14
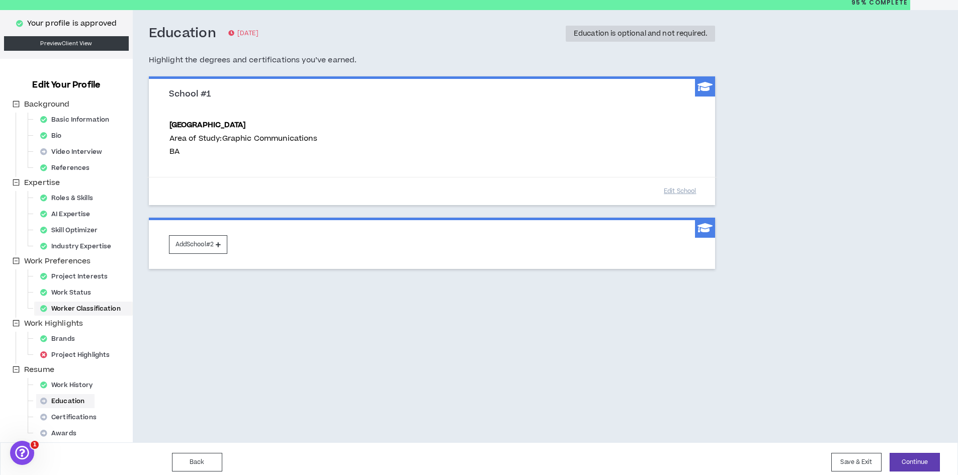
scroll to position [42, 0]
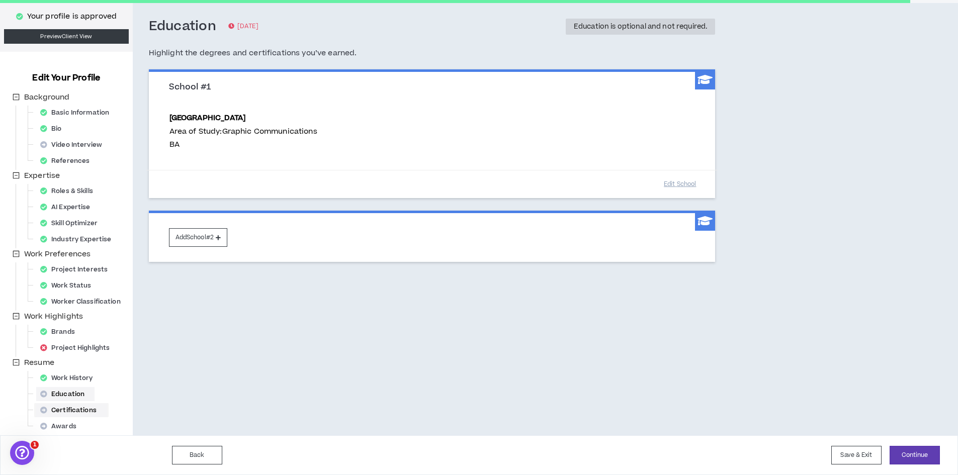
click at [72, 410] on div "Certifications" at bounding box center [71, 410] width 70 height 14
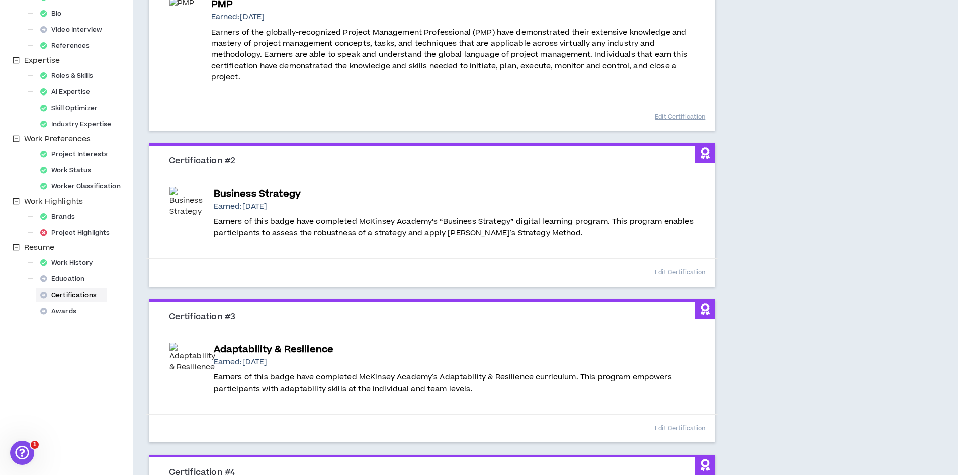
scroll to position [151, 0]
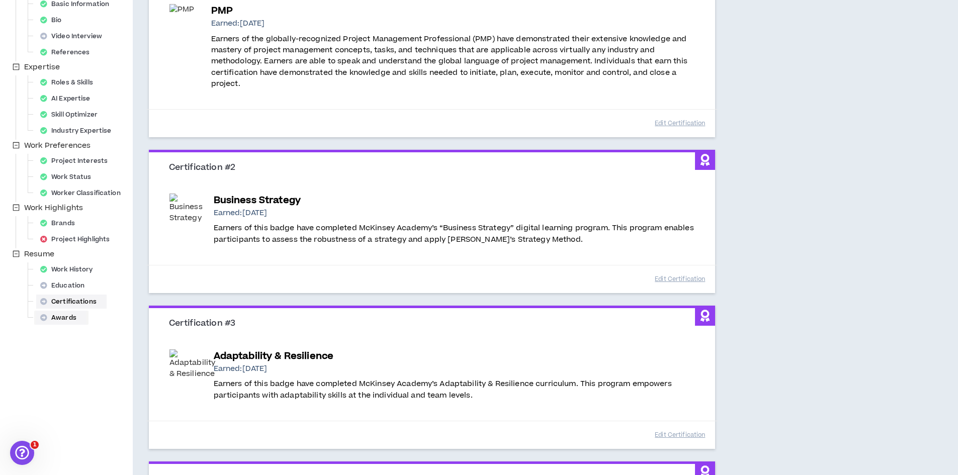
click at [63, 318] on div "Awards" at bounding box center [61, 318] width 50 height 14
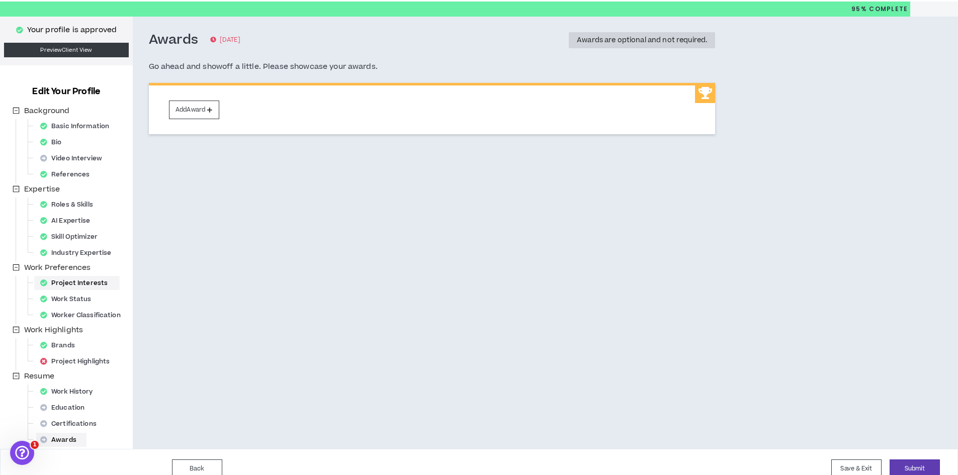
scroll to position [42, 0]
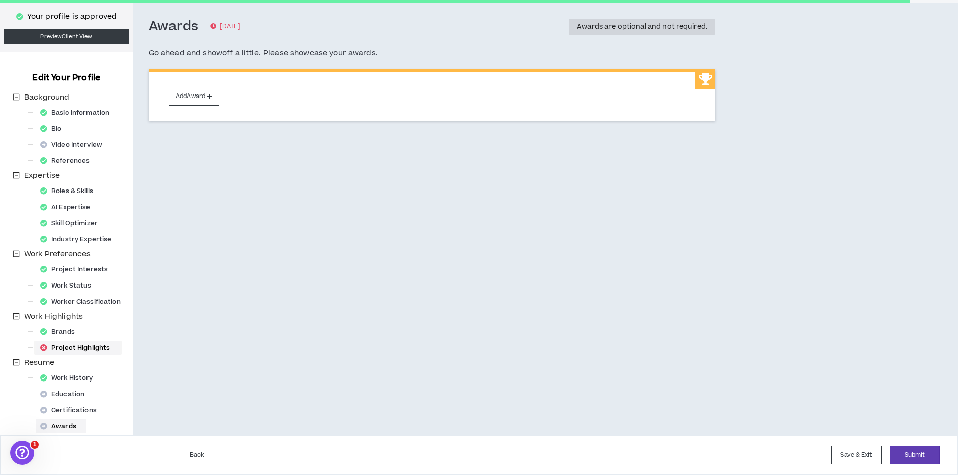
click at [61, 344] on div "Project Highlights" at bounding box center [78, 348] width 84 height 14
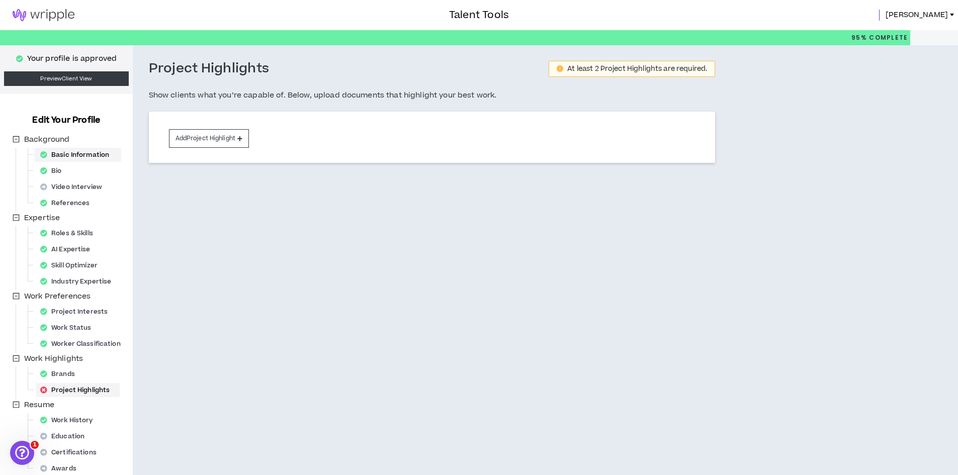
click at [79, 152] on div "Basic Information" at bounding box center [77, 155] width 83 height 14
select select "*"
select select "US"
select select "*******"
select select "*"
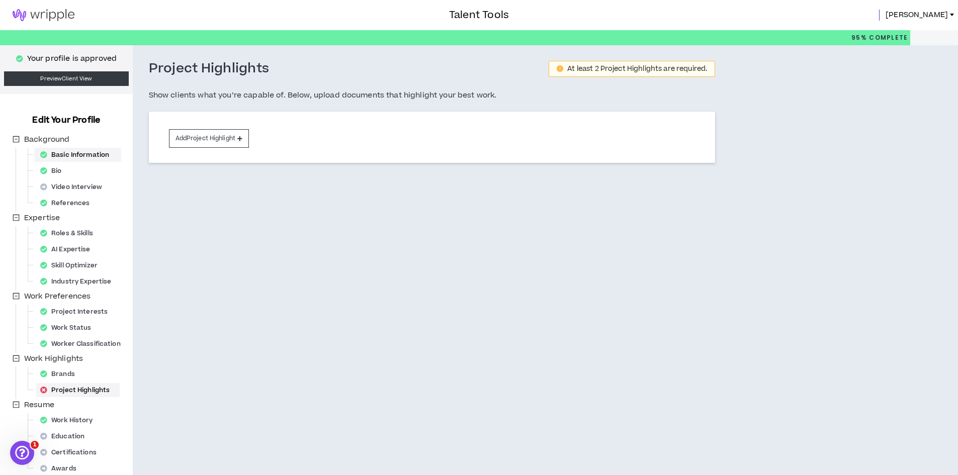
select select "**********"
select select "*****"
select select "**********"
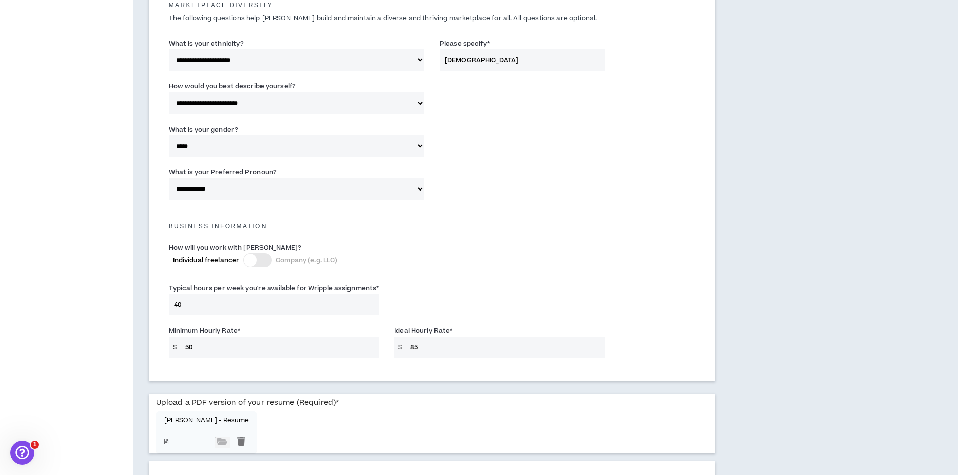
scroll to position [627, 0]
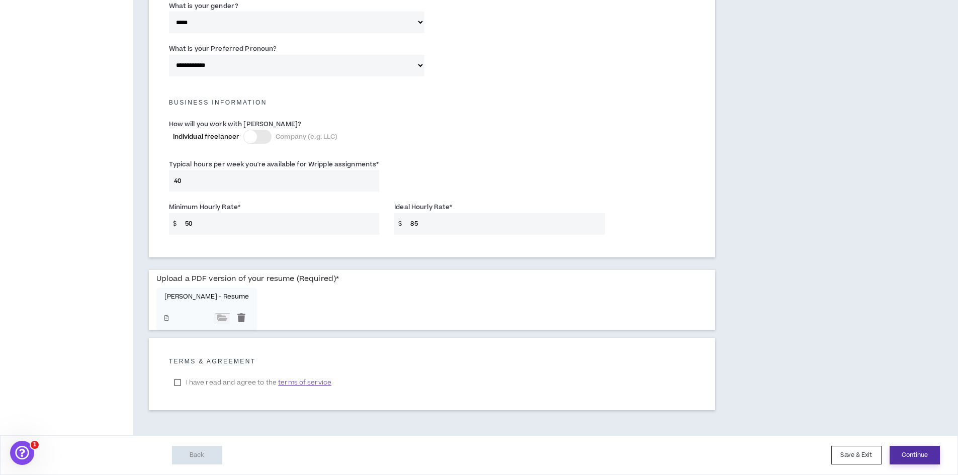
click at [918, 452] on button "Continue" at bounding box center [915, 455] width 50 height 19
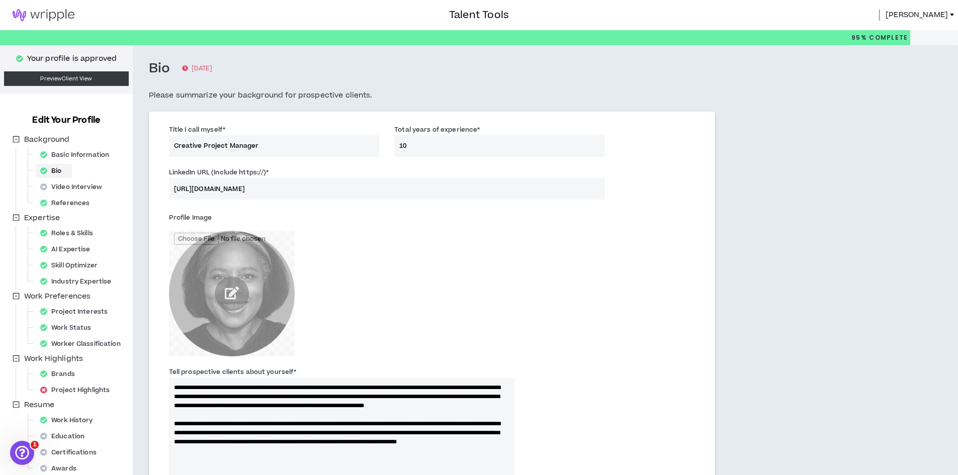
click at [933, 16] on span "[PERSON_NAME]" at bounding box center [917, 15] width 62 height 11
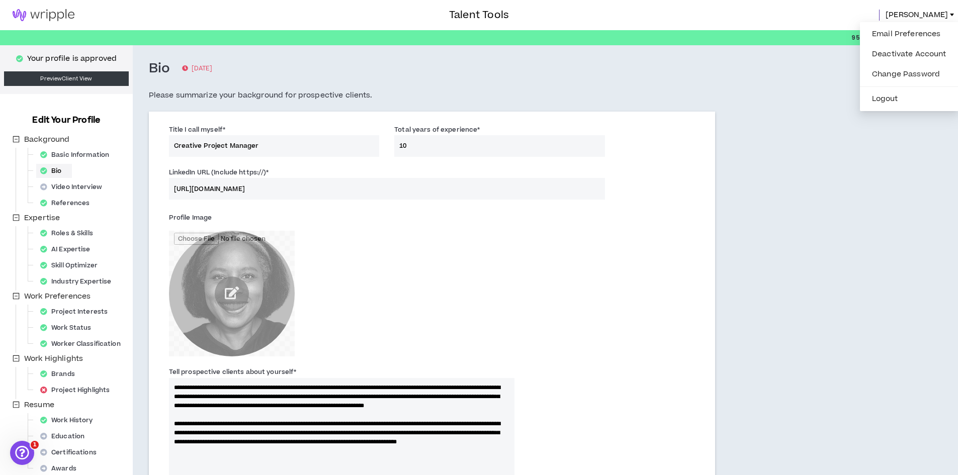
click at [816, 166] on div "**********" at bounding box center [492, 446] width 719 height 803
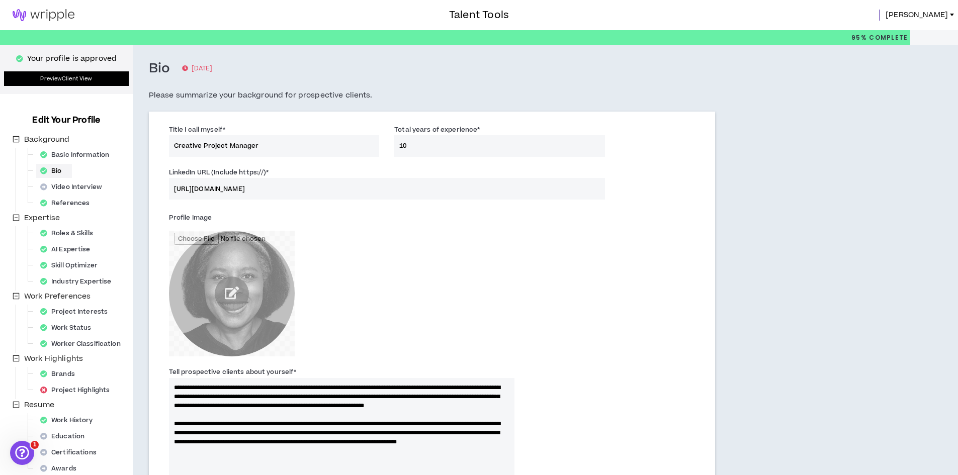
click at [65, 76] on link "Preview Client View" at bounding box center [66, 78] width 125 height 15
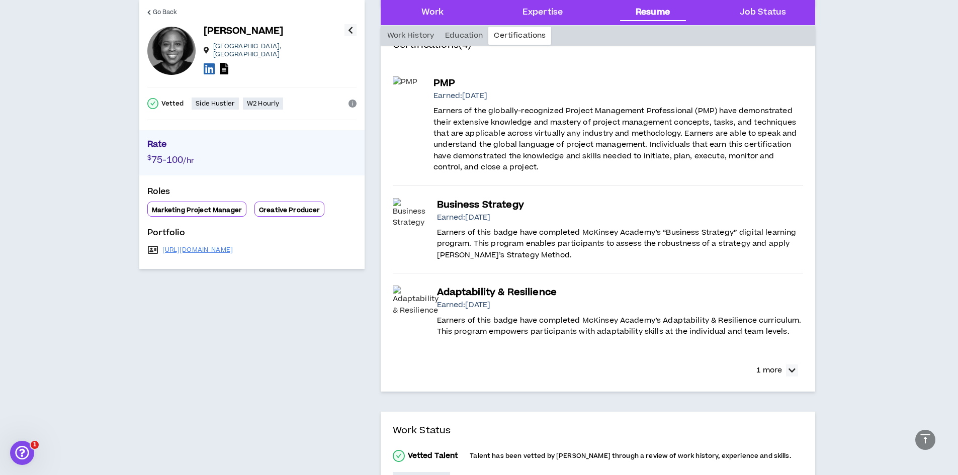
scroll to position [1207, 0]
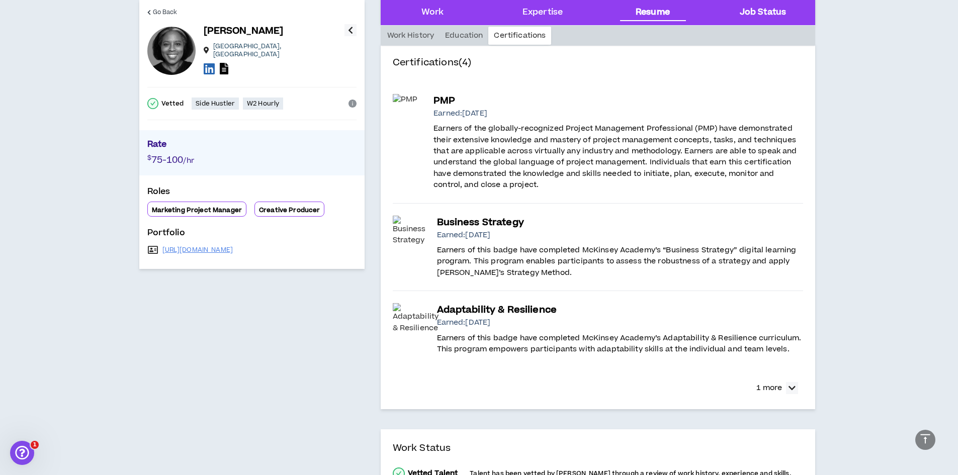
click at [771, 11] on Status "Job Status" at bounding box center [763, 12] width 46 height 13
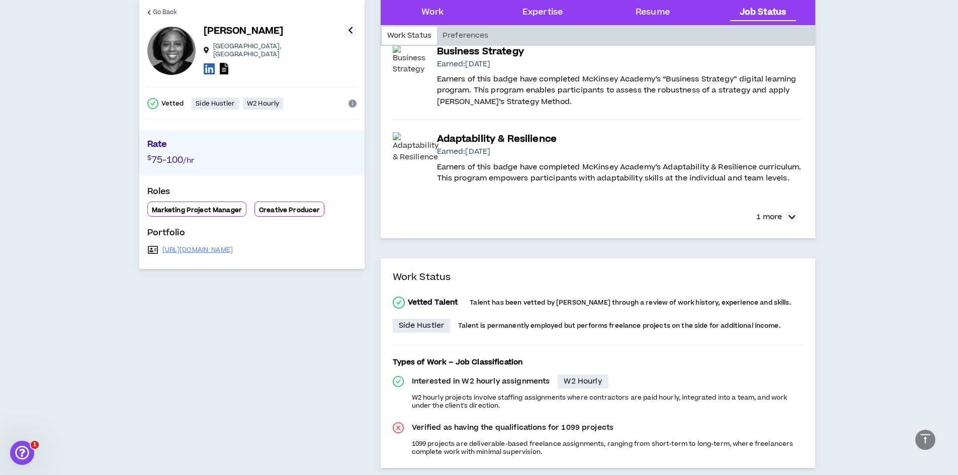
scroll to position [1563, 0]
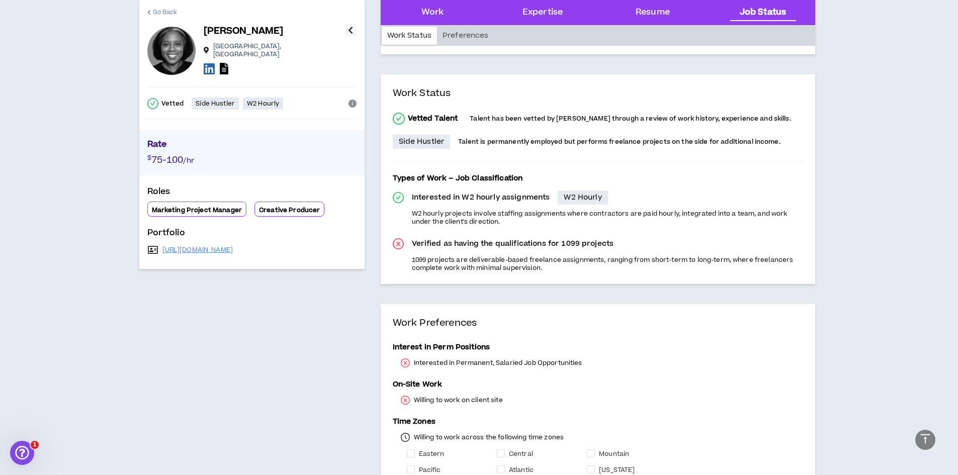
click at [164, 12] on span "Go Back" at bounding box center [165, 13] width 25 height 10
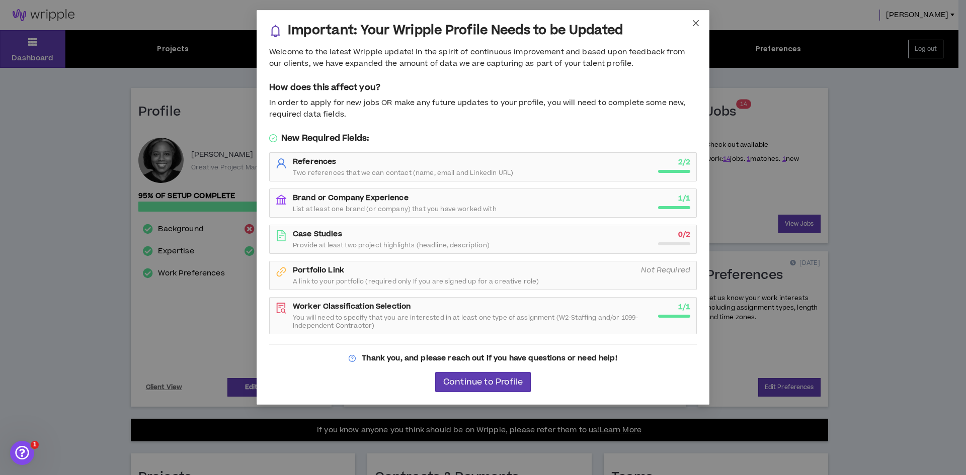
click at [697, 22] on icon "close" at bounding box center [696, 23] width 6 height 6
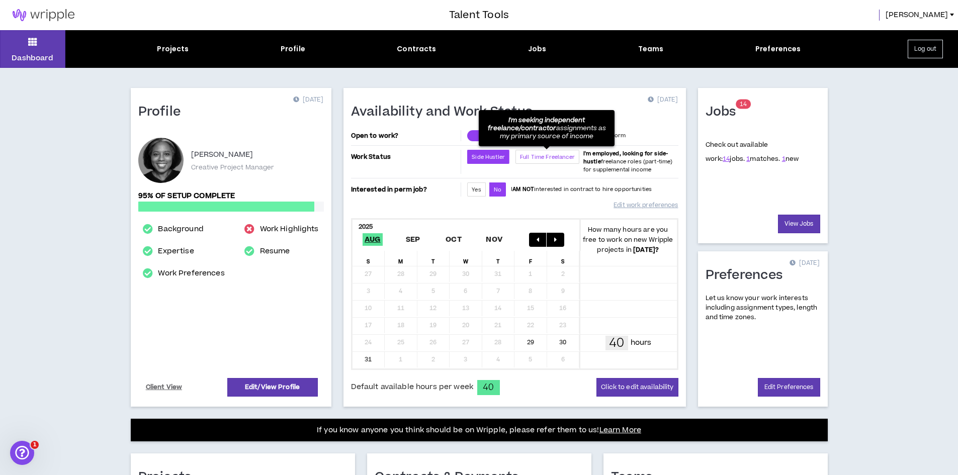
click at [532, 153] on span "Full Time Freelancer" at bounding box center [547, 157] width 55 height 8
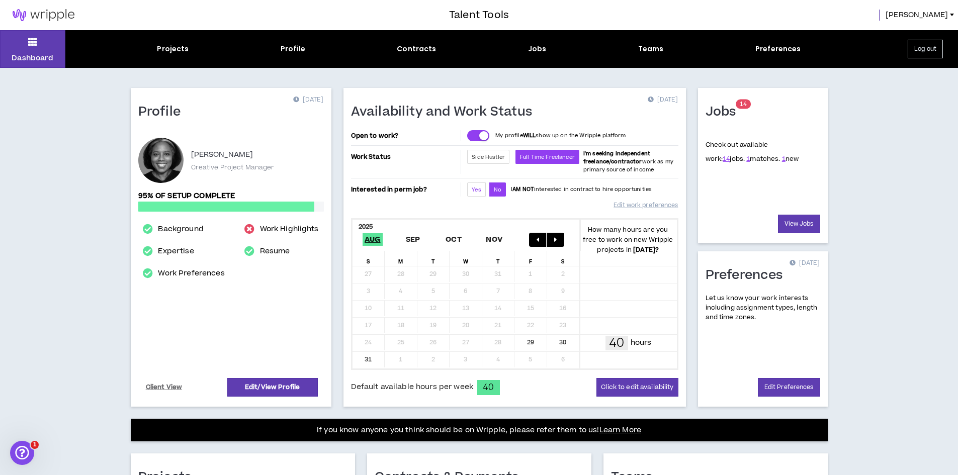
click at [475, 192] on span "Yes" at bounding box center [476, 190] width 9 height 8
click at [798, 224] on link "View Jobs" at bounding box center [799, 224] width 42 height 19
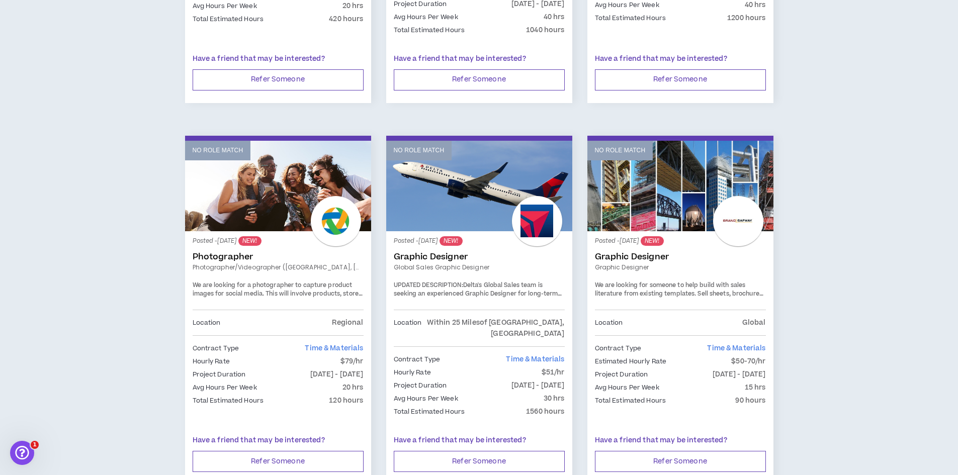
scroll to position [805, 0]
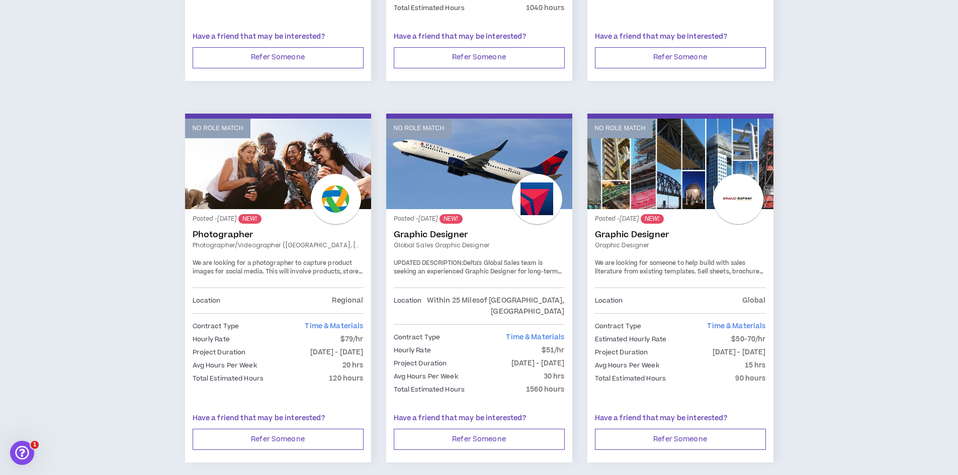
click at [452, 160] on link "No Role Match" at bounding box center [479, 164] width 186 height 91
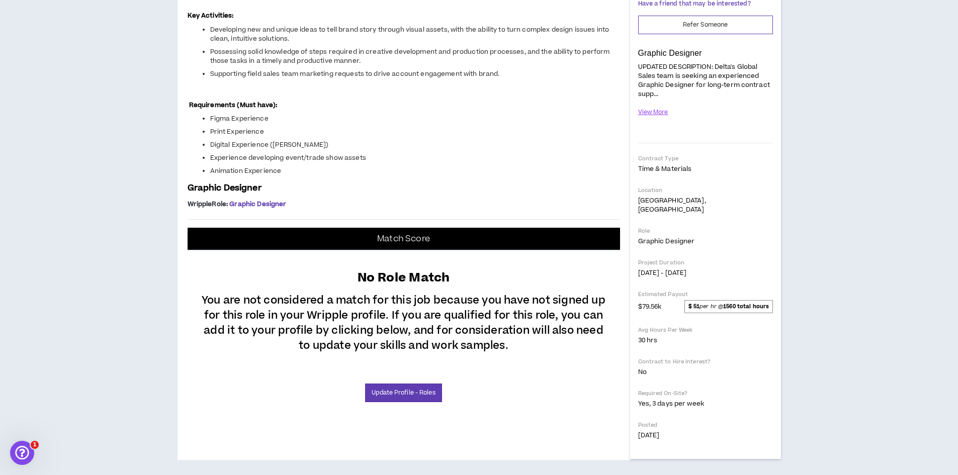
scroll to position [410, 0]
click at [387, 392] on link "Update Profile - Roles" at bounding box center [403, 393] width 76 height 19
select select "**"
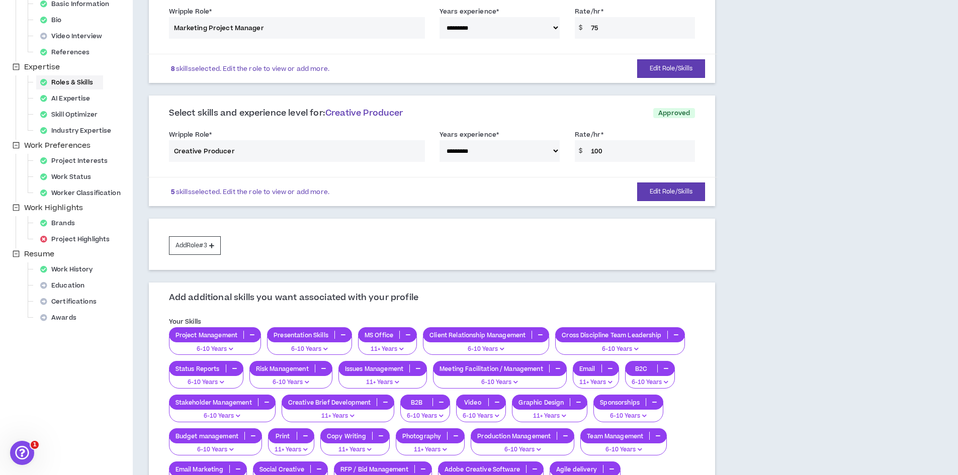
scroll to position [201, 0]
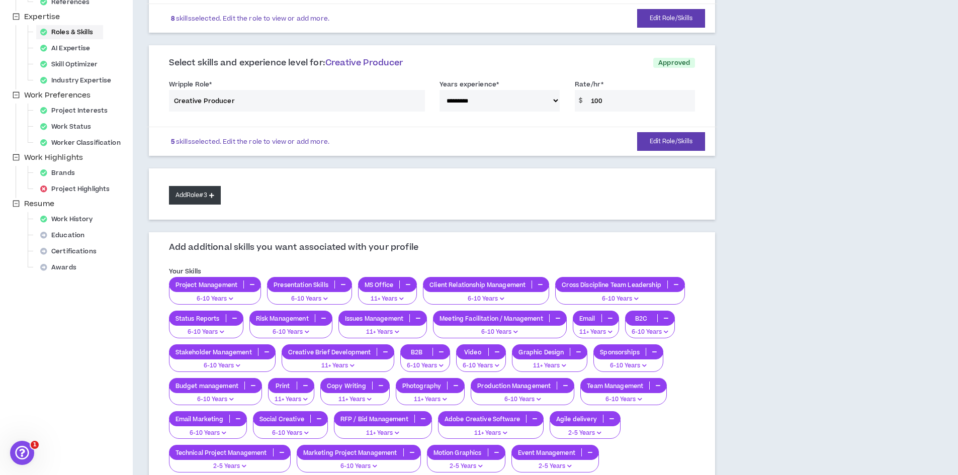
click at [202, 195] on button "Add Role #3" at bounding box center [195, 195] width 52 height 19
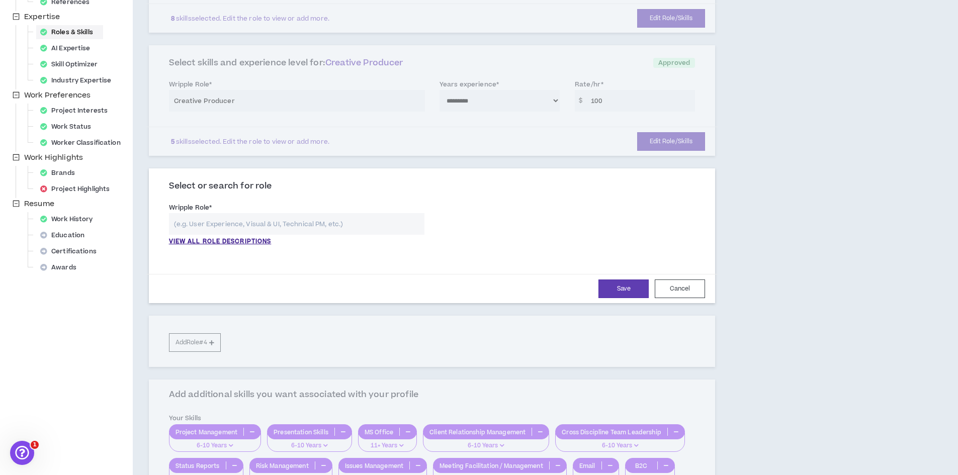
click at [253, 224] on input "text" at bounding box center [297, 224] width 256 height 22
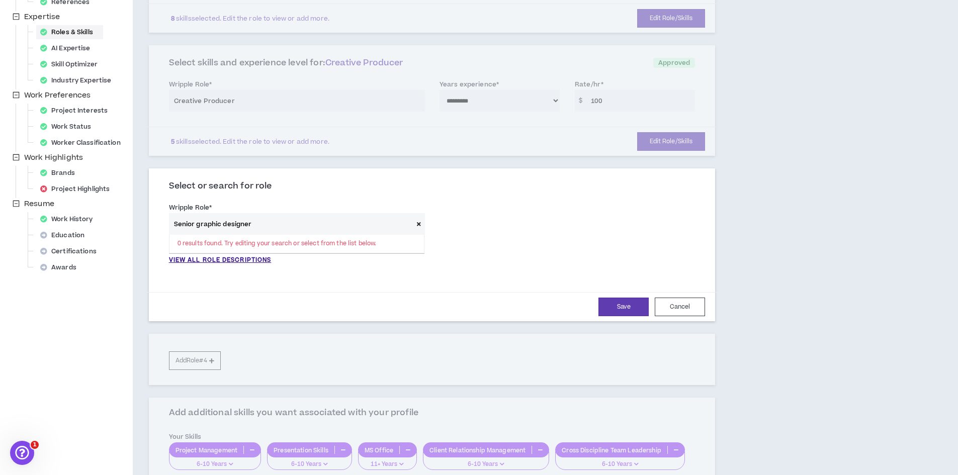
drag, startPoint x: 195, startPoint y: 224, endPoint x: 142, endPoint y: 223, distance: 52.3
click at [142, 223] on div "**********" at bounding box center [432, 357] width 599 height 1026
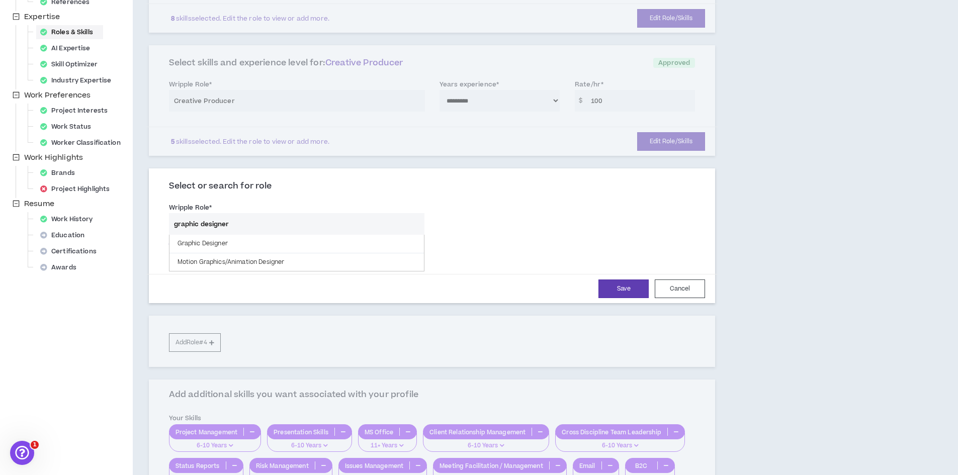
click at [235, 240] on p "Graphic Designer" at bounding box center [297, 244] width 255 height 18
type input "Graphic Designer"
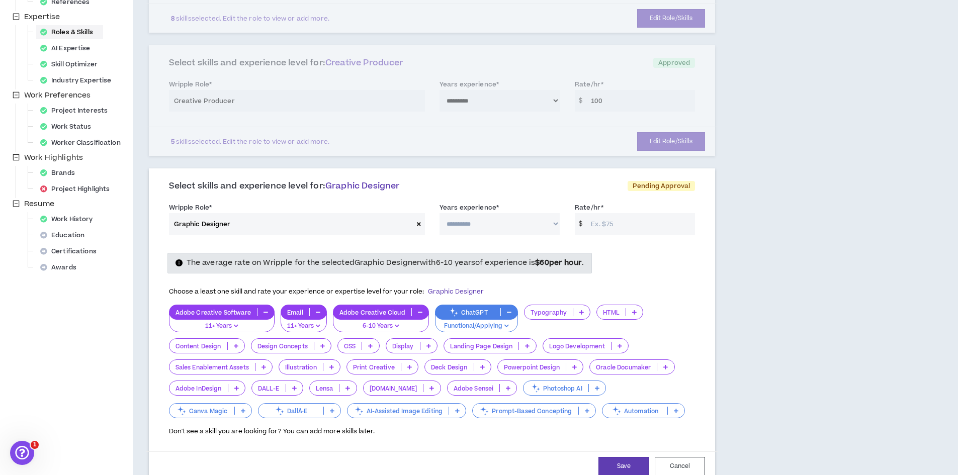
scroll to position [252, 0]
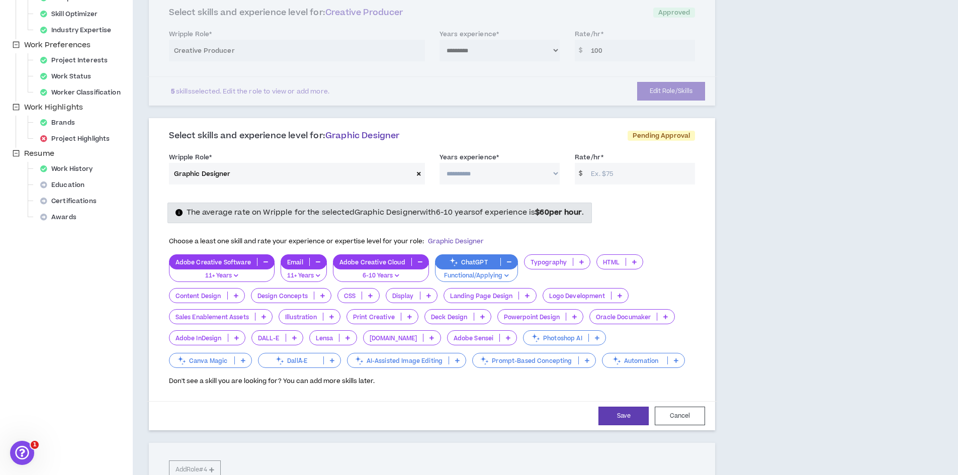
click at [552, 173] on select "**********" at bounding box center [500, 174] width 120 height 22
select select "***"
click at [440, 163] on select "**********" at bounding box center [500, 174] width 120 height 22
click at [624, 175] on input "Rate/hr *" at bounding box center [640, 174] width 109 height 22
type input "60"
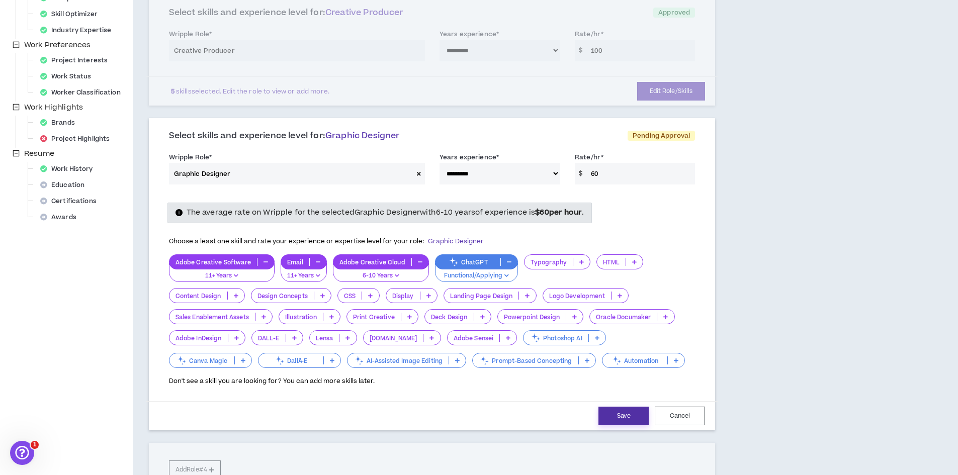
click at [627, 414] on button "Save" at bounding box center [624, 416] width 50 height 19
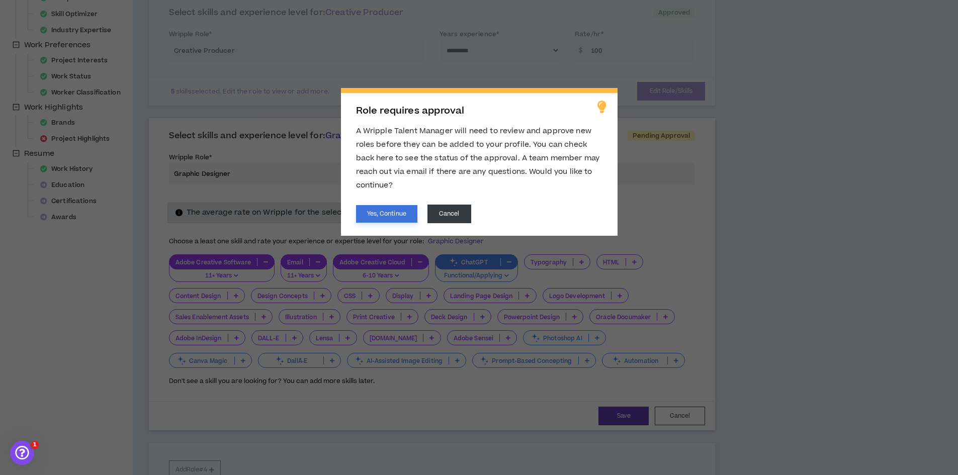
click at [384, 211] on button "Yes, Continue" at bounding box center [386, 214] width 61 height 18
select select "***"
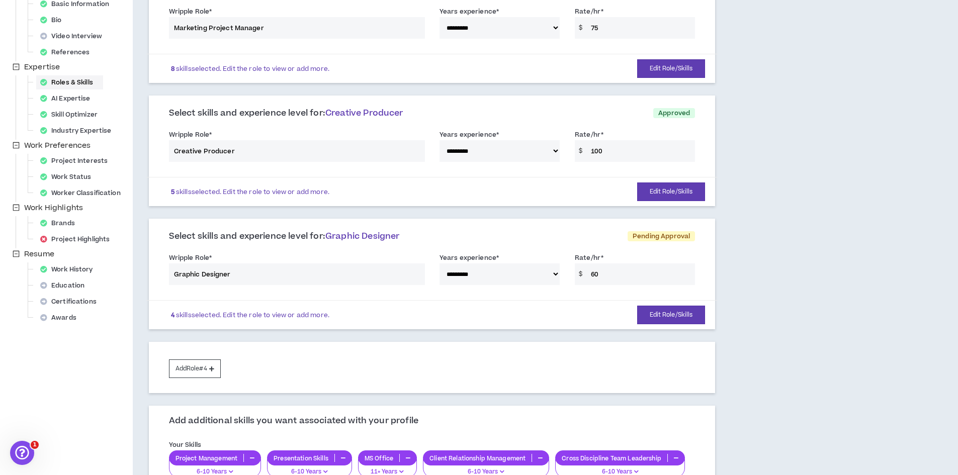
scroll to position [101, 0]
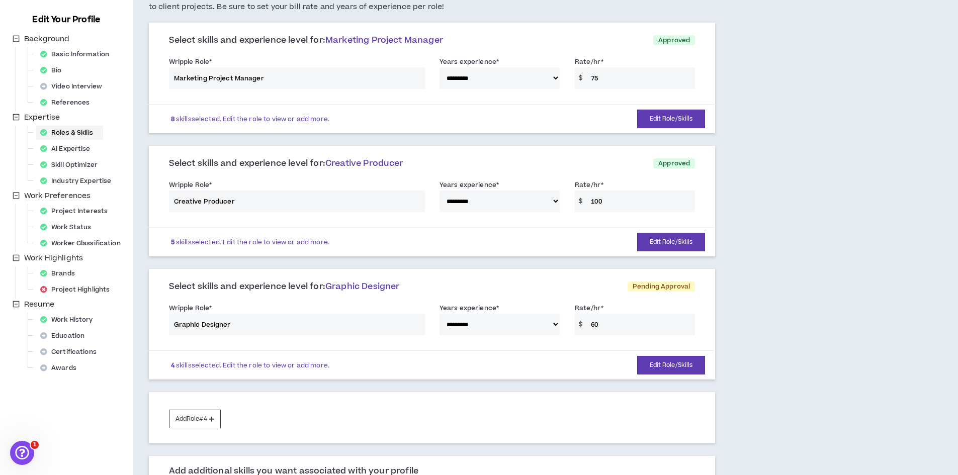
click at [602, 200] on div "**********" at bounding box center [432, 198] width 542 height 43
click at [674, 239] on button "Edit Role/Skills" at bounding box center [671, 242] width 68 height 19
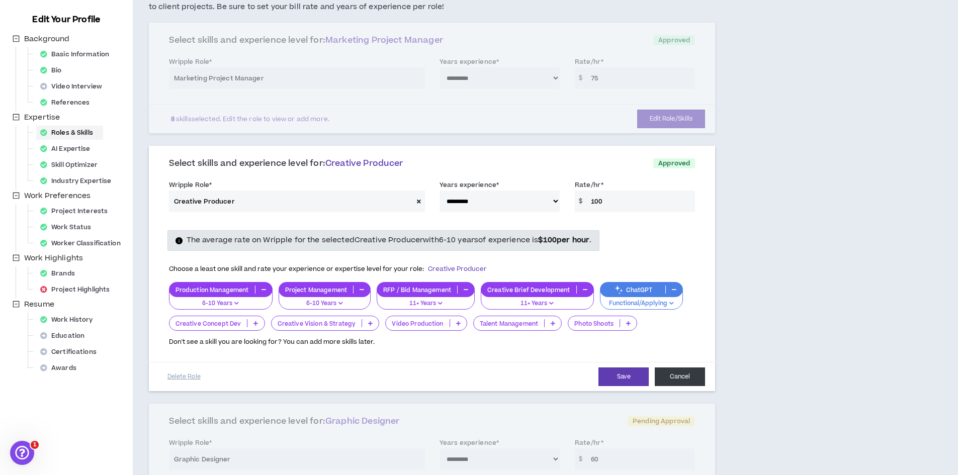
click at [690, 372] on button "Cancel" at bounding box center [680, 377] width 50 height 19
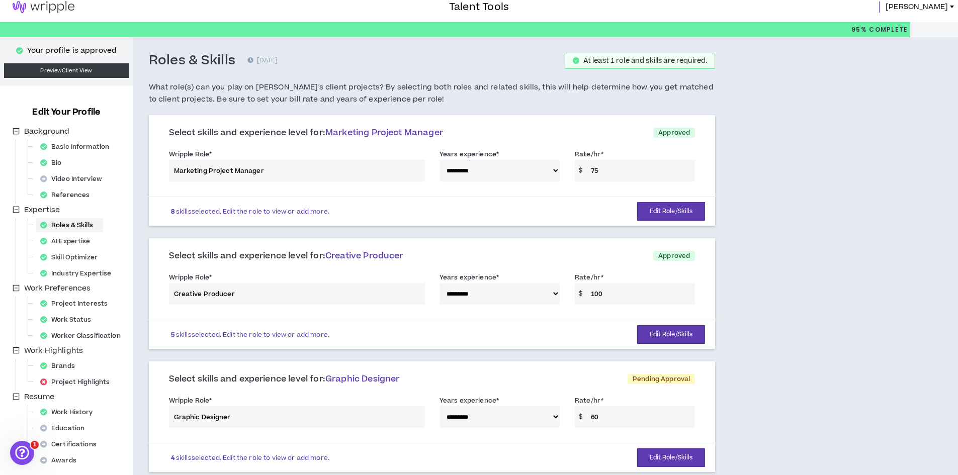
scroll to position [0, 0]
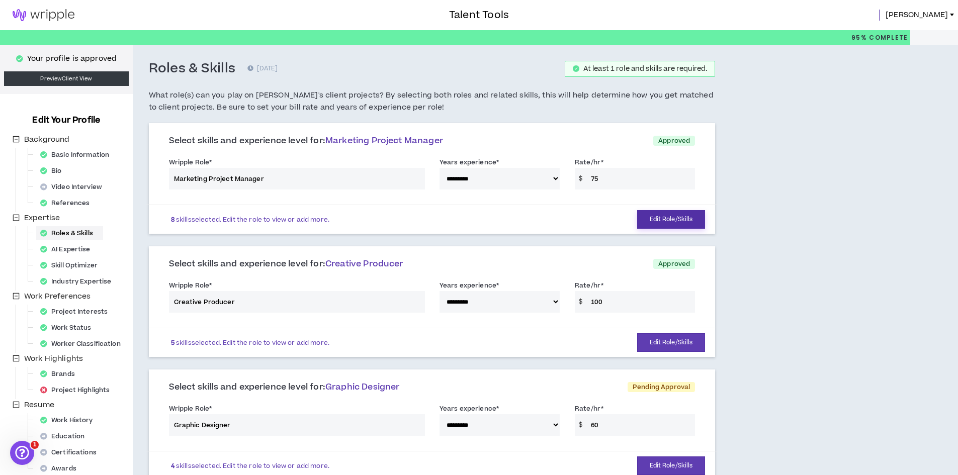
click at [681, 220] on button "Edit Role/Skills" at bounding box center [671, 219] width 68 height 19
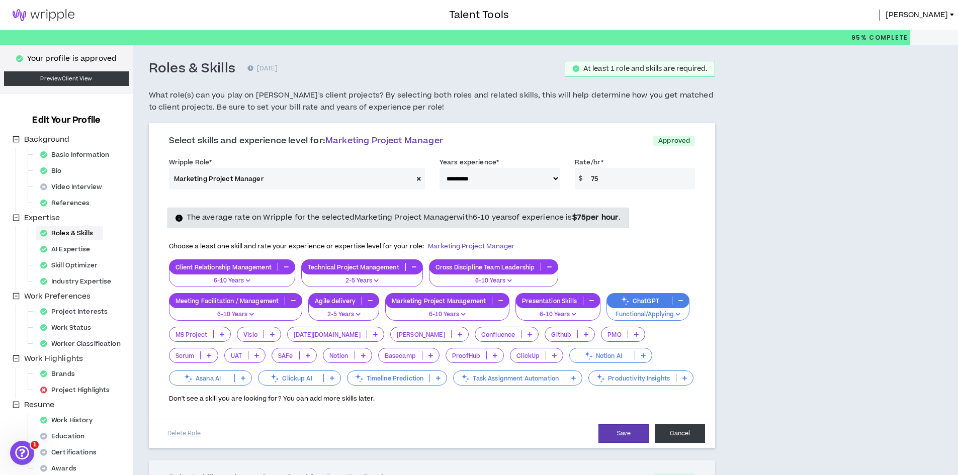
click at [685, 433] on button "Cancel" at bounding box center [680, 434] width 50 height 19
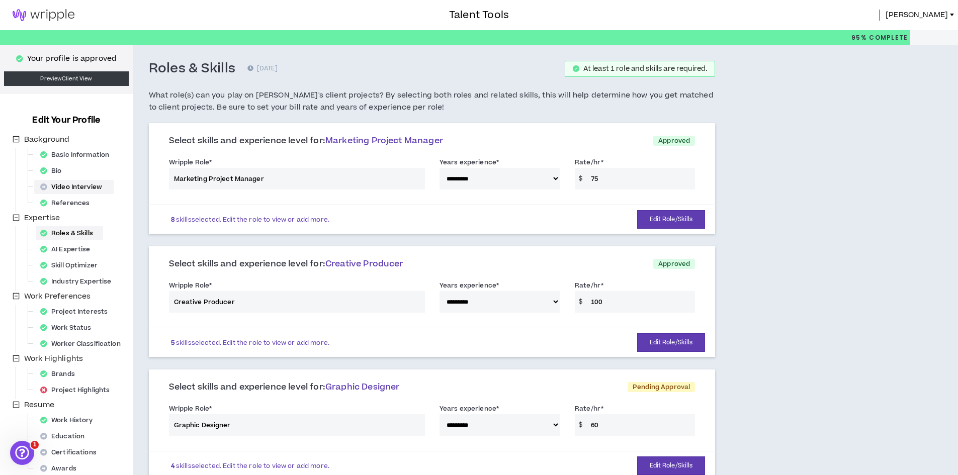
click at [76, 187] on div "Video Interview" at bounding box center [74, 187] width 76 height 14
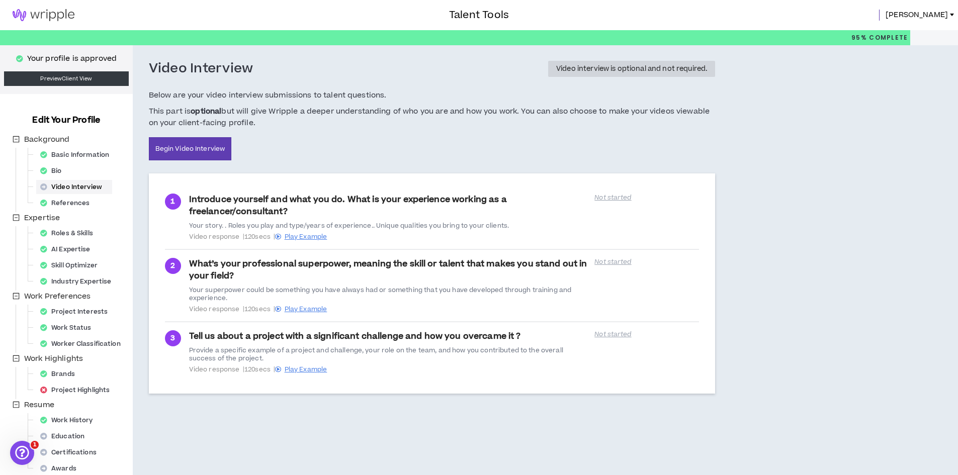
click at [56, 18] on img at bounding box center [43, 15] width 87 height 12
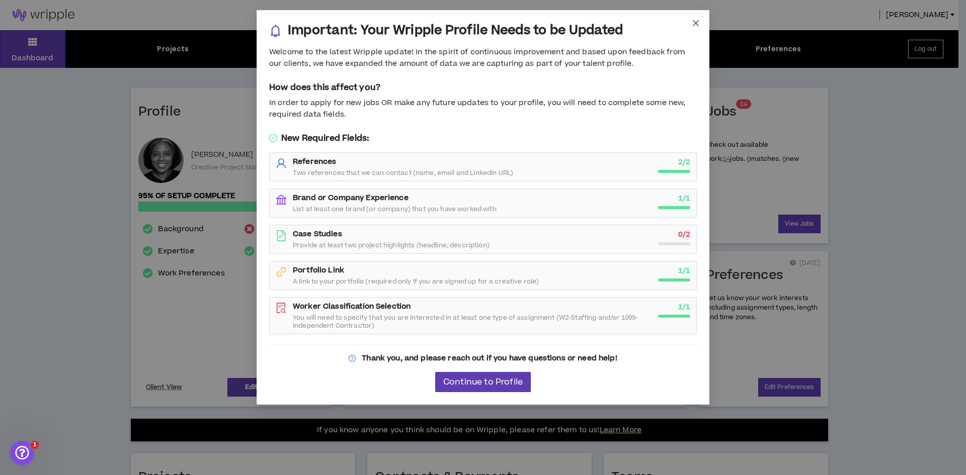
click at [697, 20] on icon "close" at bounding box center [696, 23] width 8 height 8
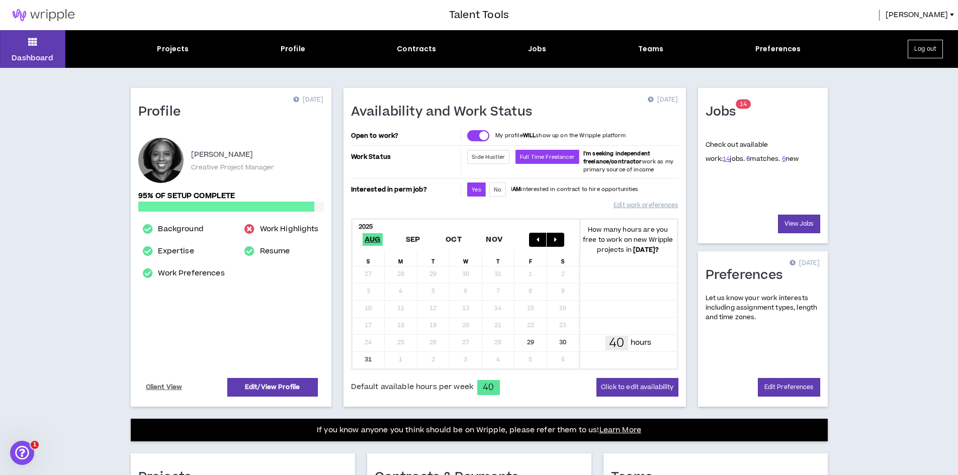
click at [747, 160] on link "6" at bounding box center [749, 158] width 4 height 9
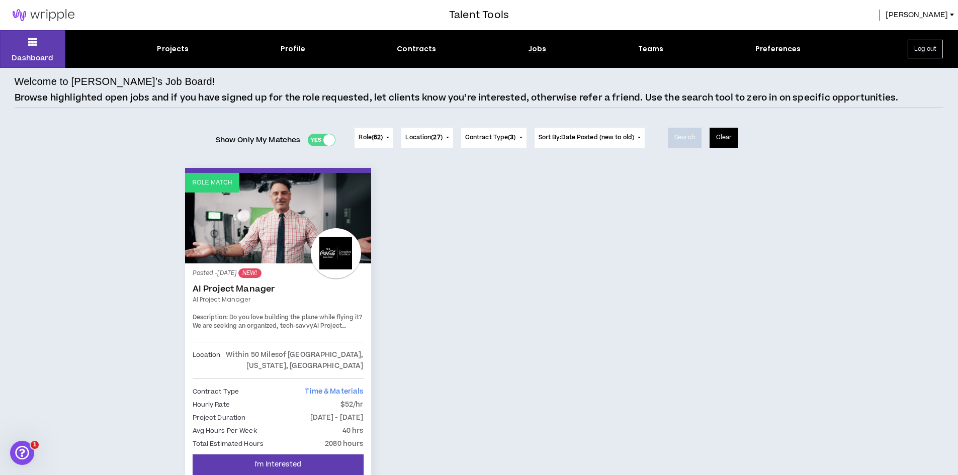
click at [725, 136] on button "Clear" at bounding box center [724, 138] width 29 height 20
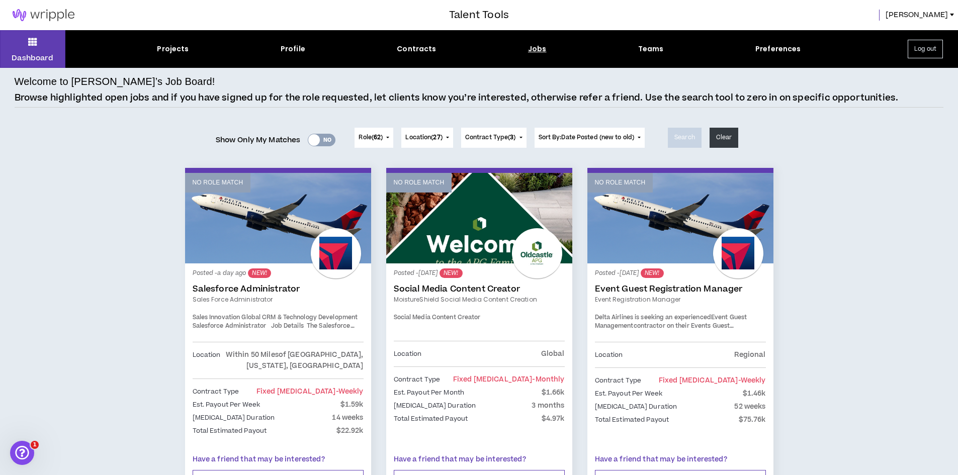
click at [316, 138] on div at bounding box center [314, 140] width 12 height 12
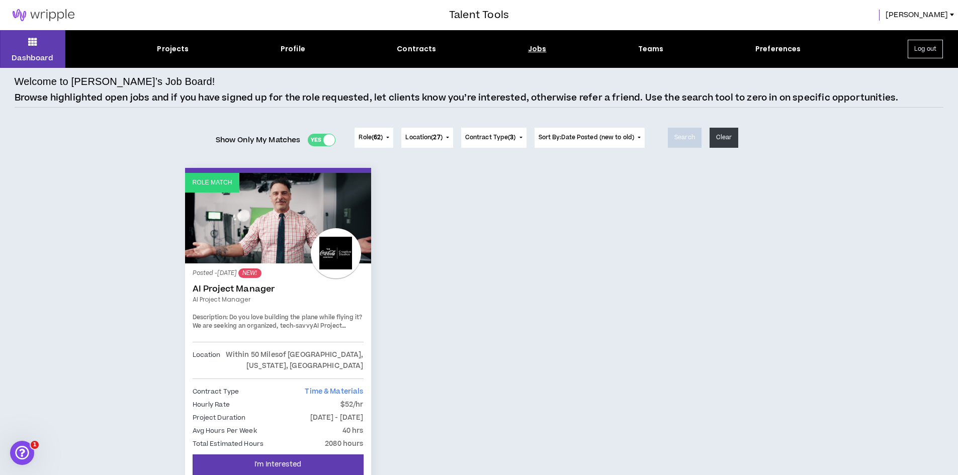
click at [323, 139] on div at bounding box center [329, 140] width 12 height 12
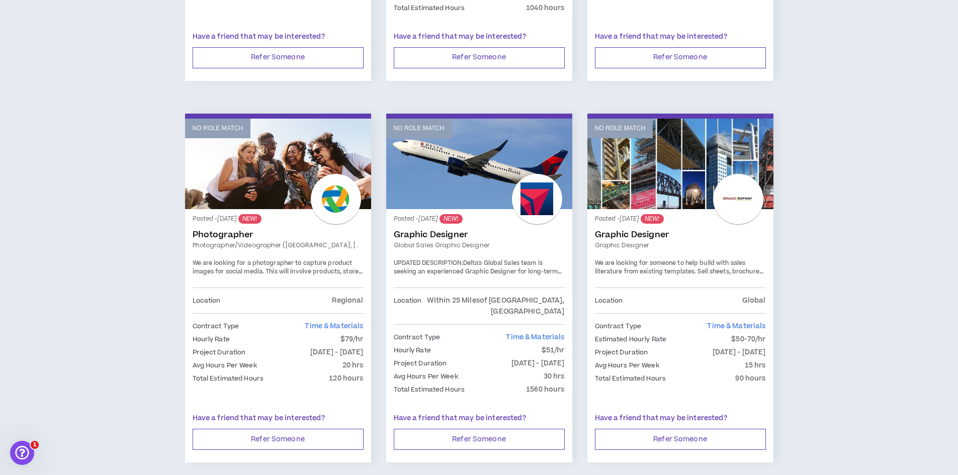
scroll to position [855, 0]
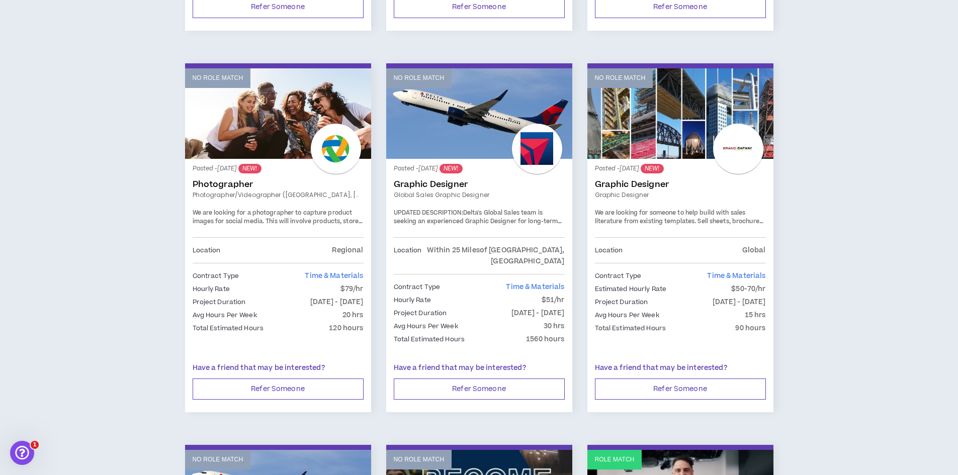
click at [655, 108] on link "No Role Match" at bounding box center [681, 113] width 186 height 91
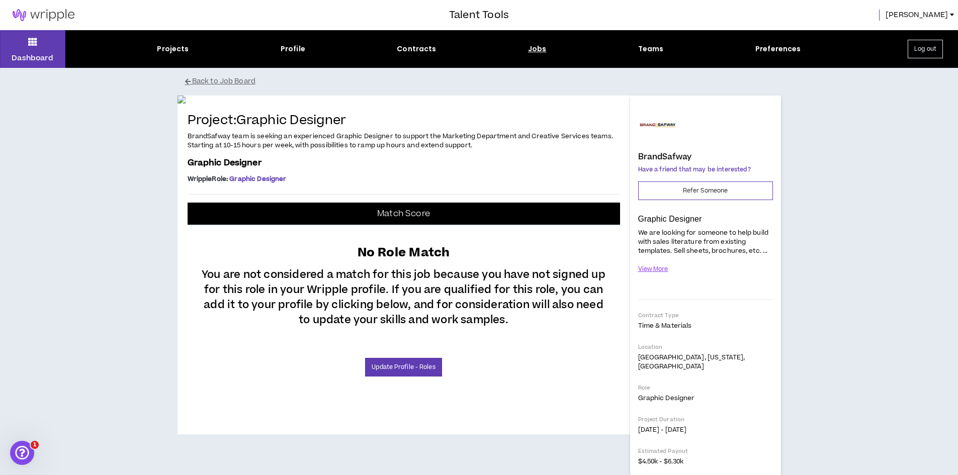
click at [940, 12] on span "[PERSON_NAME]" at bounding box center [917, 15] width 62 height 11
